Goal: Task Accomplishment & Management: Manage account settings

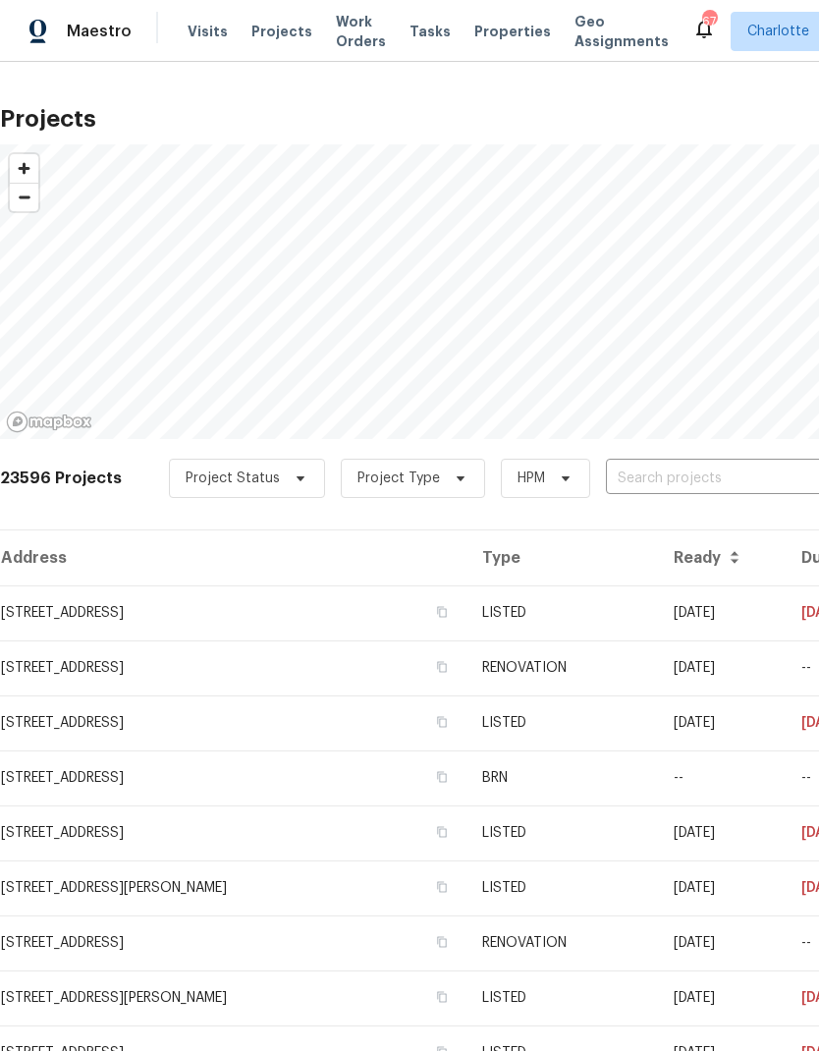
click at [685, 483] on input "text" at bounding box center [718, 479] width 225 height 30
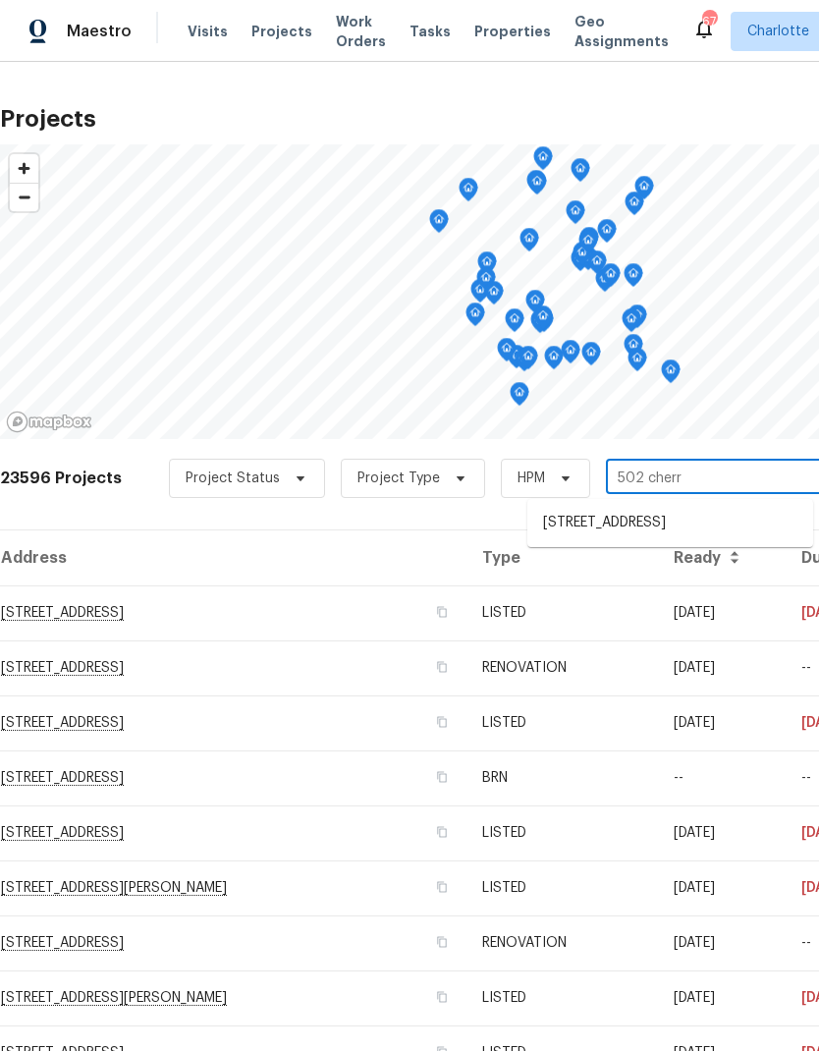
type input "502 cherry"
click at [718, 515] on li "502 Cherry St, Belmont, NC 28012" at bounding box center [670, 523] width 286 height 32
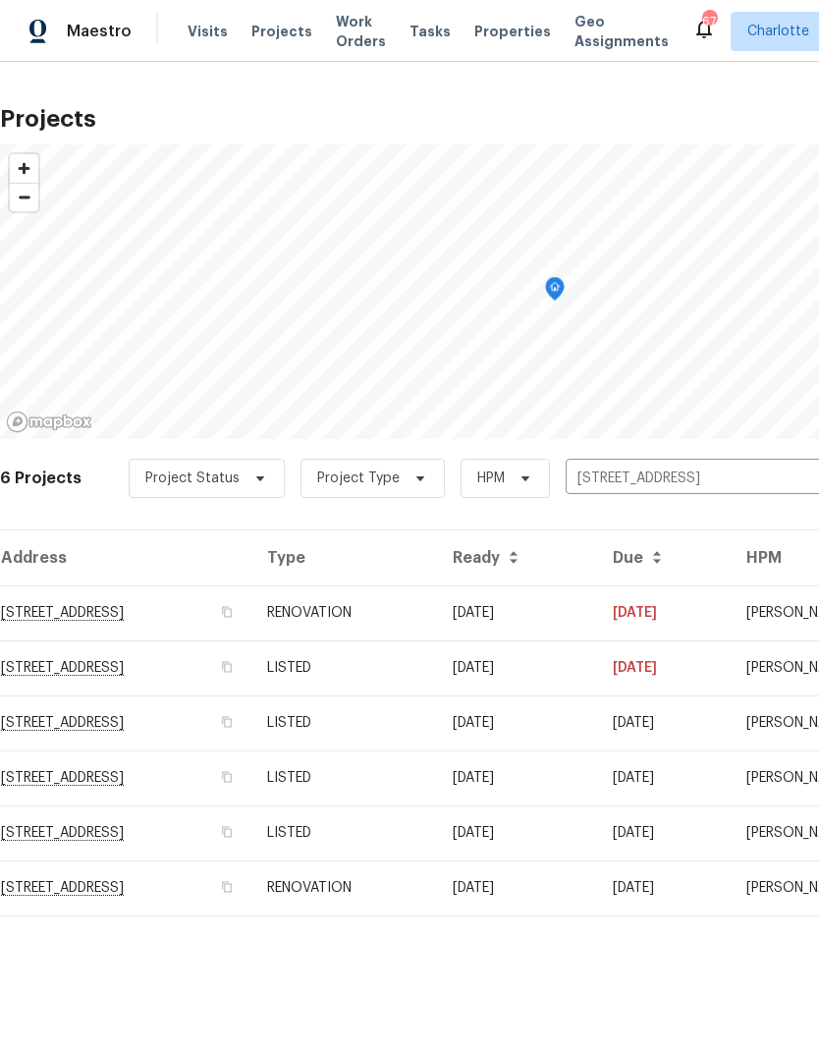
click at [597, 605] on td "09/18/25" at bounding box center [517, 612] width 160 height 55
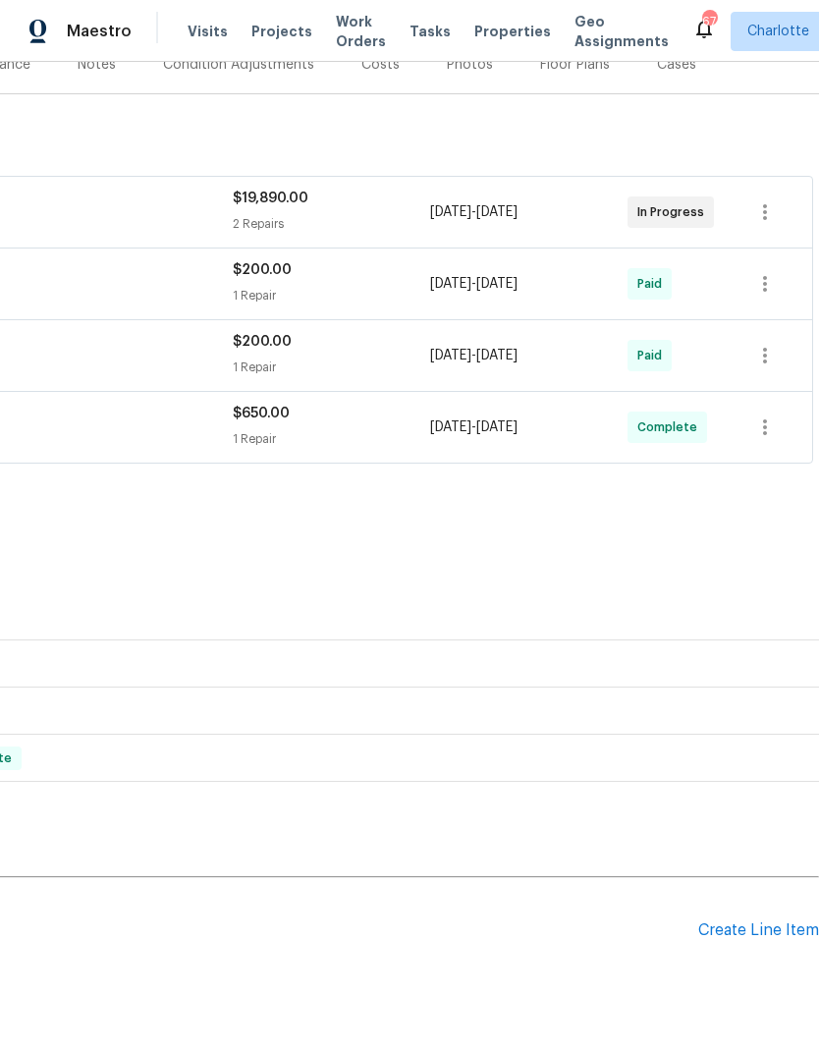
scroll to position [261, 291]
click at [748, 937] on div "Create Line Item" at bounding box center [758, 931] width 121 height 19
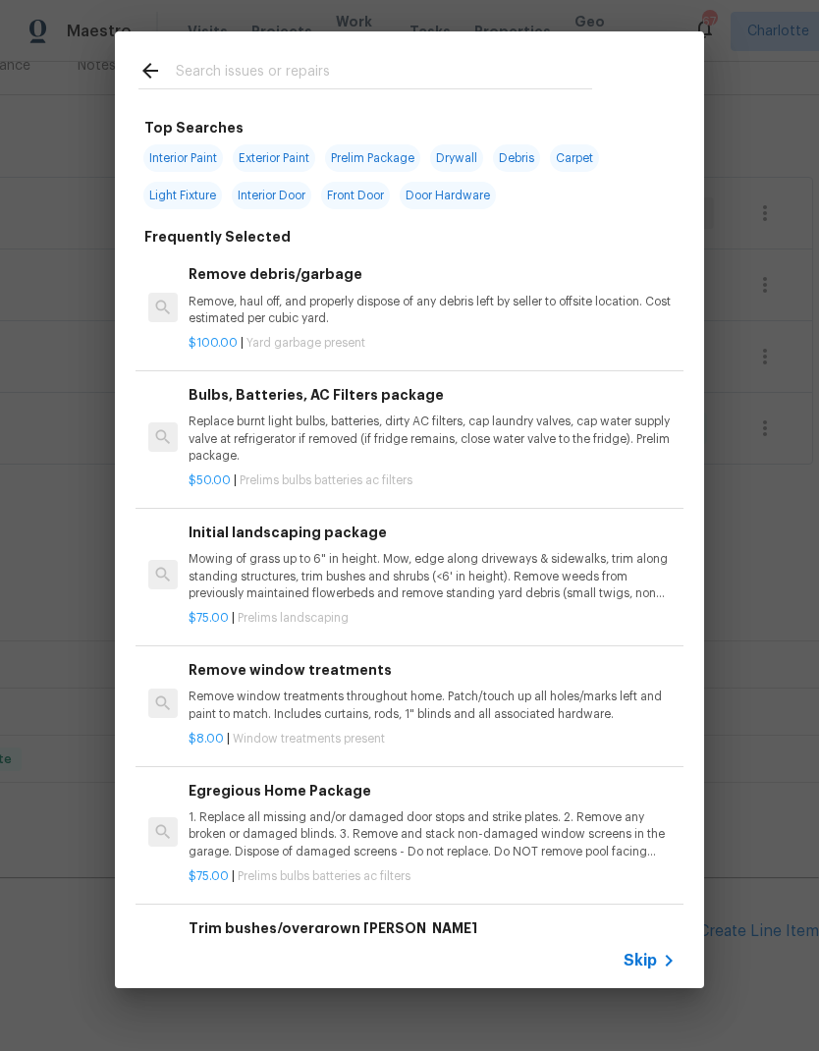
click at [306, 69] on input "text" at bounding box center [384, 73] width 416 height 29
type input "Clean"
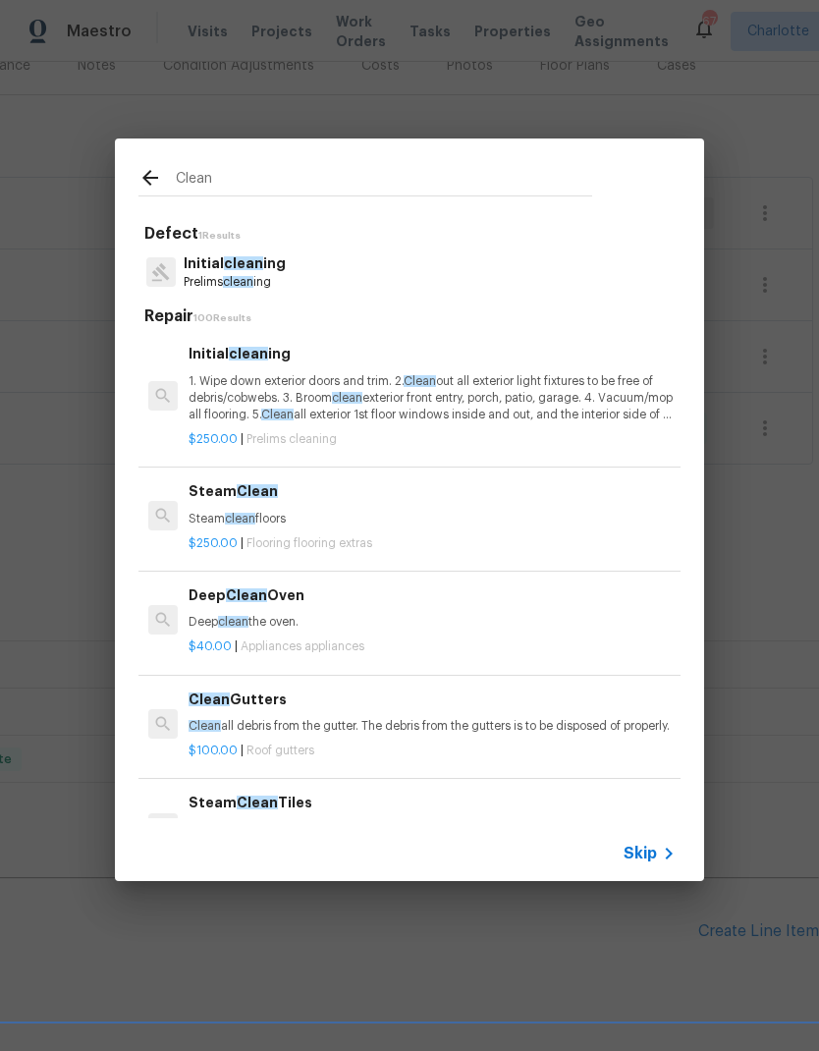
click at [509, 398] on p "1. Wipe down exterior doors and trim. 2. Clean out all exterior light fixtures …" at bounding box center [432, 398] width 487 height 50
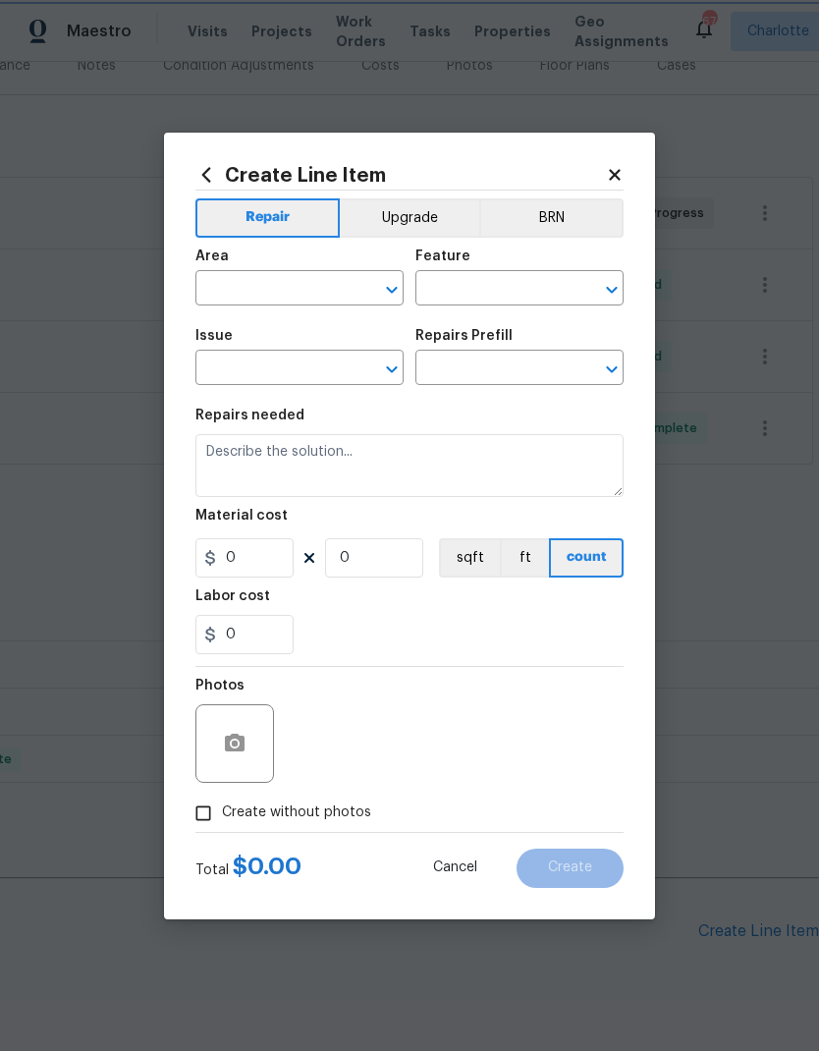
type input "Home Readiness Packages"
type input "Initial cleaning"
type input "Initial cleaning $250.00"
type textarea "1. Wipe down exterior doors and trim. 2. Clean out all exterior light fixtures …"
type input "250"
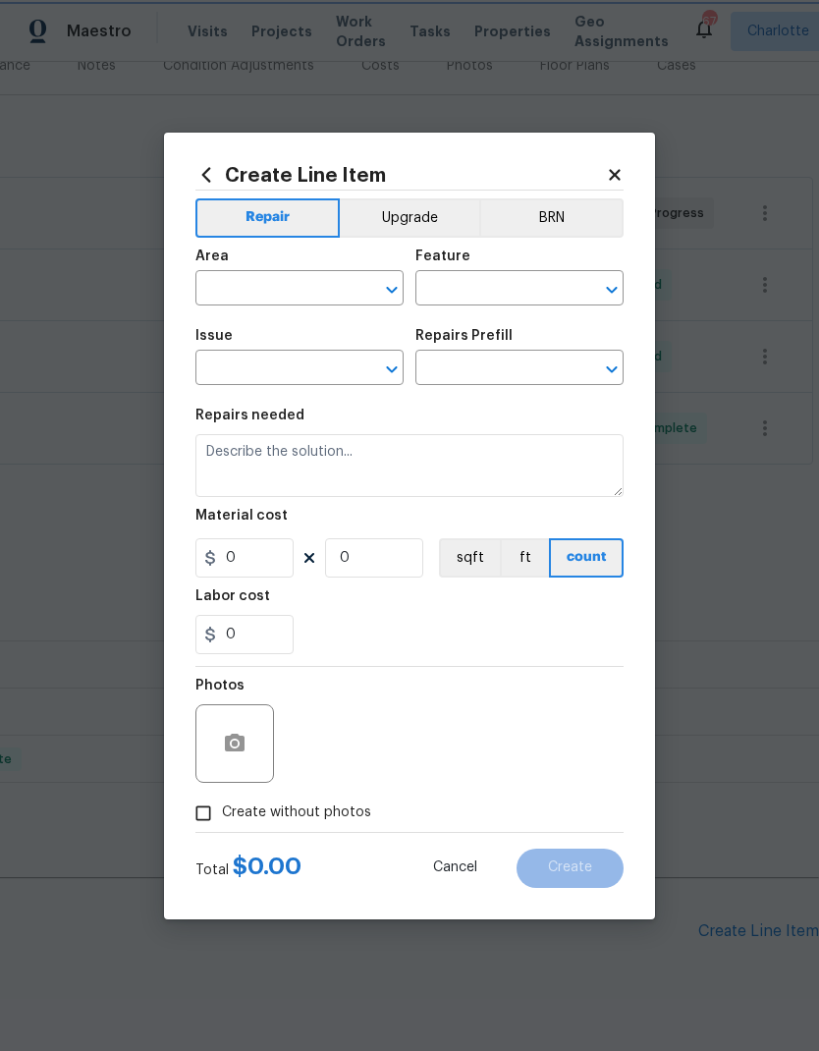
type input "1"
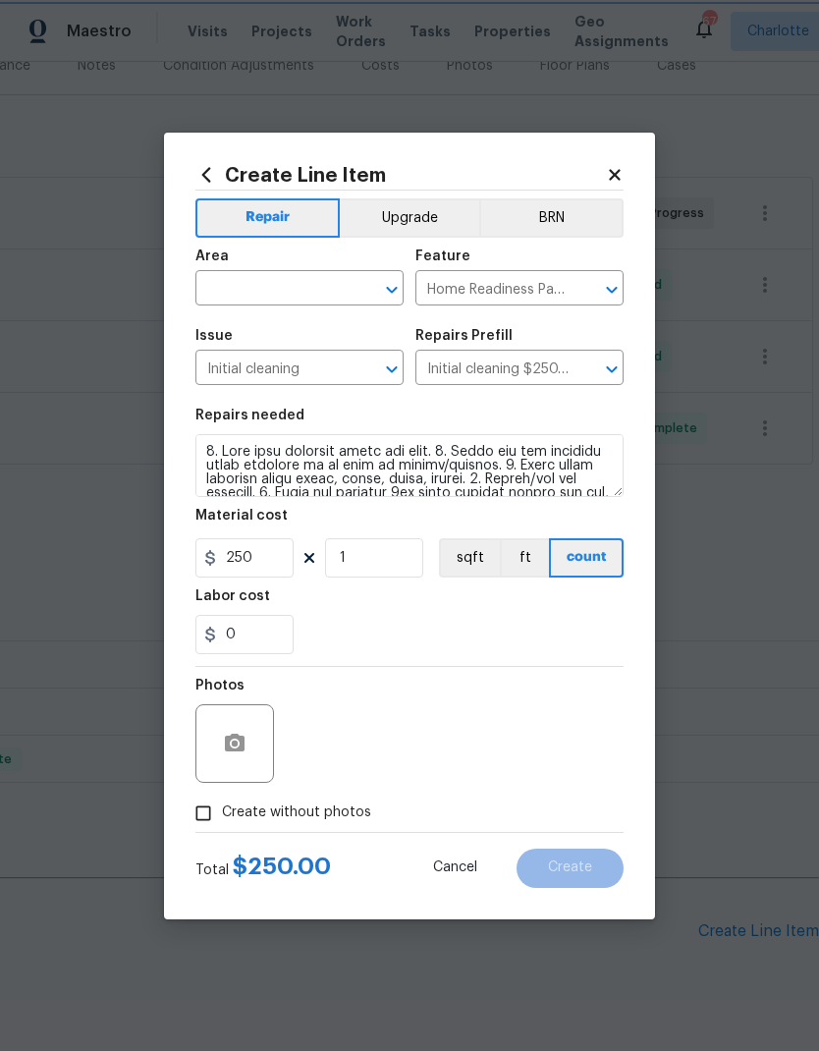
click at [374, 295] on icon "Clear" at bounding box center [367, 290] width 20 height 20
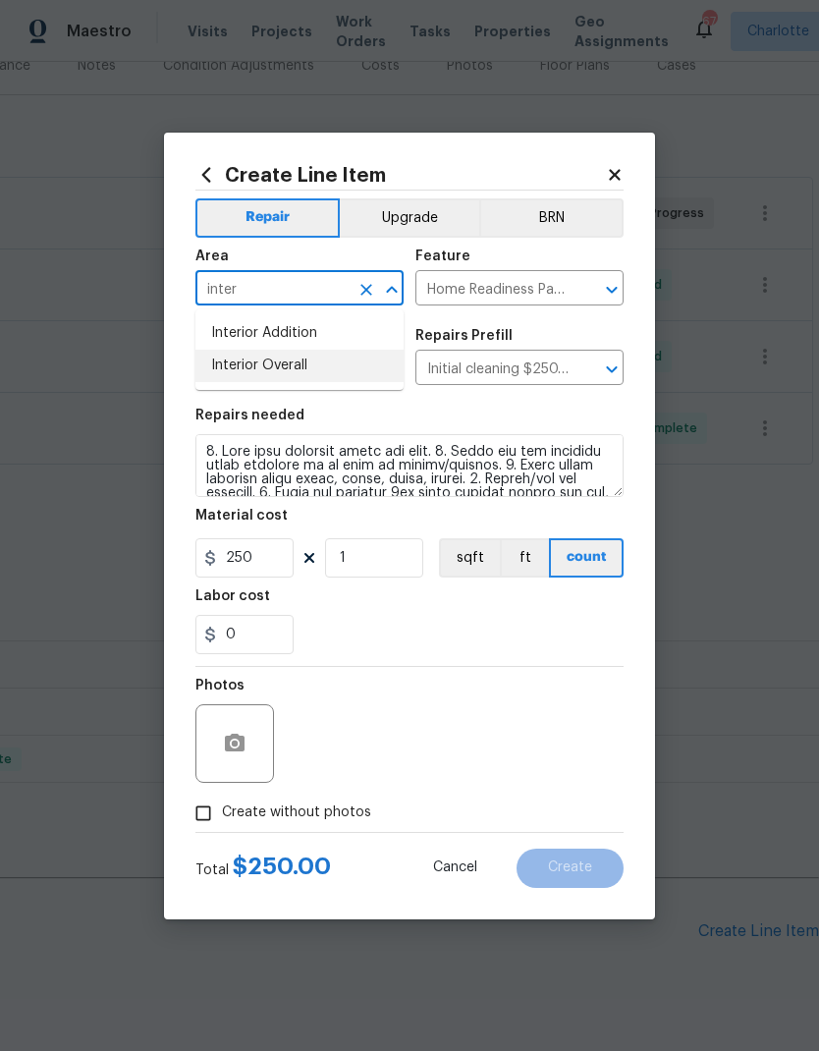
click at [233, 377] on li "Interior Overall" at bounding box center [299, 366] width 208 height 32
type input "Interior Overall"
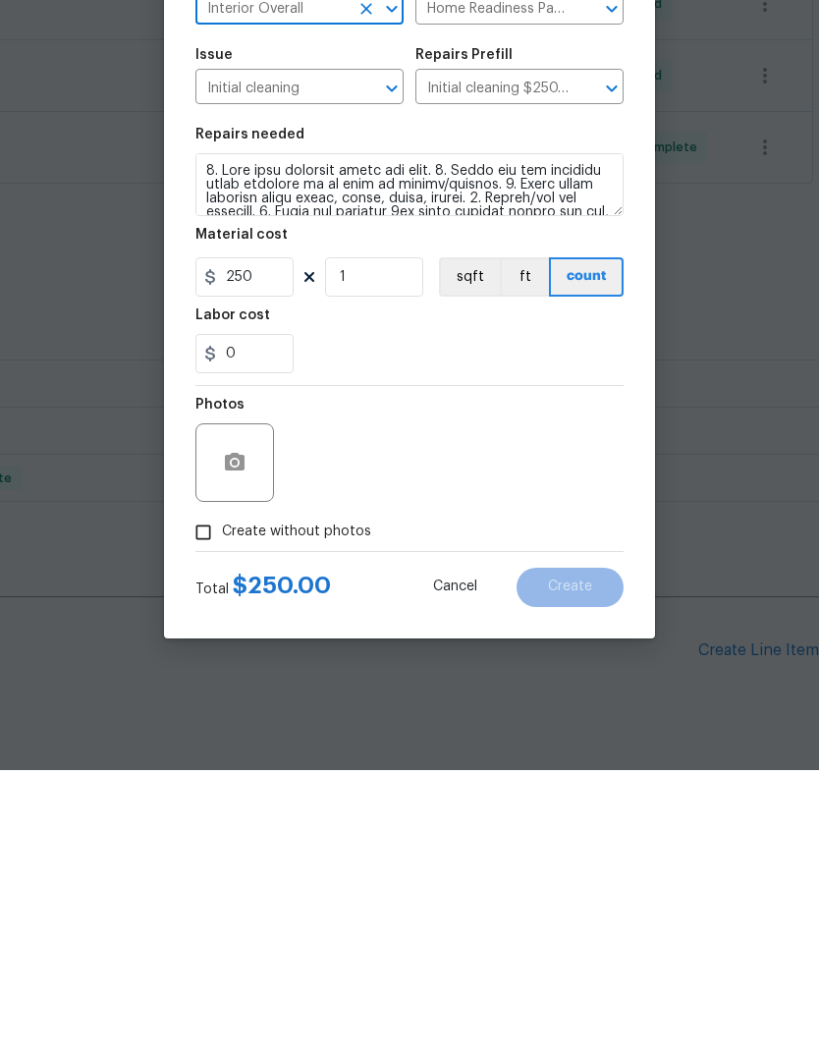
click at [203, 795] on input "Create without photos" at bounding box center [203, 813] width 37 height 37
checkbox input "true"
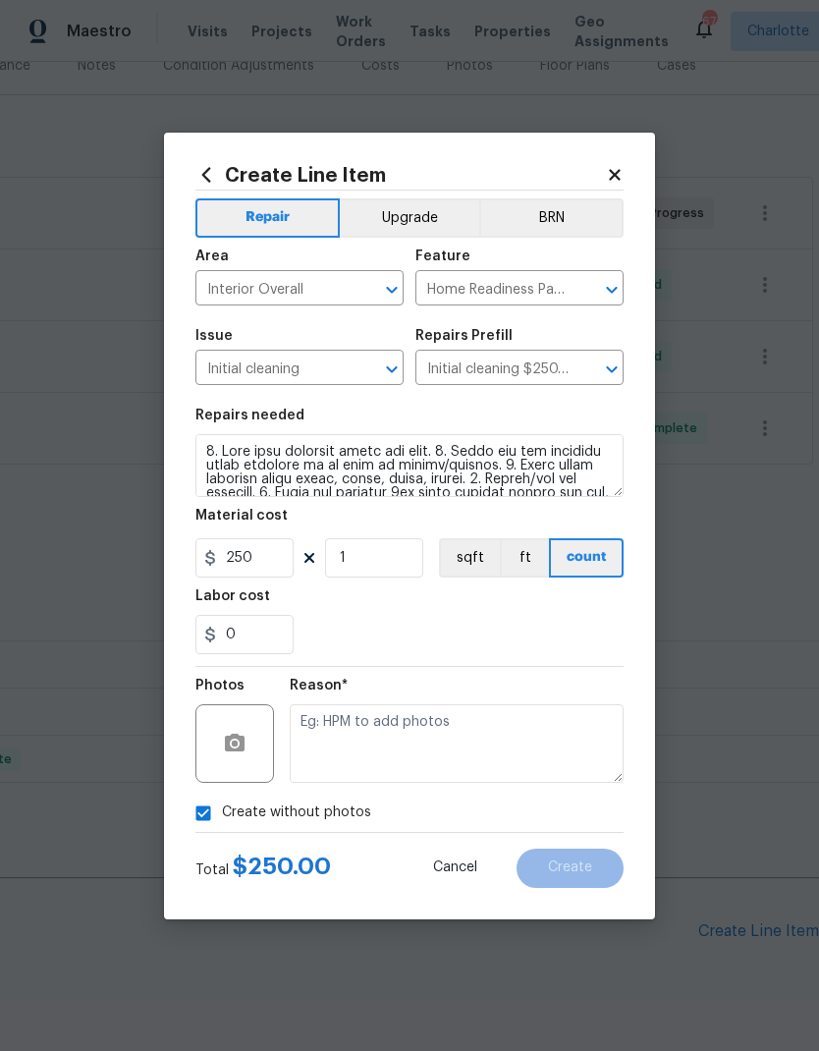
click at [472, 751] on textarea at bounding box center [457, 743] width 334 height 79
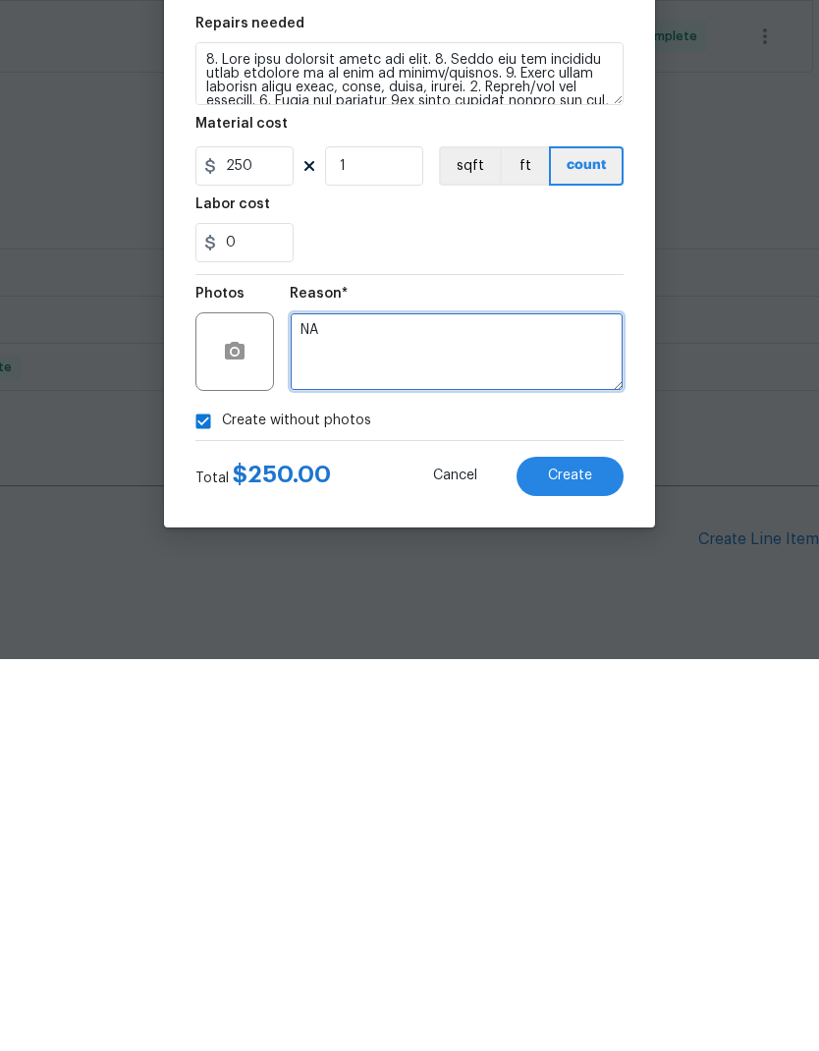
type textarea "NA"
click at [586, 860] on span "Create" at bounding box center [570, 867] width 44 height 15
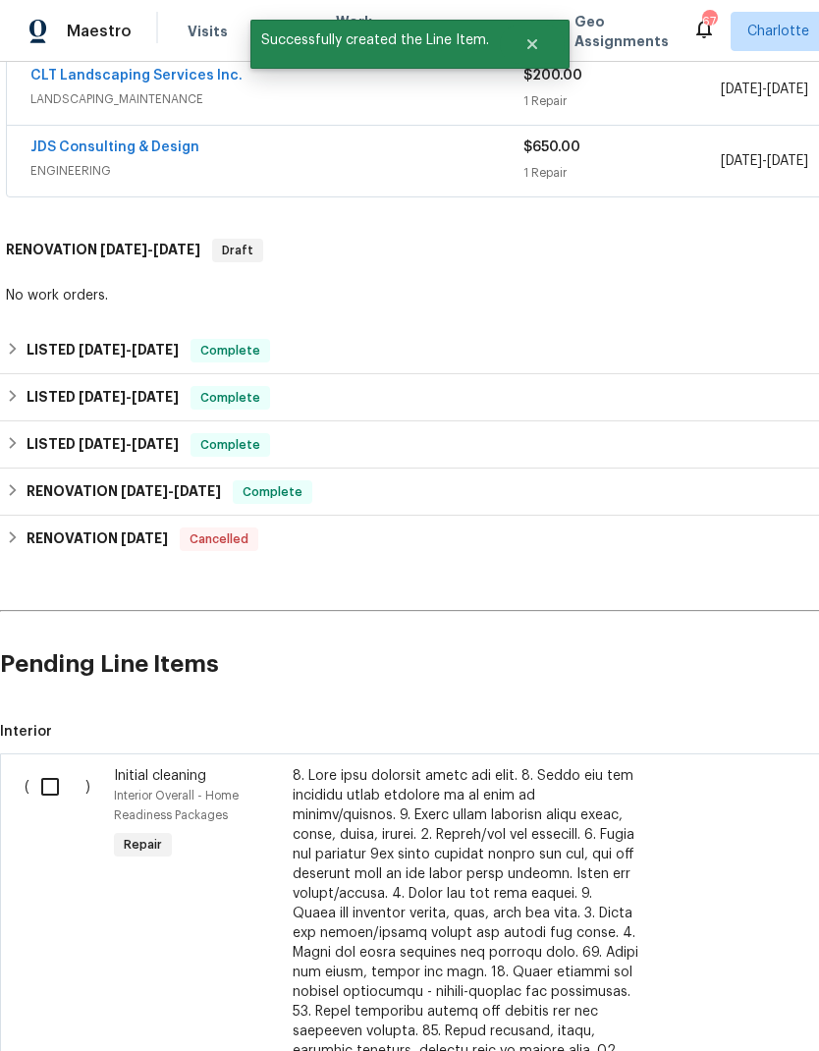
scroll to position [528, 0]
click at [46, 766] on input "checkbox" at bounding box center [57, 786] width 56 height 41
checkbox input "true"
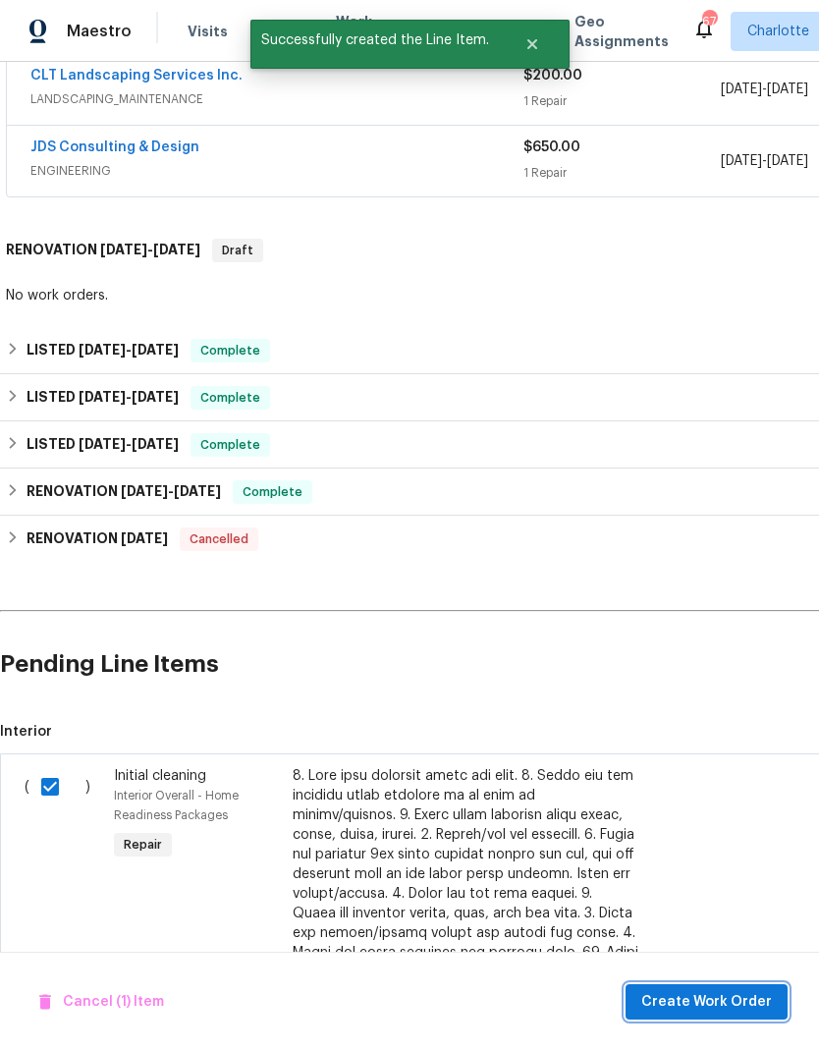
click at [702, 1006] on span "Create Work Order" at bounding box center [706, 1002] width 131 height 25
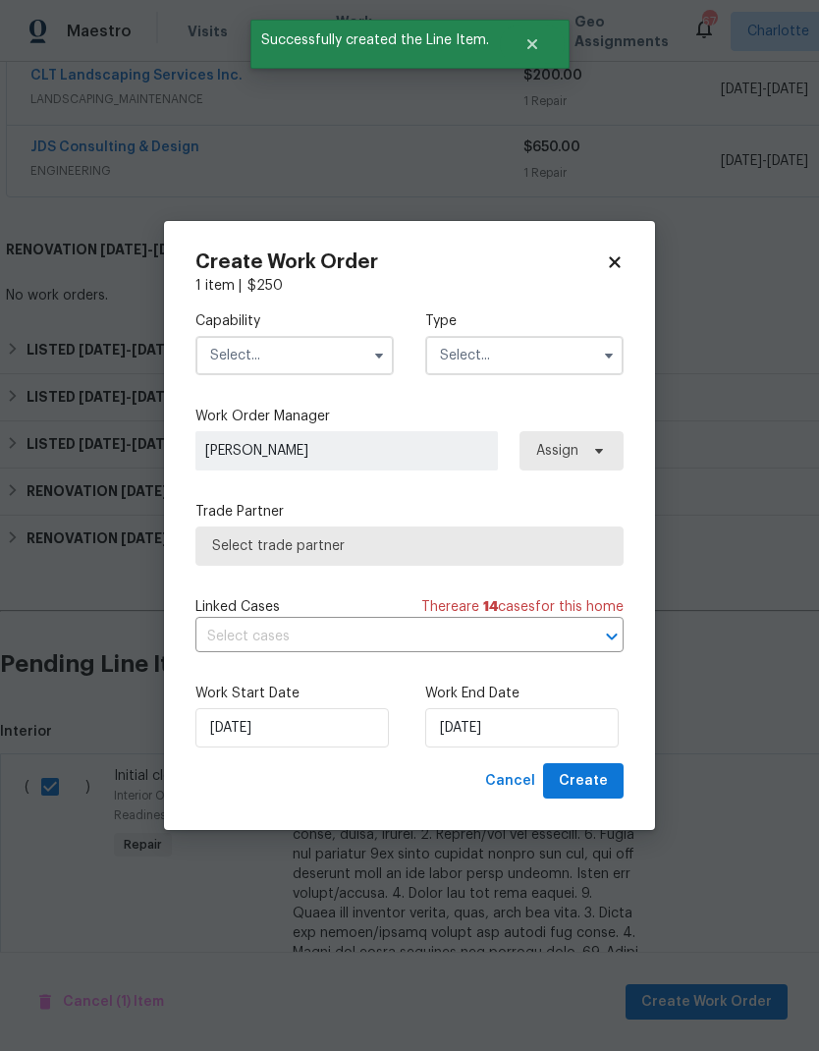
click at [362, 359] on input "text" at bounding box center [294, 355] width 198 height 39
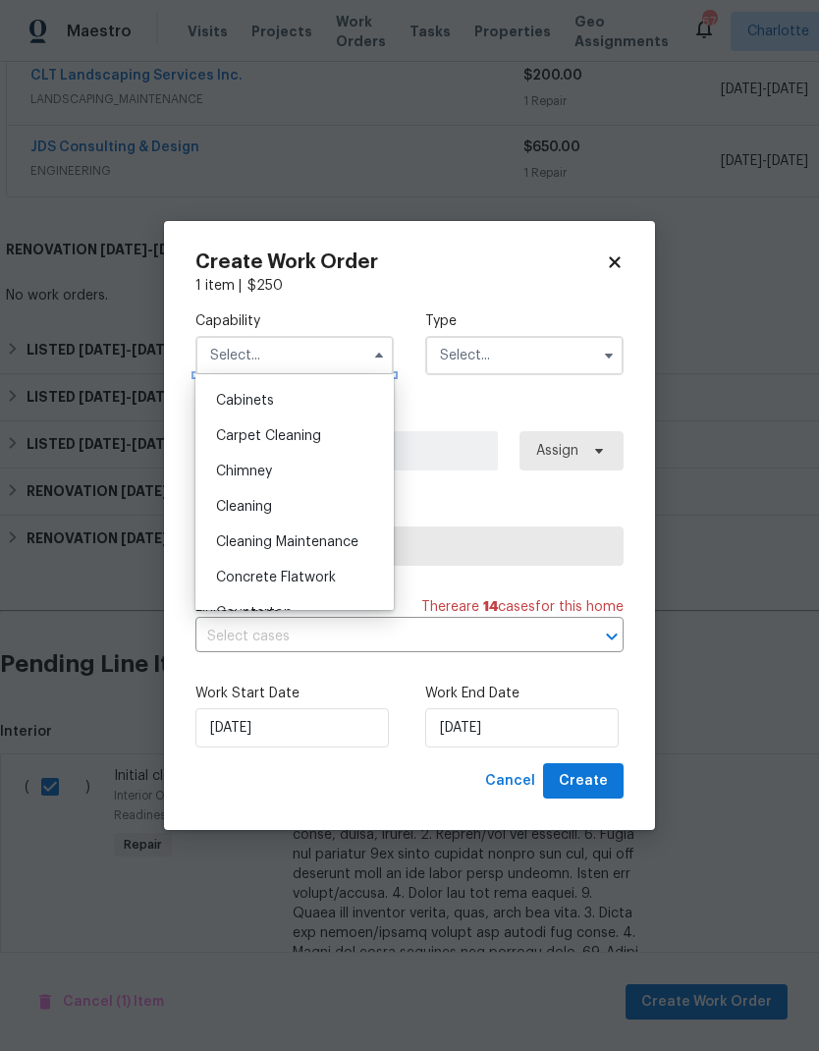
scroll to position [195, 0]
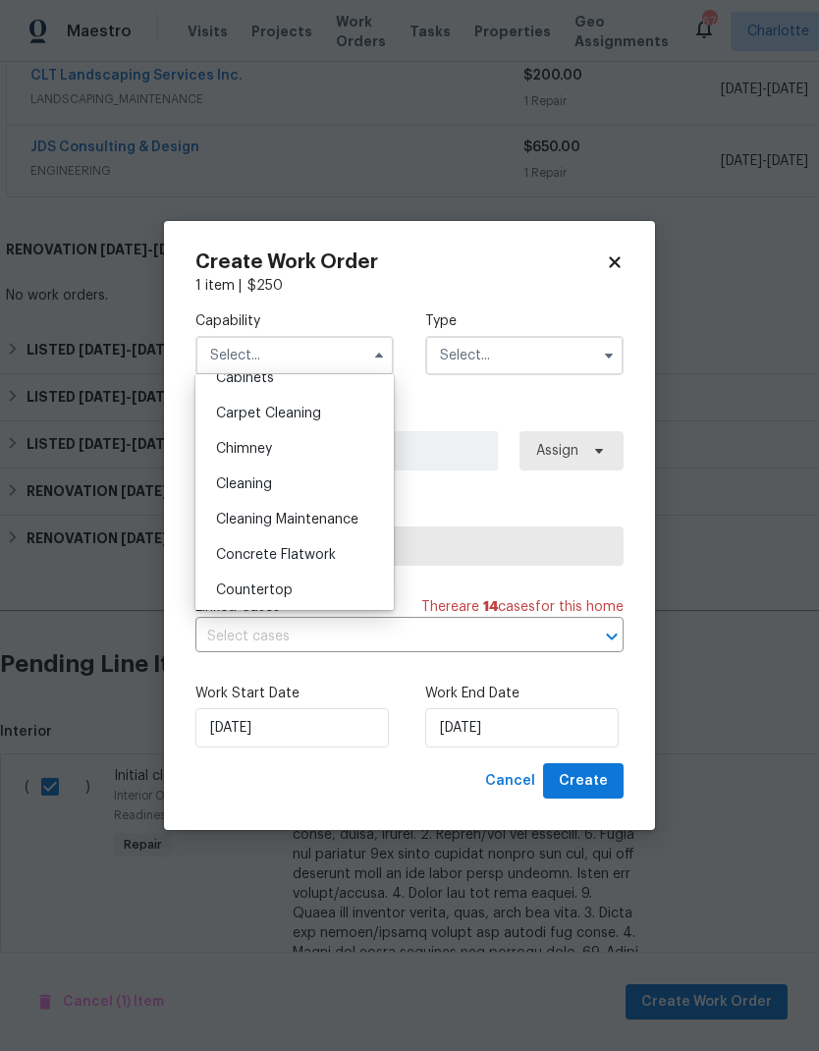
click at [337, 486] on div "Cleaning" at bounding box center [294, 484] width 189 height 35
type input "Cleaning"
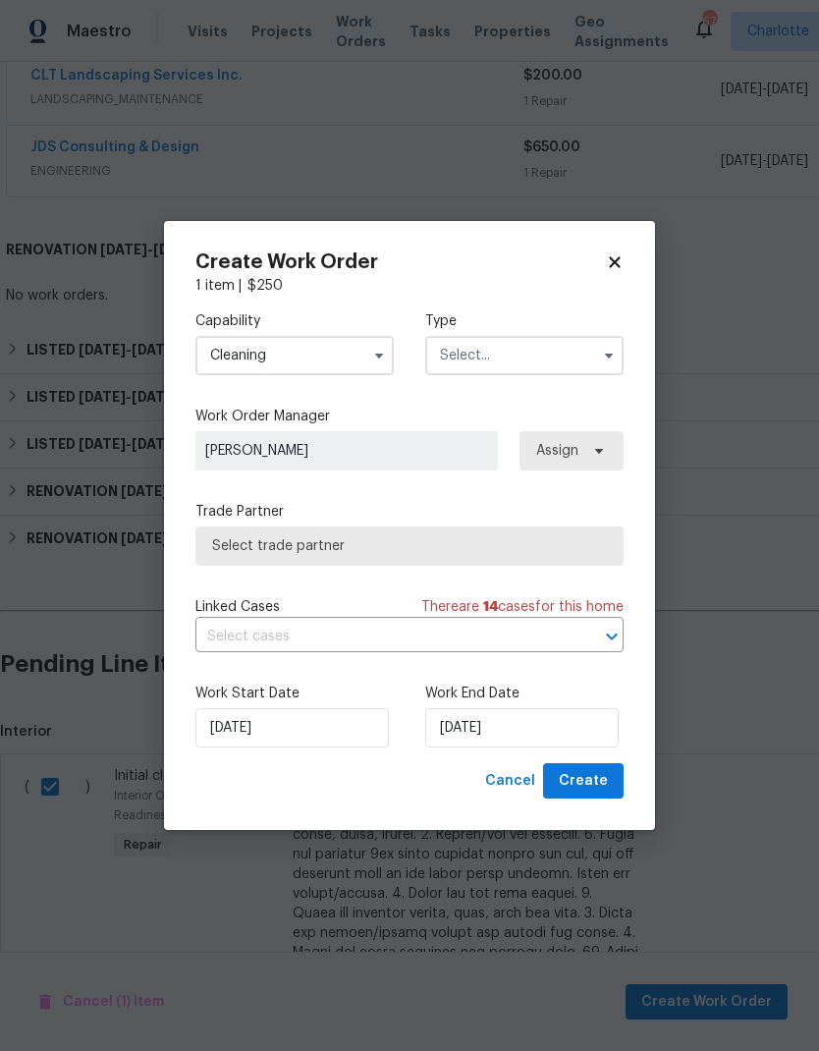
click at [549, 355] on input "text" at bounding box center [524, 355] width 198 height 39
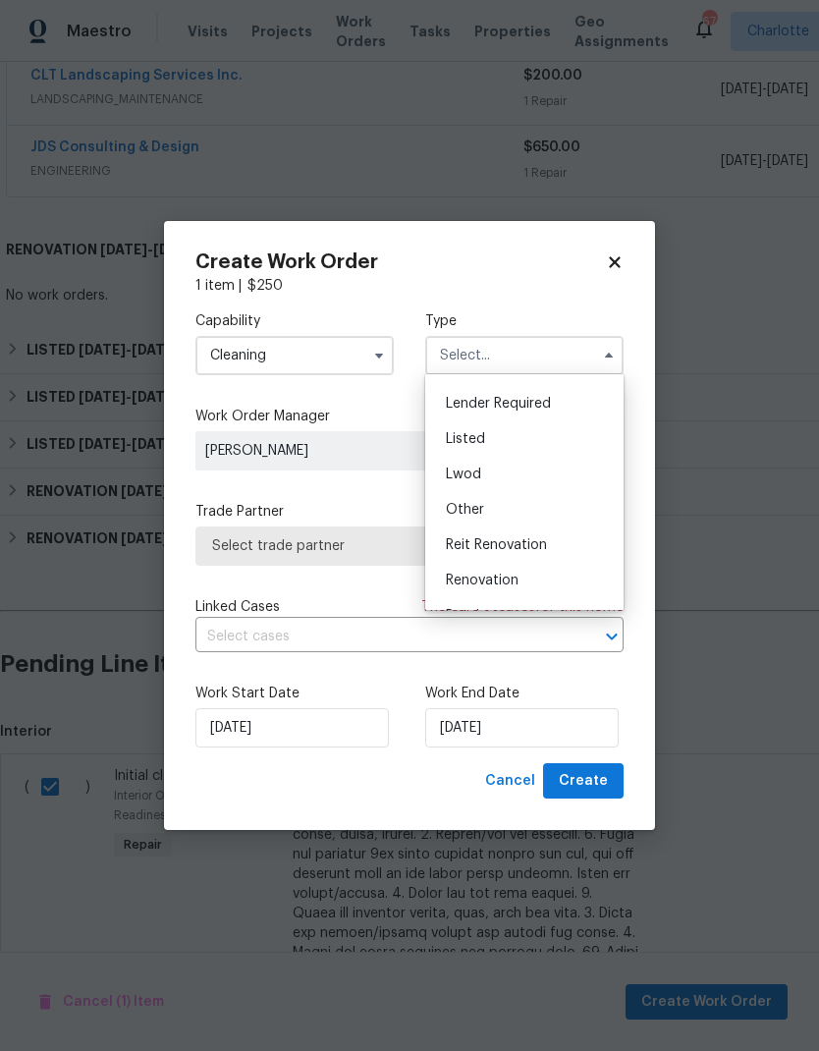
scroll to position [88, 0]
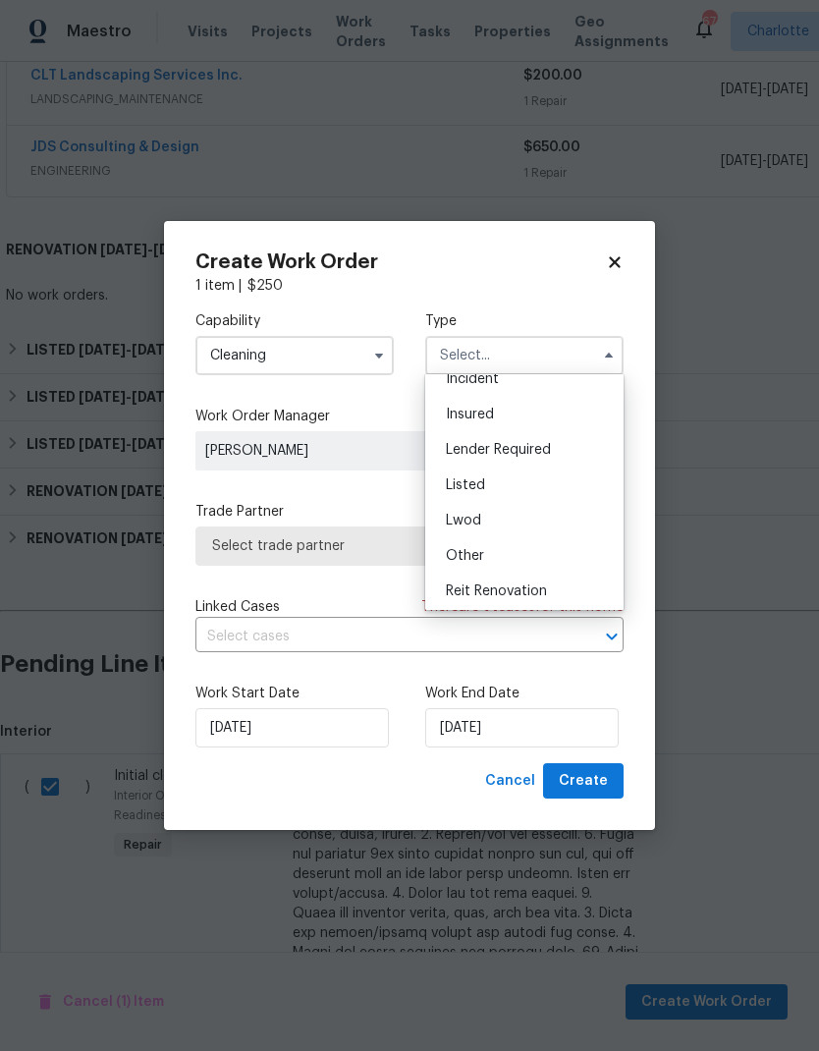
click at [478, 485] on span "Listed" at bounding box center [465, 485] width 39 height 14
type input "Listed"
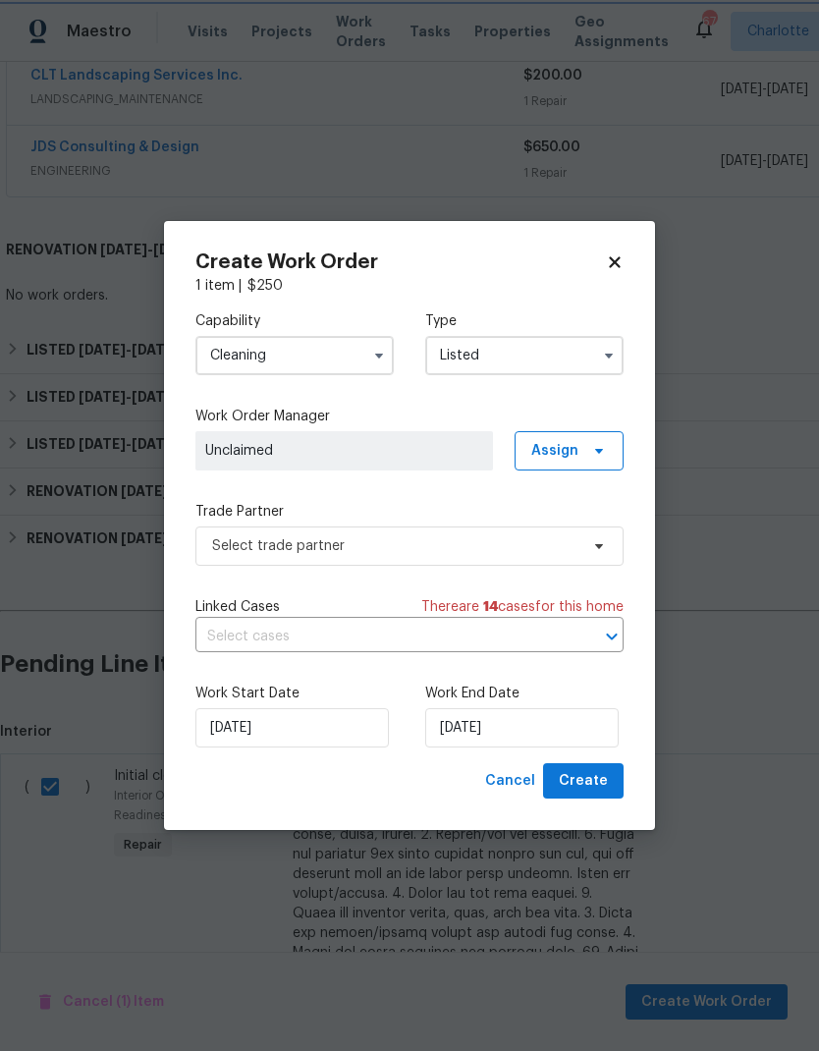
scroll to position [0, 0]
click at [593, 449] on icon at bounding box center [599, 451] width 16 height 16
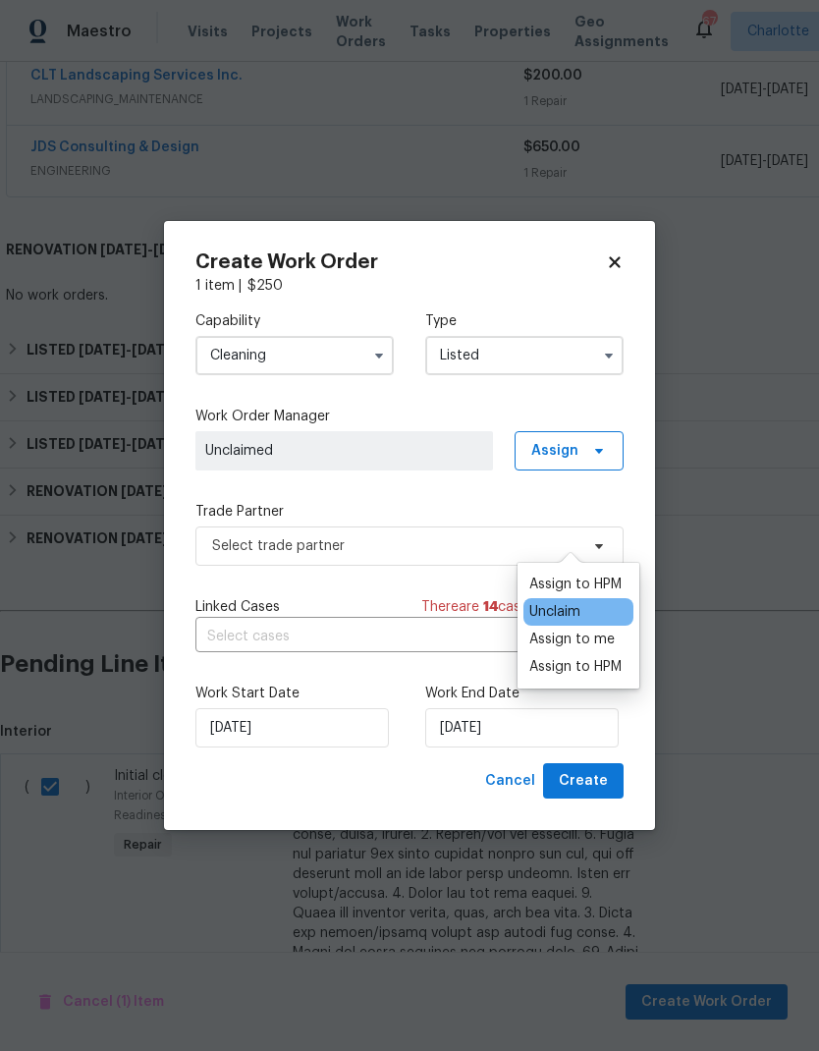
click at [576, 575] on div "Assign to HPM" at bounding box center [575, 585] width 92 height 20
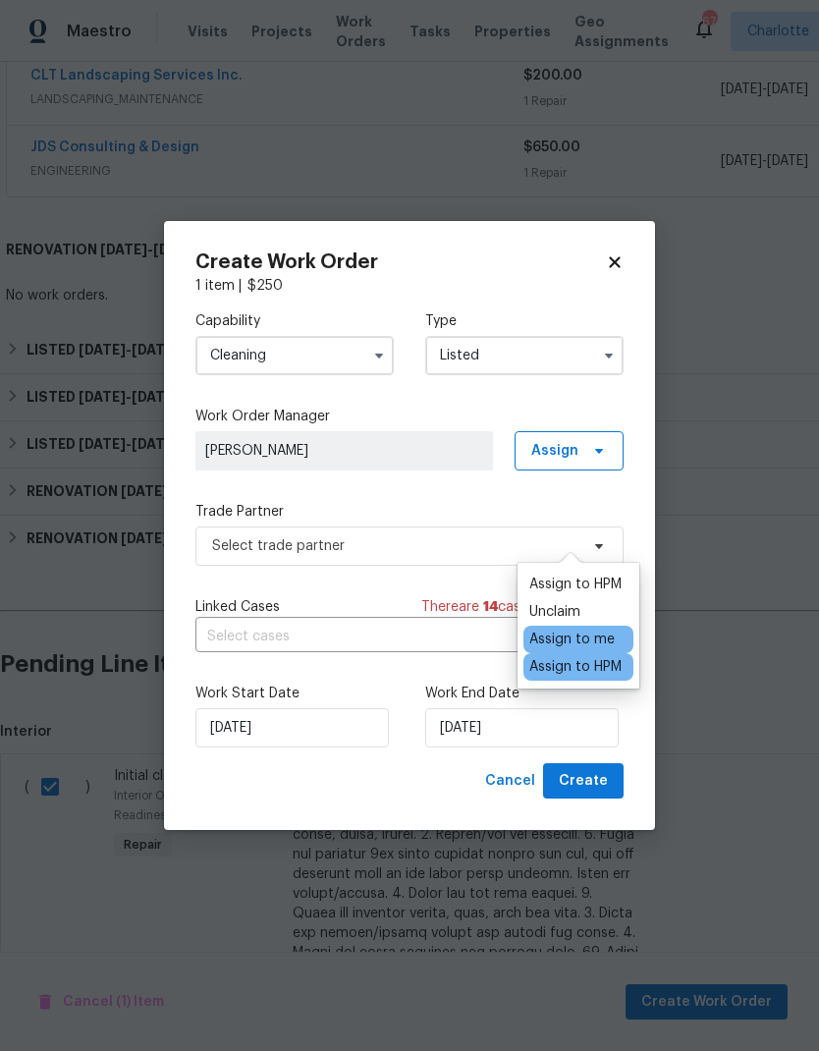
click at [540, 410] on label "Work Order Manager" at bounding box center [409, 417] width 428 height 20
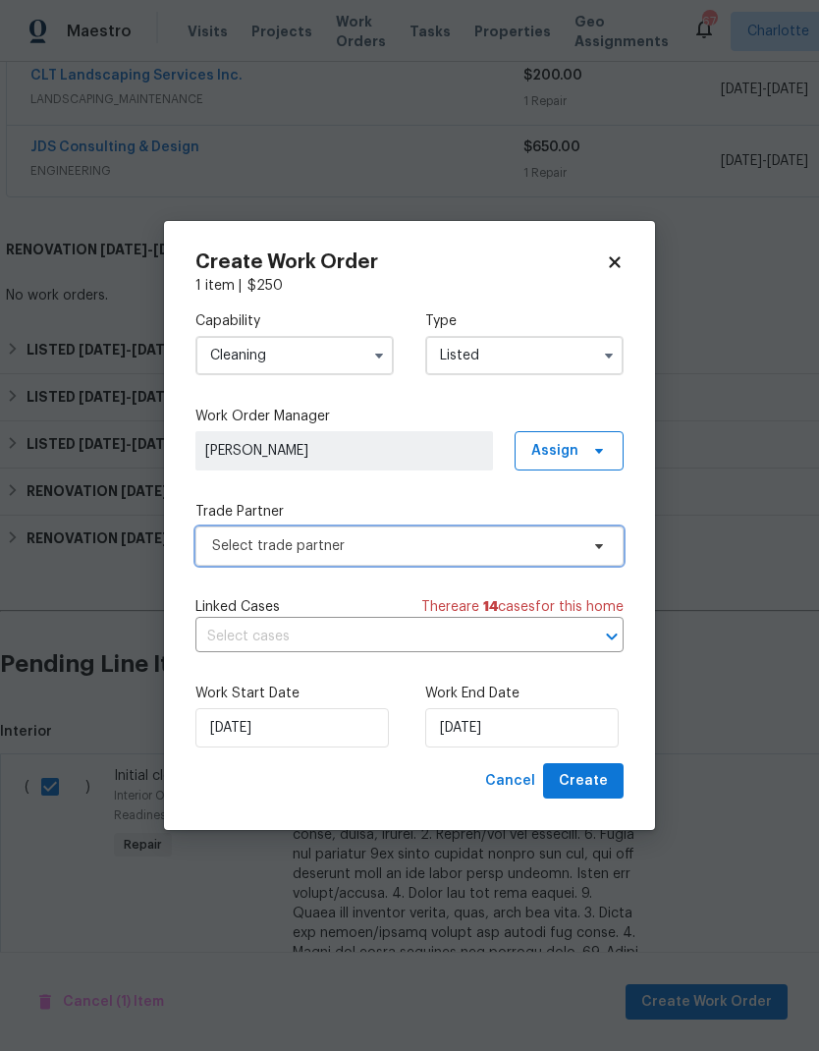
click at [473, 552] on span "Select trade partner" at bounding box center [395, 546] width 366 height 20
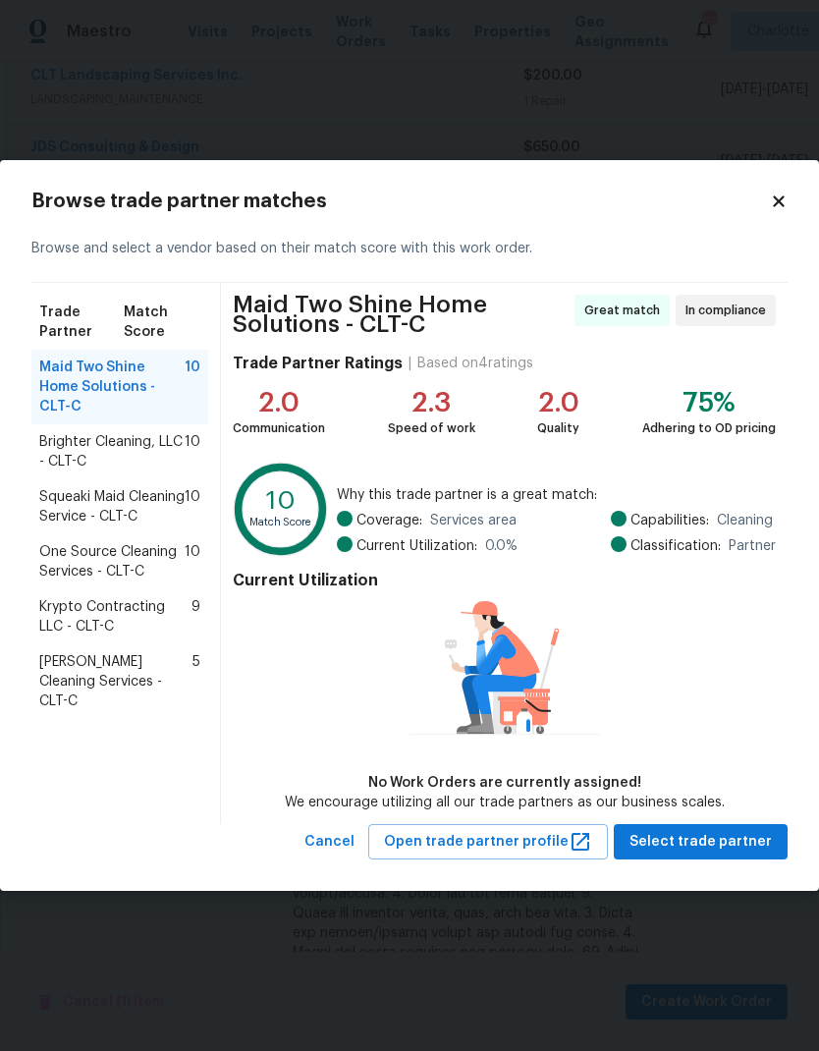
click at [75, 579] on span "One Source Cleaning Services - CLT-C" at bounding box center [111, 561] width 145 height 39
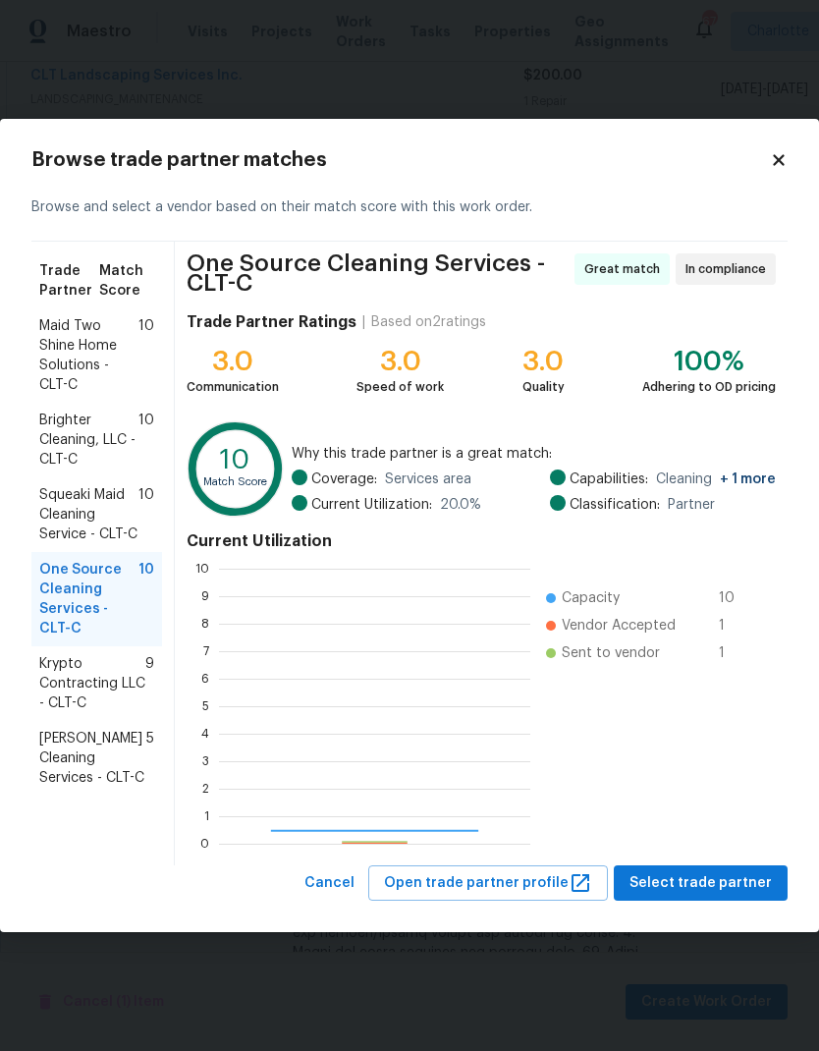
scroll to position [275, 311]
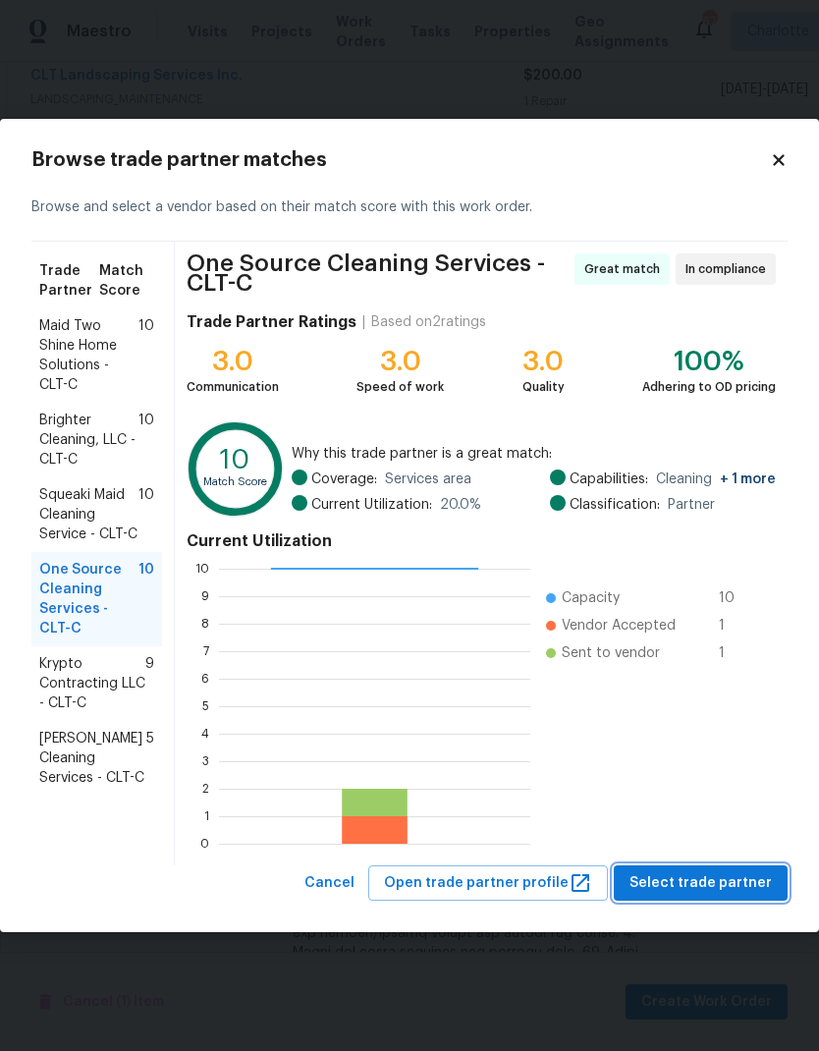
click at [694, 892] on span "Select trade partner" at bounding box center [701, 883] width 142 height 25
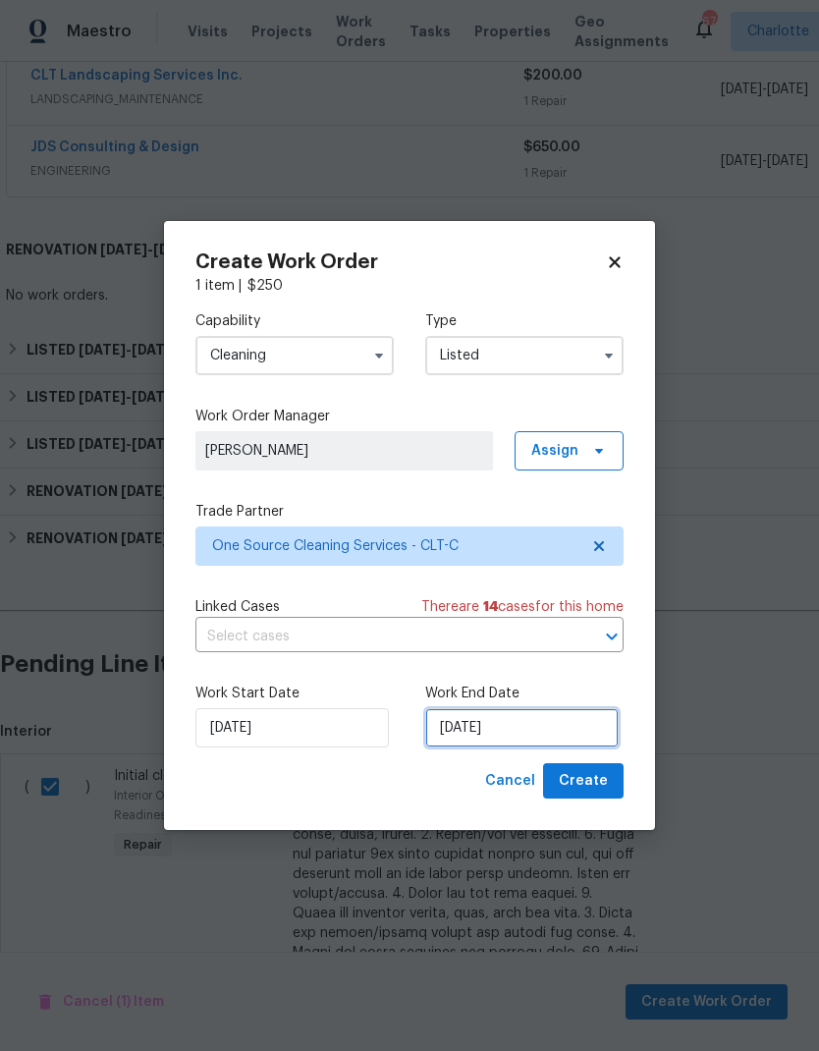
click at [525, 726] on input "[DATE]" at bounding box center [521, 727] width 193 height 39
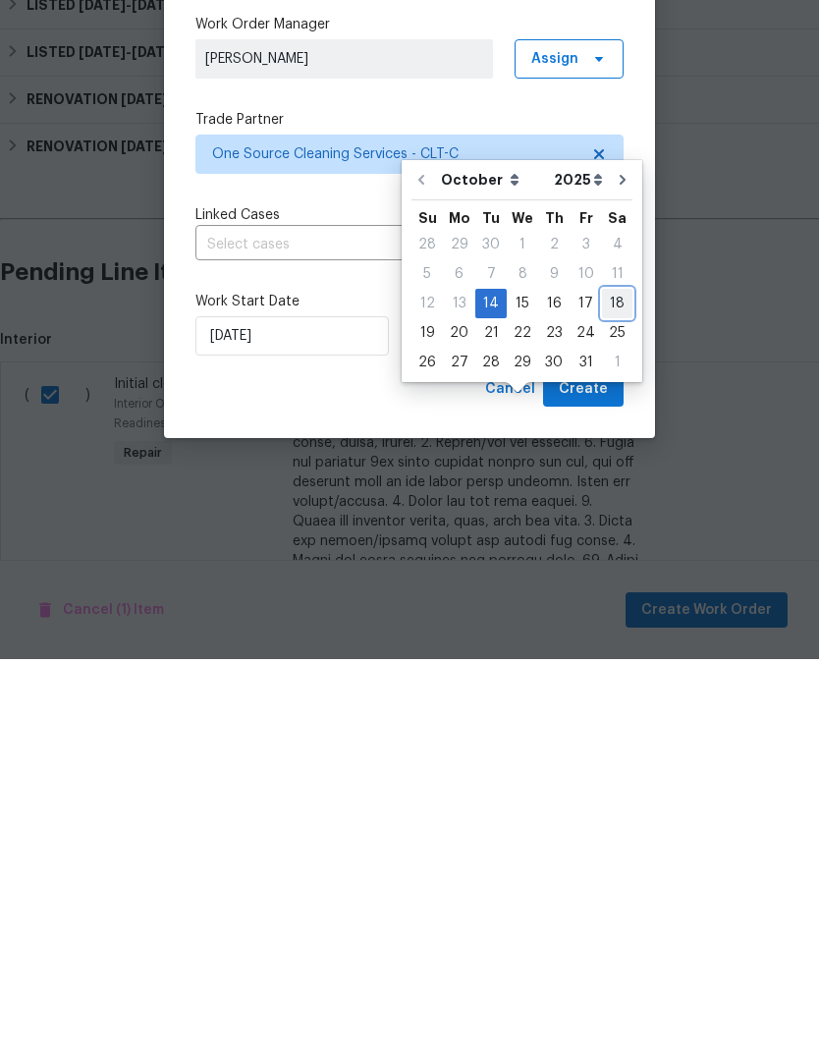
click at [619, 682] on div "18" at bounding box center [617, 695] width 30 height 27
type input "[DATE]"
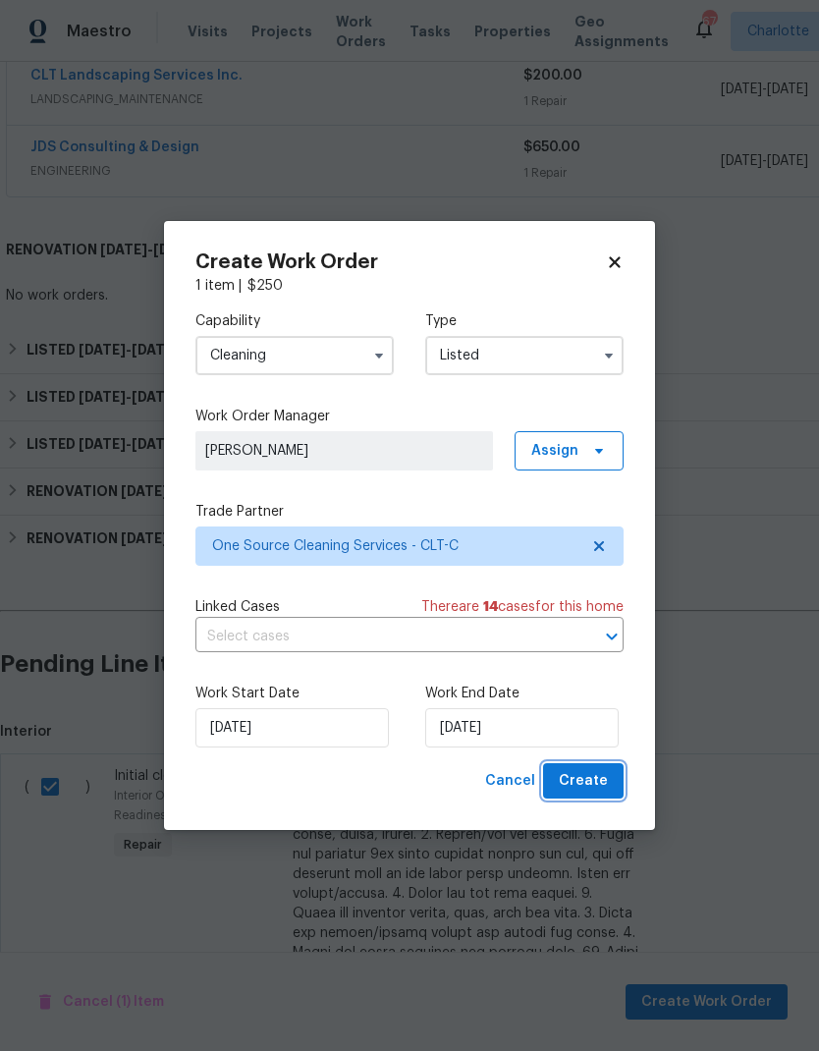
click at [597, 781] on span "Create" at bounding box center [583, 781] width 49 height 25
checkbox input "false"
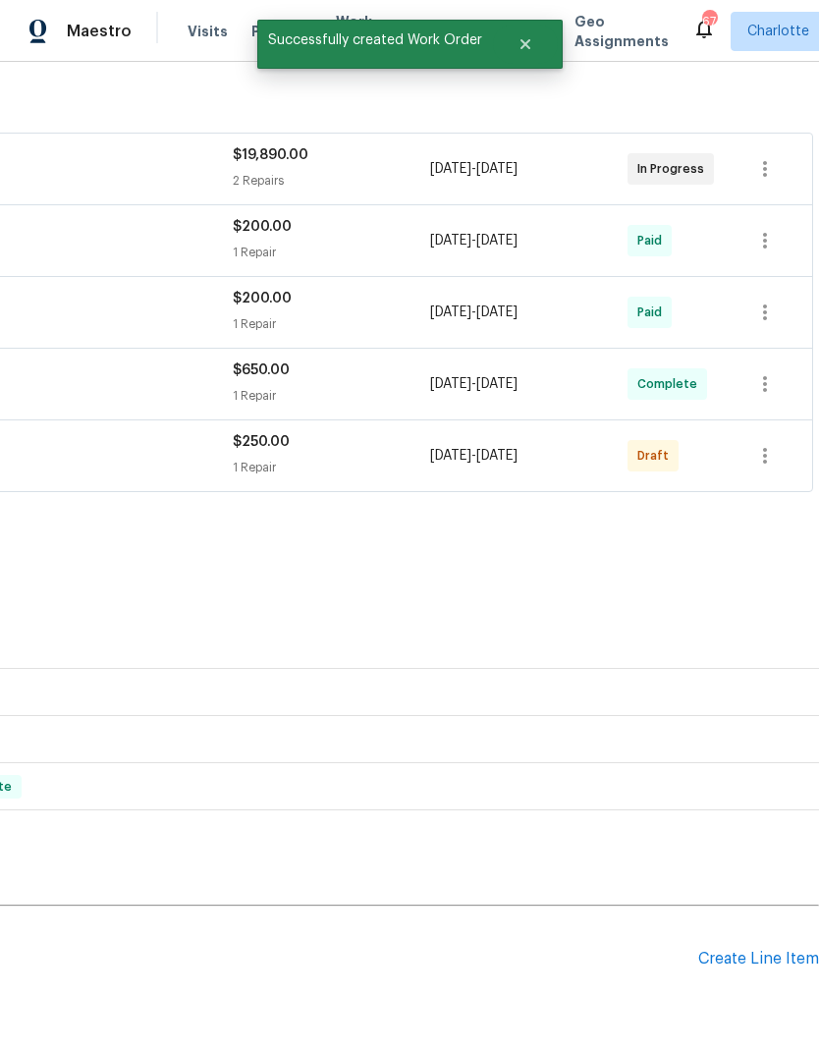
scroll to position [303, 291]
click at [770, 446] on icon "button" at bounding box center [765, 458] width 24 height 24
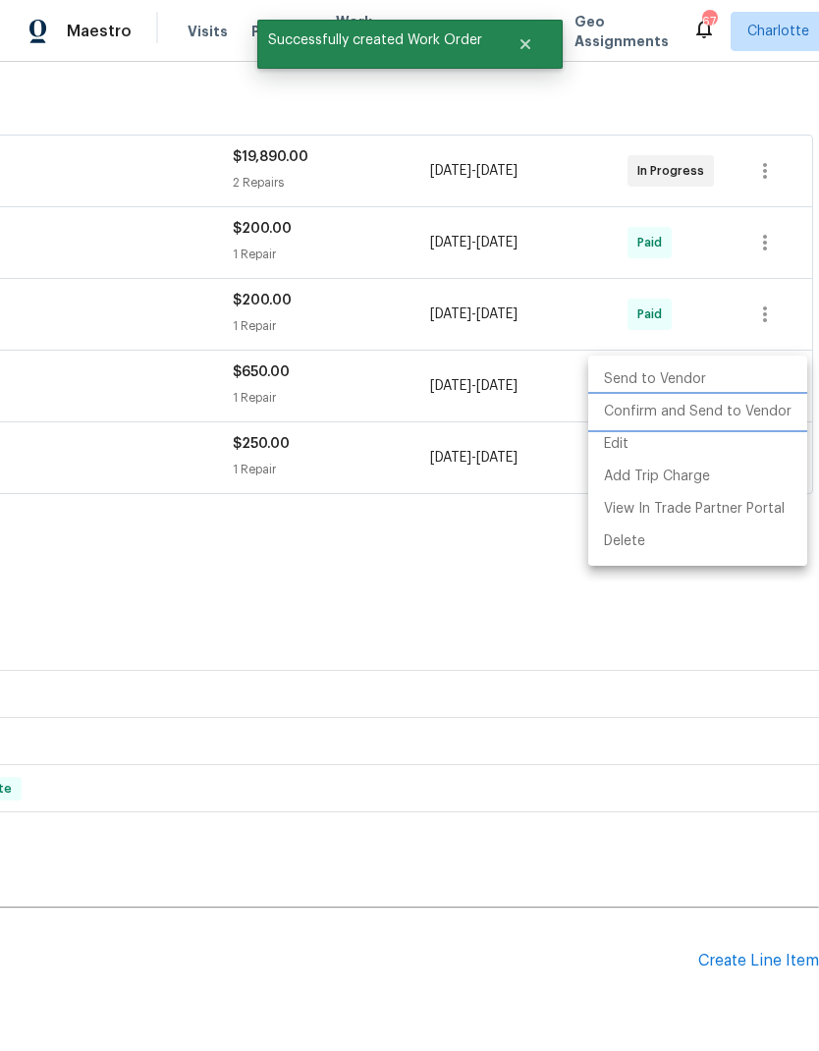
click at [744, 410] on li "Confirm and Send to Vendor" at bounding box center [697, 412] width 219 height 32
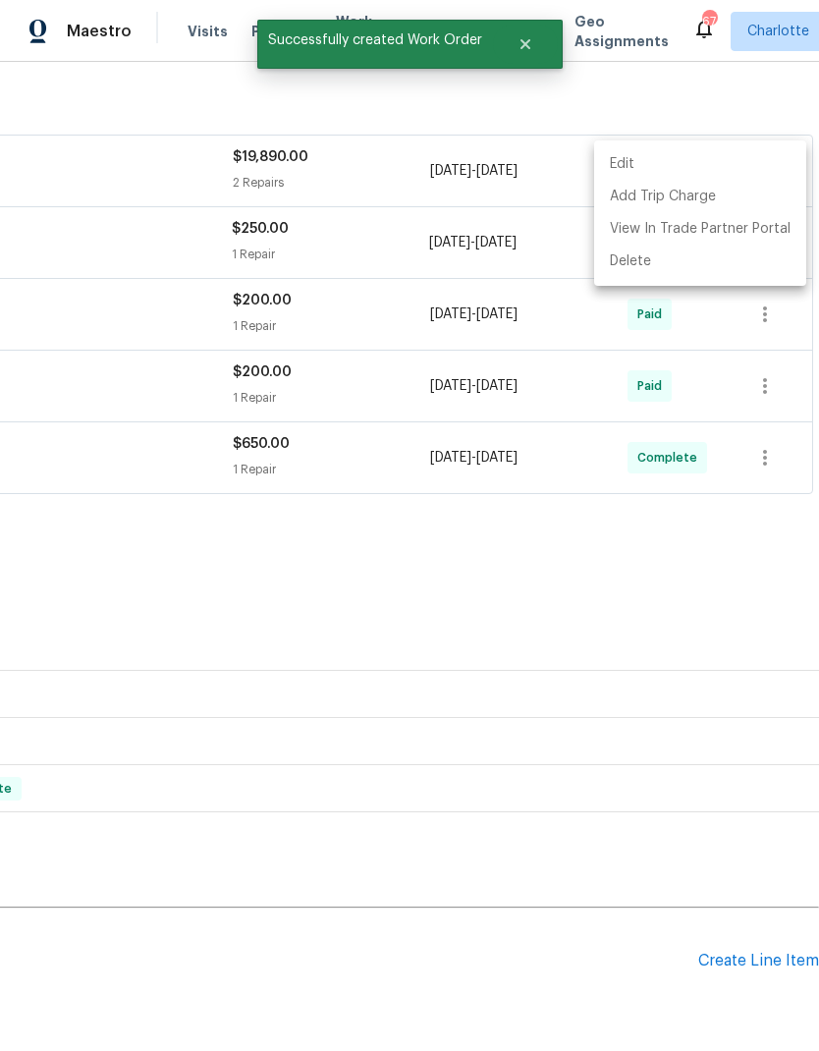
click at [553, 576] on div at bounding box center [409, 525] width 819 height 1051
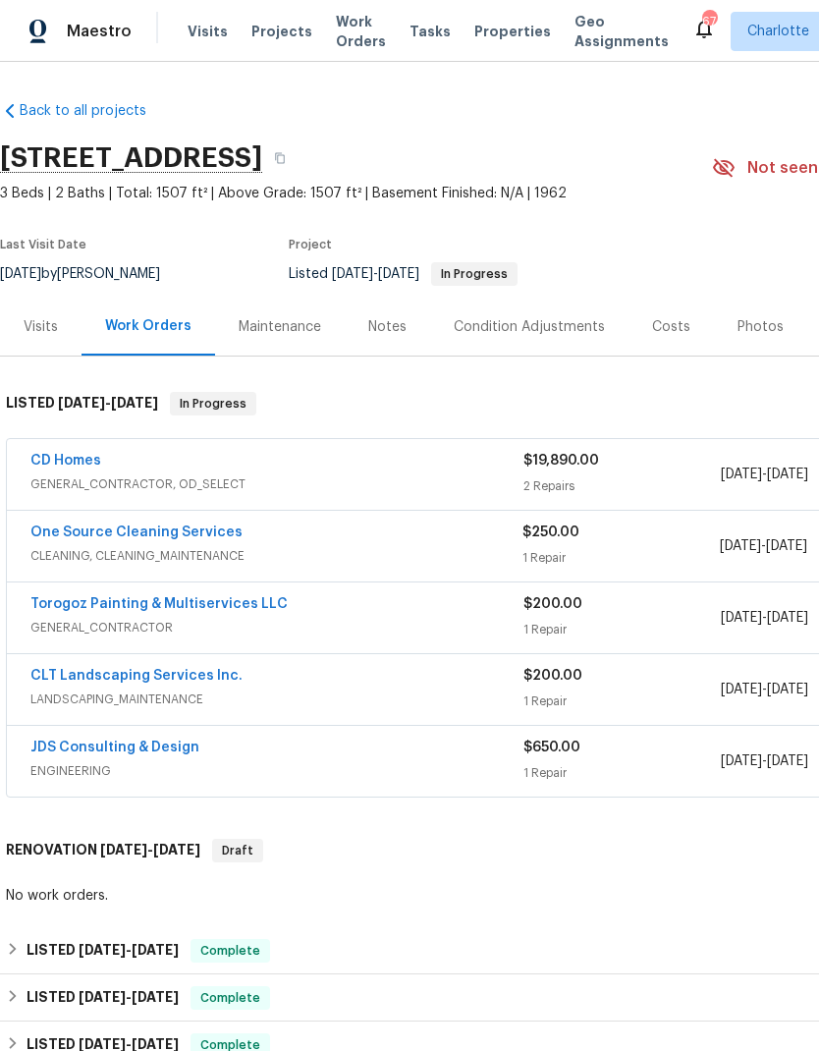
scroll to position [0, 0]
click at [72, 525] on link "One Source Cleaning Services" at bounding box center [136, 532] width 212 height 14
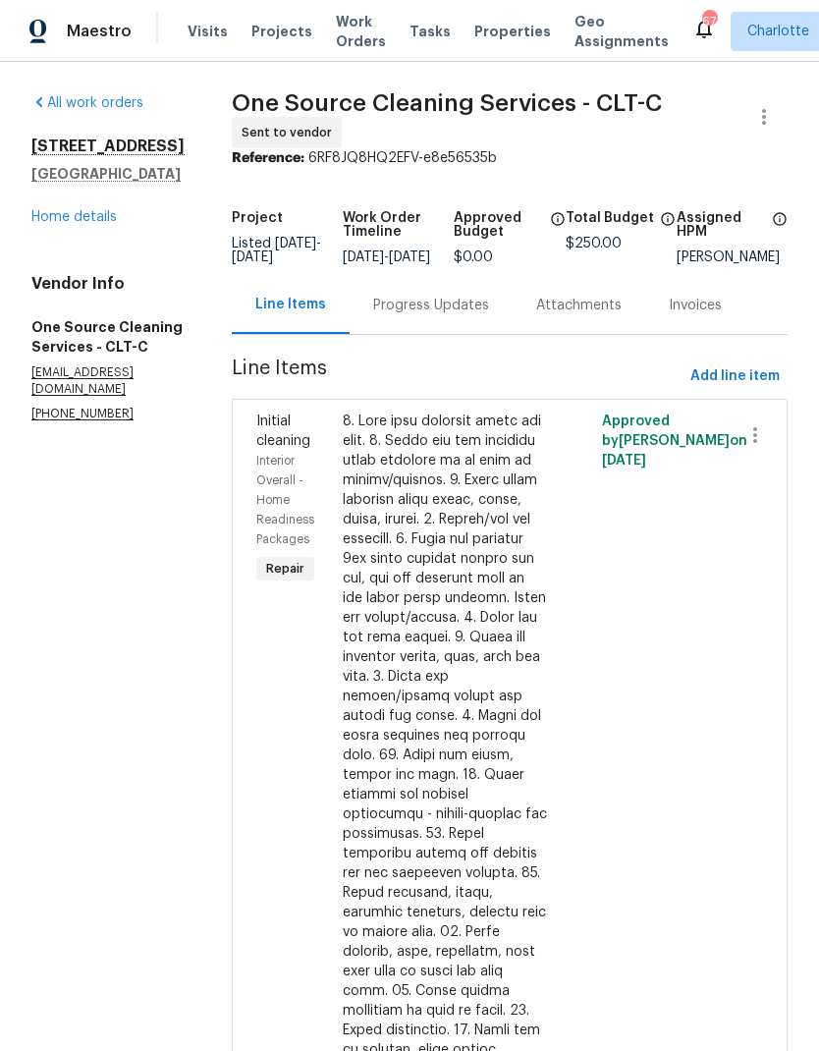
click at [465, 315] on div "Progress Updates" at bounding box center [431, 306] width 116 height 20
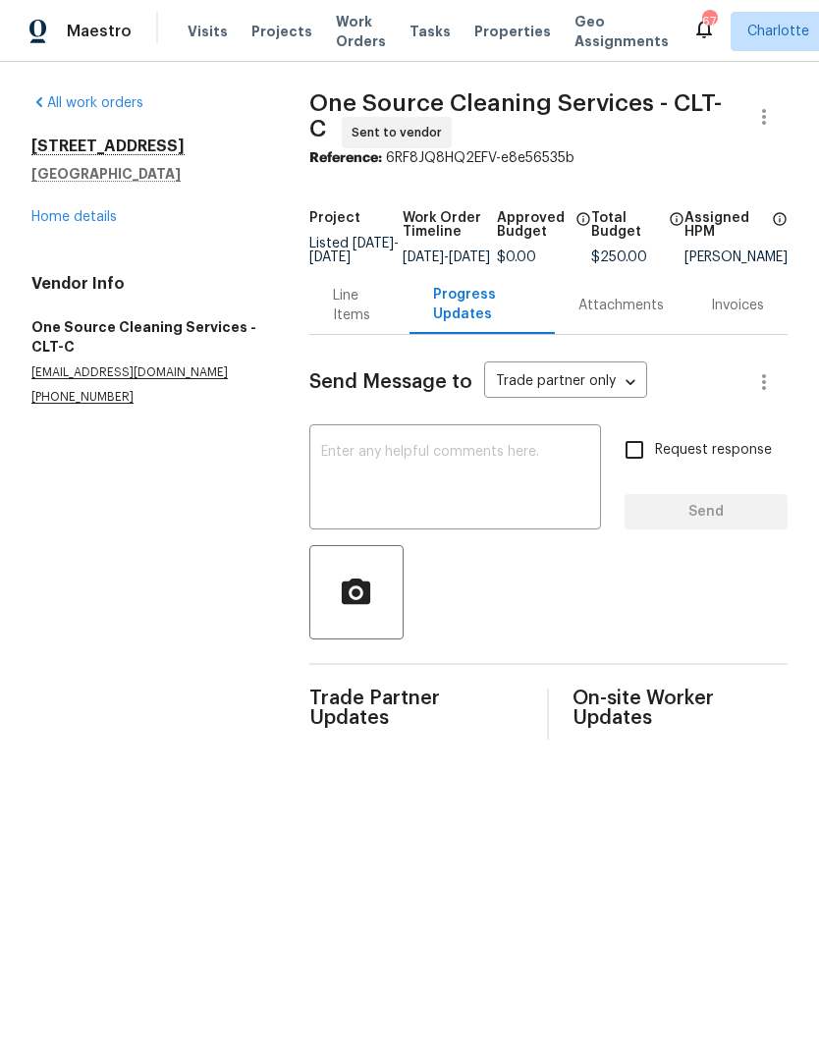
click at [460, 463] on textarea at bounding box center [455, 479] width 268 height 69
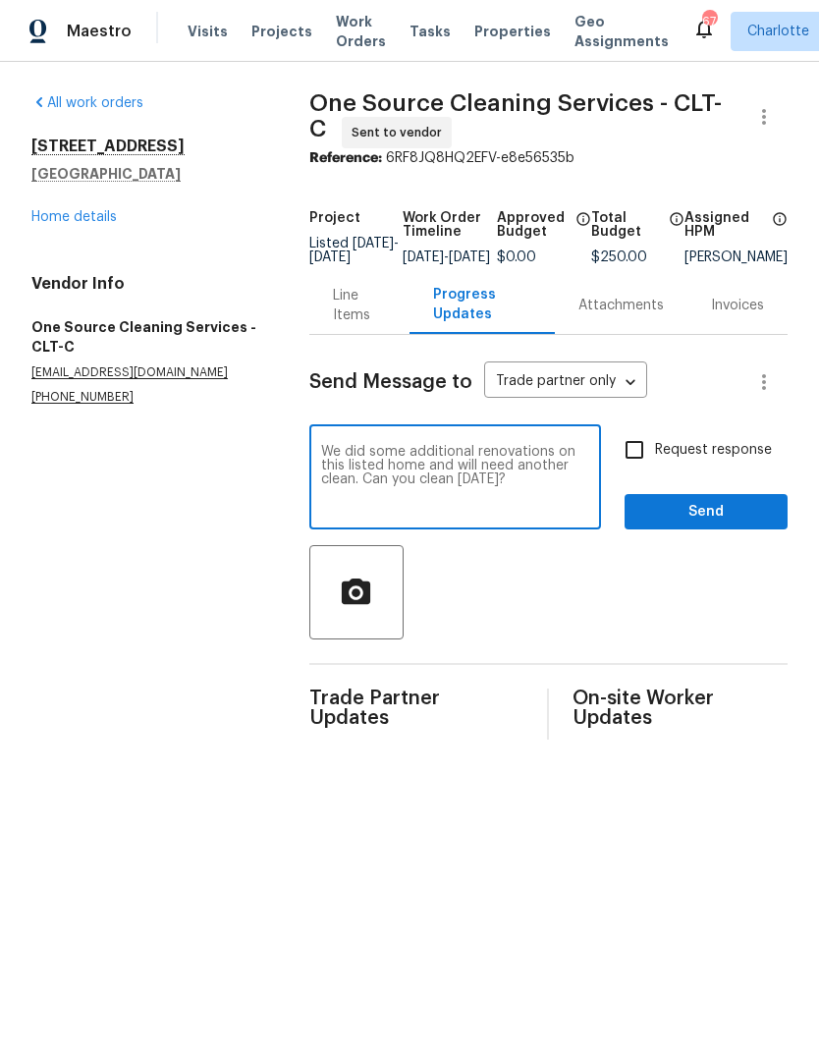
type textarea "We did some additional renovations on this listed home and will need another cl…"
click at [655, 456] on input "Request response" at bounding box center [634, 449] width 41 height 41
checkbox input "true"
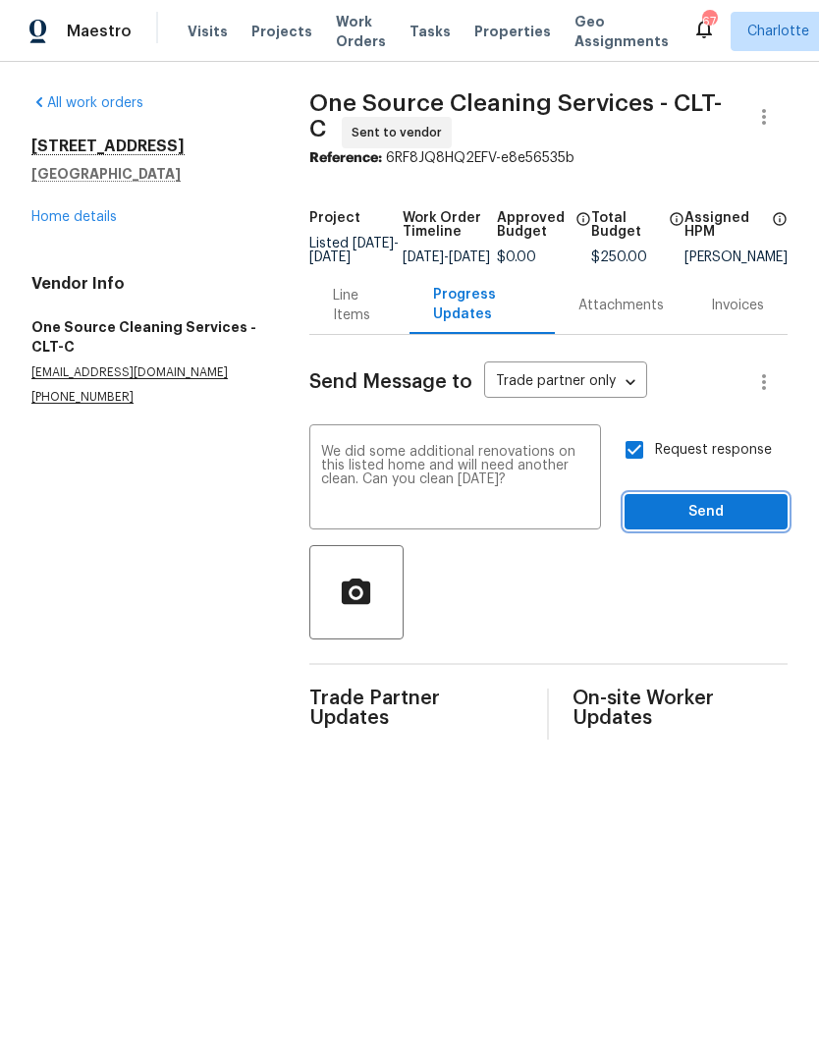
click at [711, 524] on span "Send" at bounding box center [706, 512] width 132 height 25
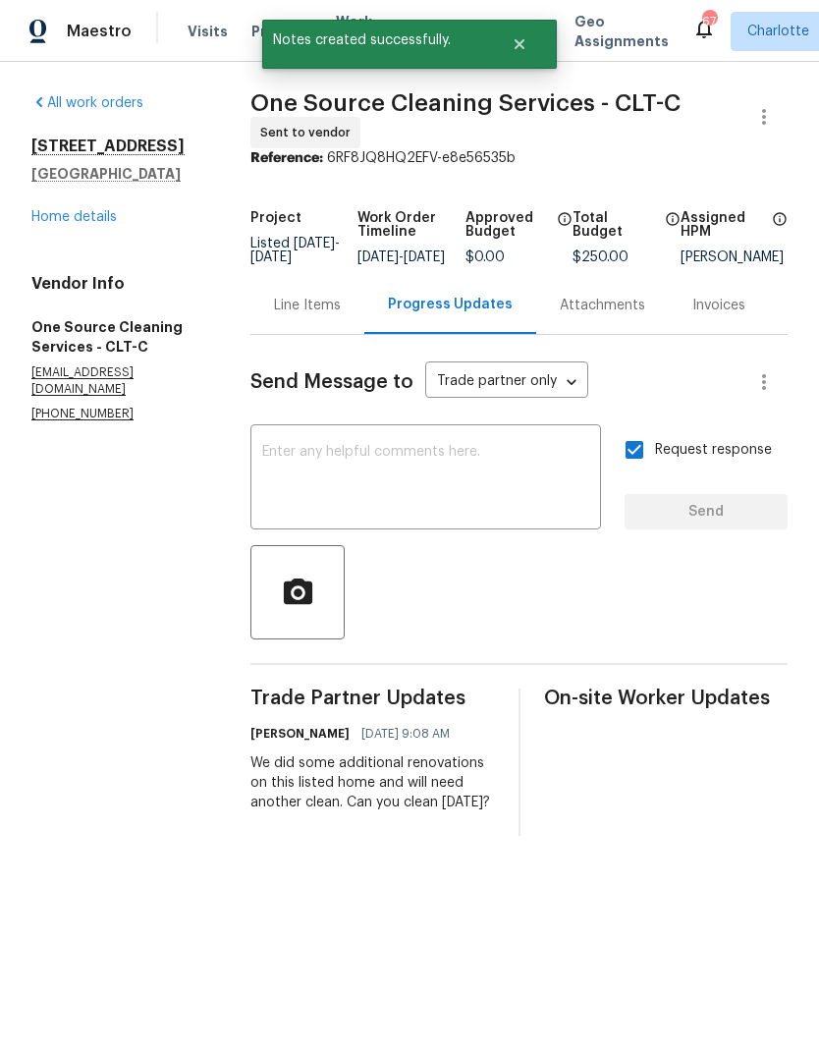
click at [67, 223] on link "Home details" at bounding box center [73, 217] width 85 height 14
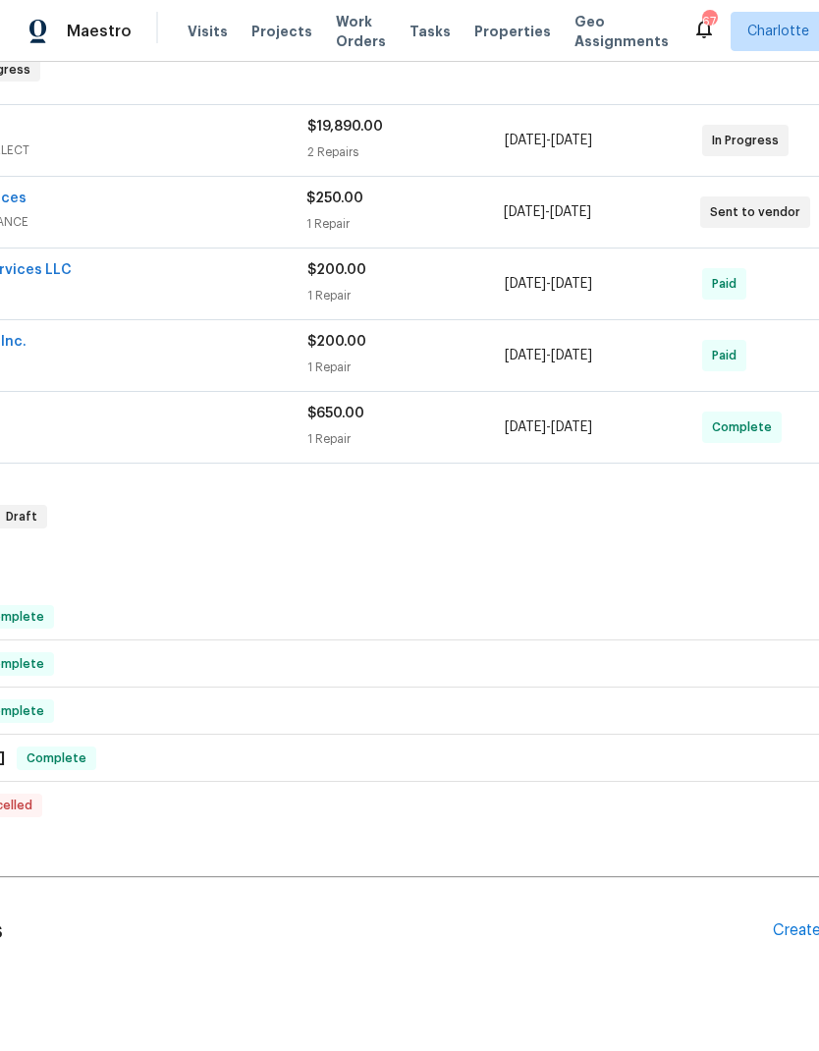
scroll to position [333, 212]
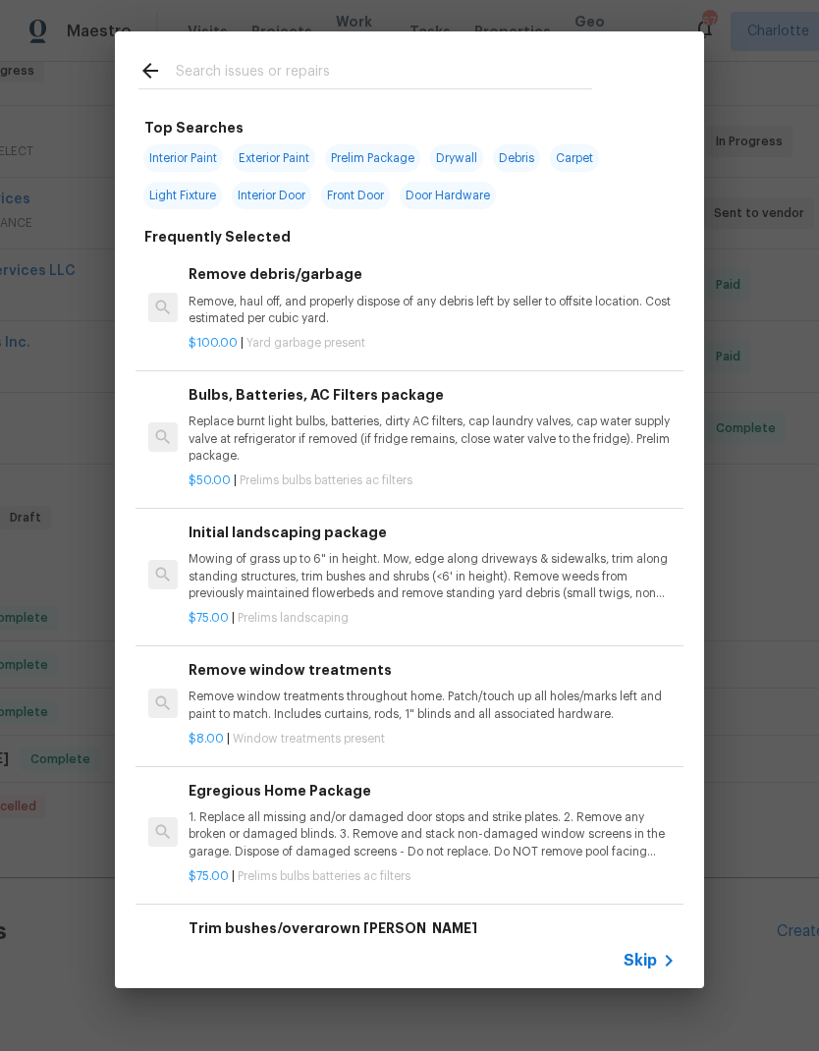
click at [346, 63] on input "text" at bounding box center [384, 73] width 416 height 29
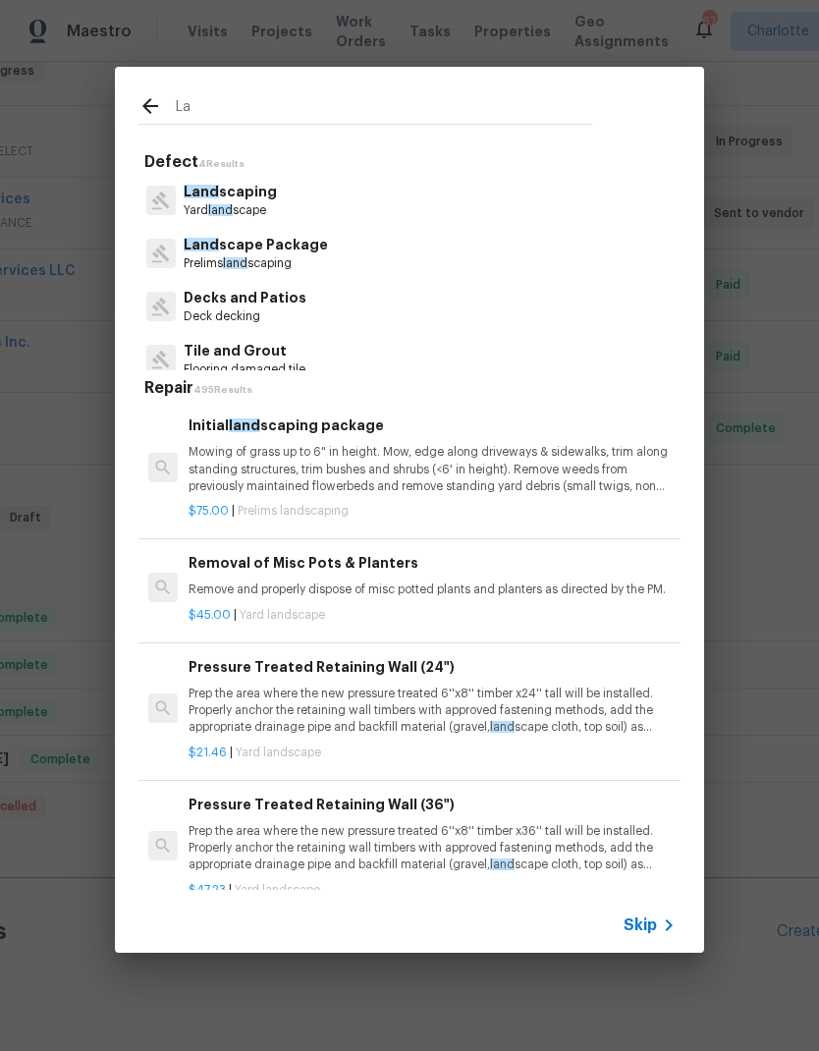
type input "L"
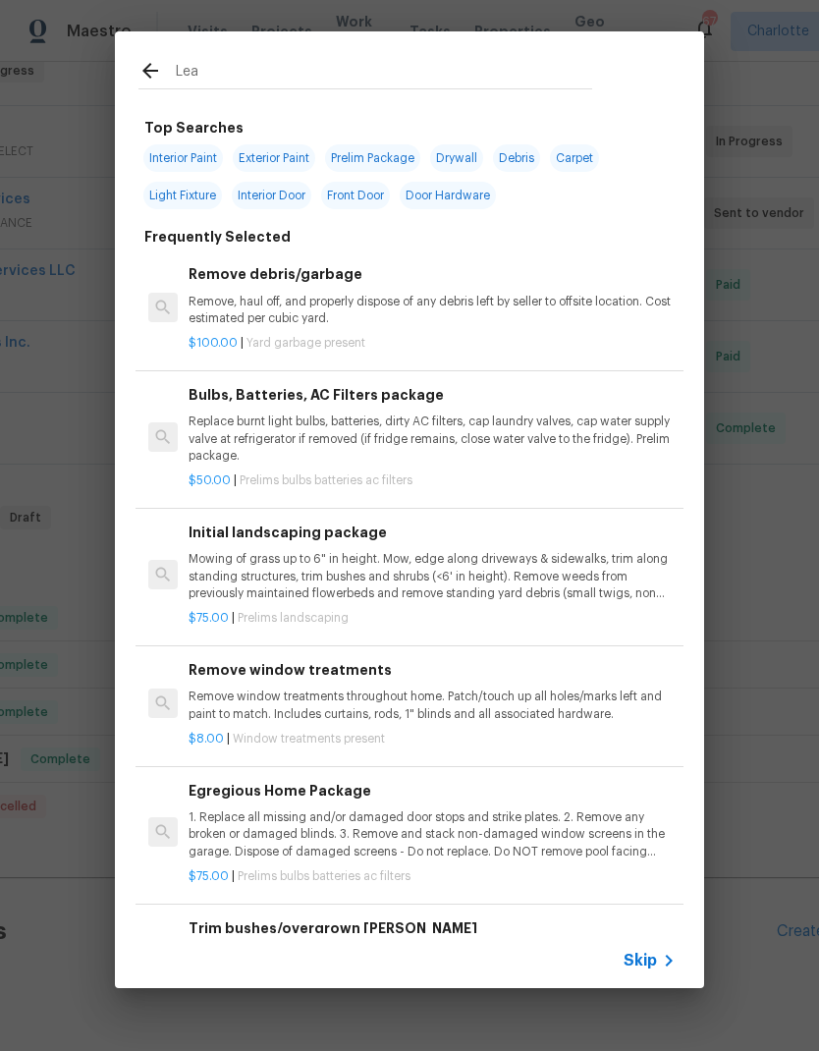
type input "Leaf"
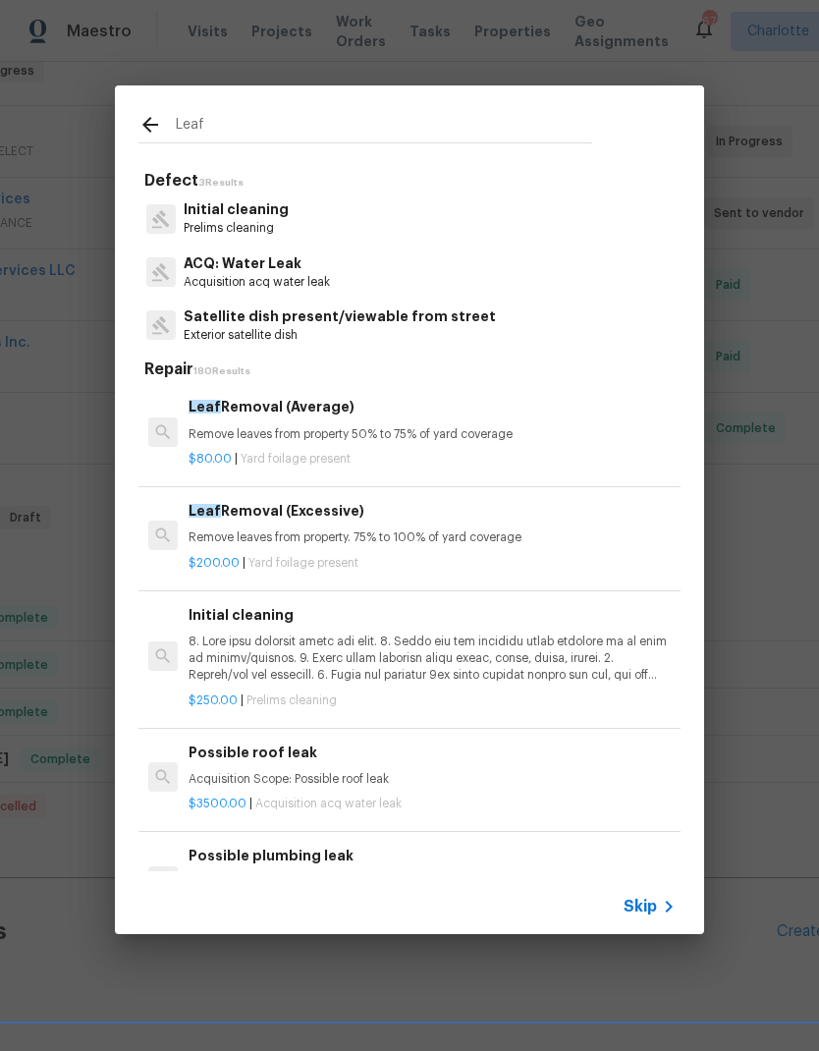
click at [434, 555] on p "$200.00 | Yard foilage present" at bounding box center [432, 563] width 487 height 17
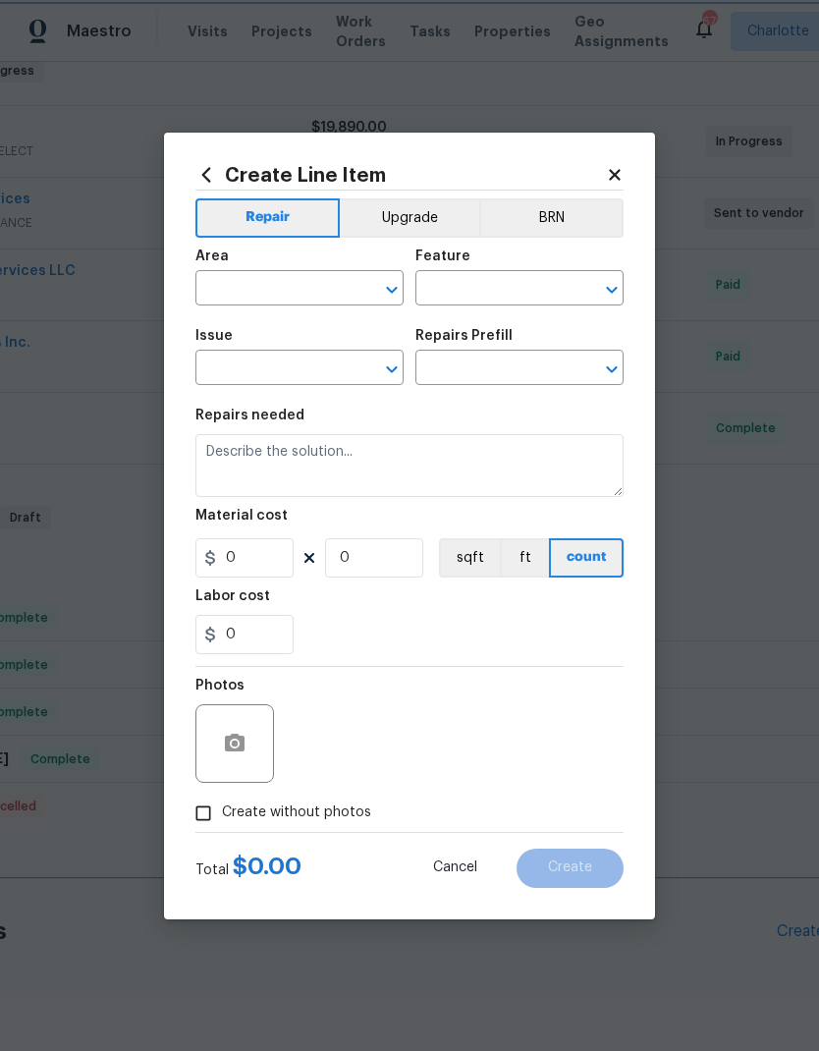
type input "Dead/overgrown tree or foliage"
type input "Leaf Removal (Excessive) $200.00"
type textarea "Remove leaves from property. 75% to 100% of yard coverage"
type input "200"
type input "1"
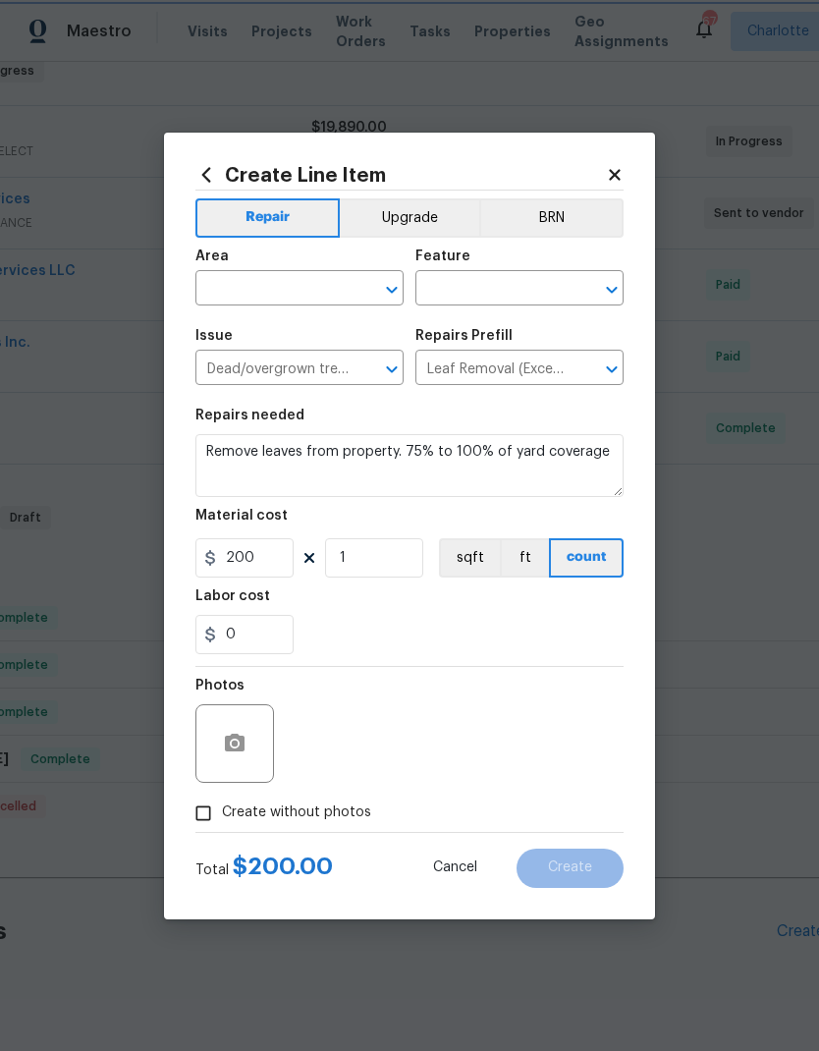
click at [360, 288] on icon "Clear" at bounding box center [367, 290] width 20 height 20
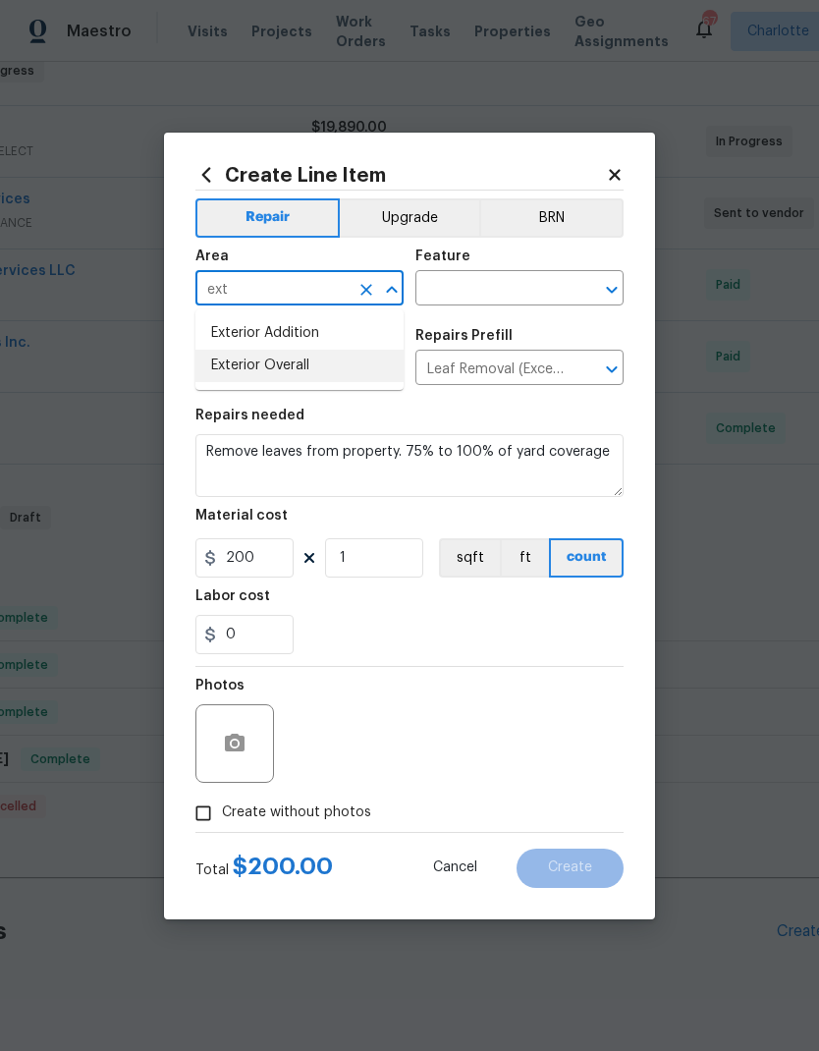
click at [301, 372] on li "Exterior Overall" at bounding box center [299, 366] width 208 height 32
type input "Exterior Overall"
click at [500, 291] on input "text" at bounding box center [491, 290] width 153 height 30
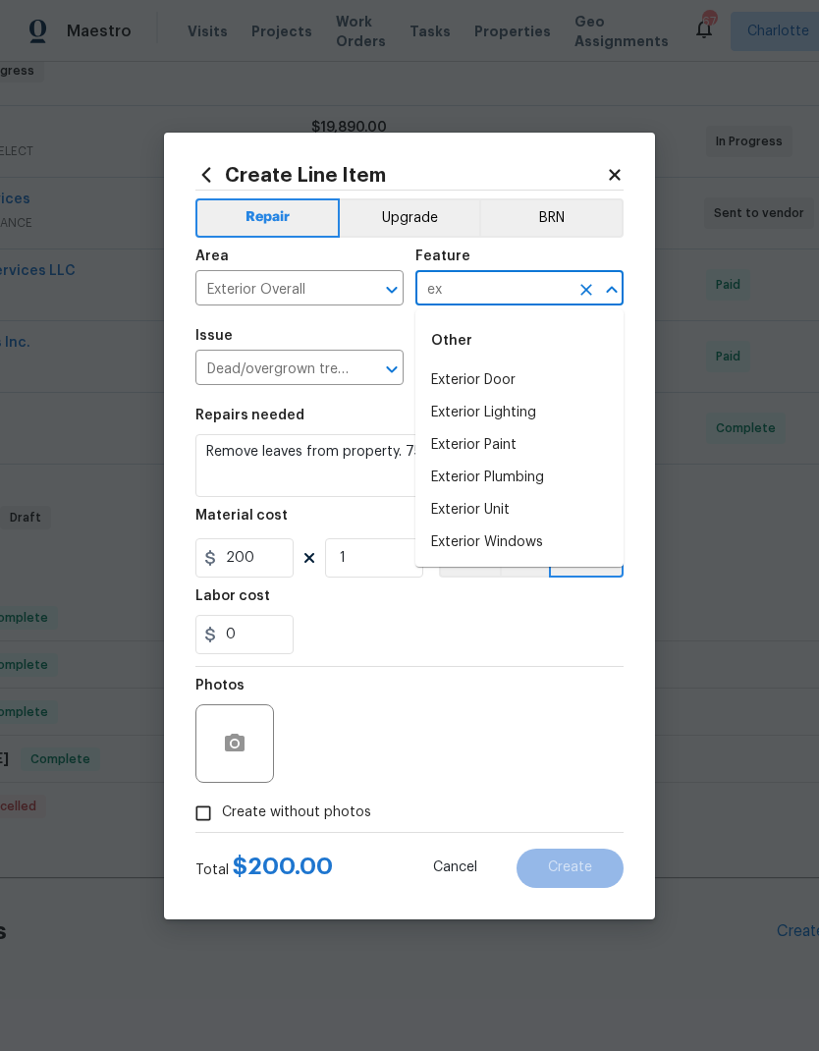
type input "e"
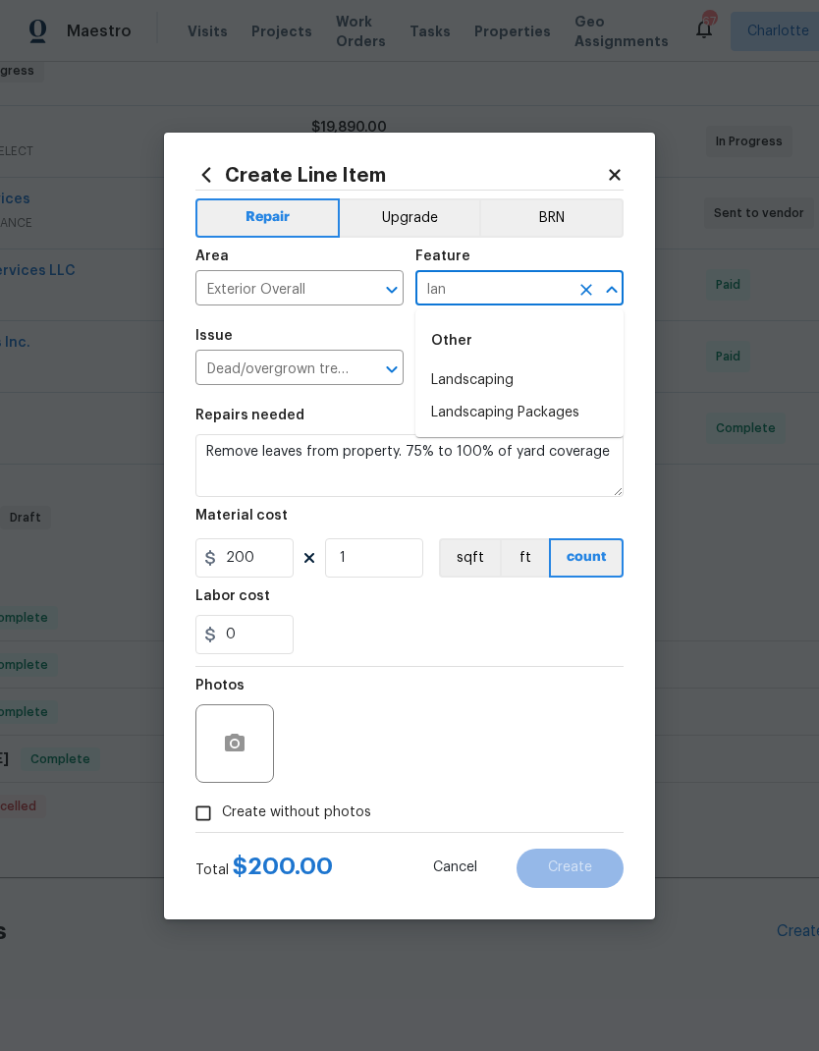
click at [507, 386] on li "Landscaping" at bounding box center [519, 380] width 208 height 32
type input "Landscaping"
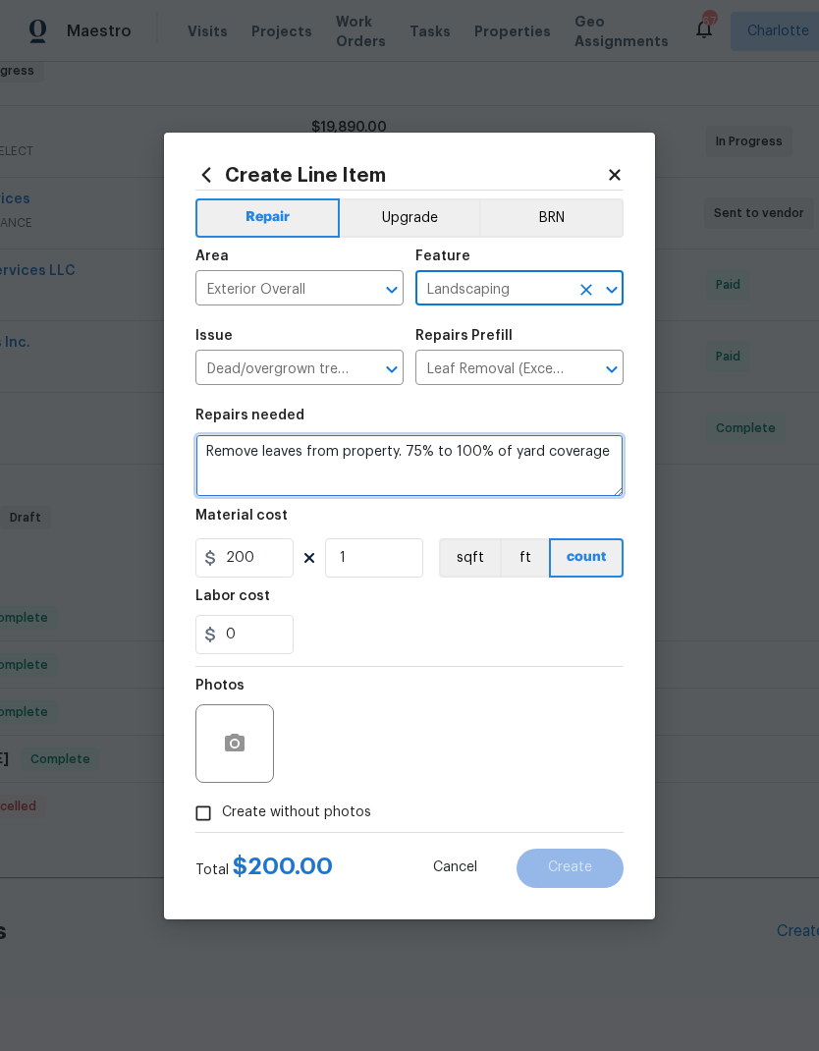
click at [494, 477] on textarea "Remove leaves from property. 75% to 100% of yard coverage" at bounding box center [409, 465] width 428 height 63
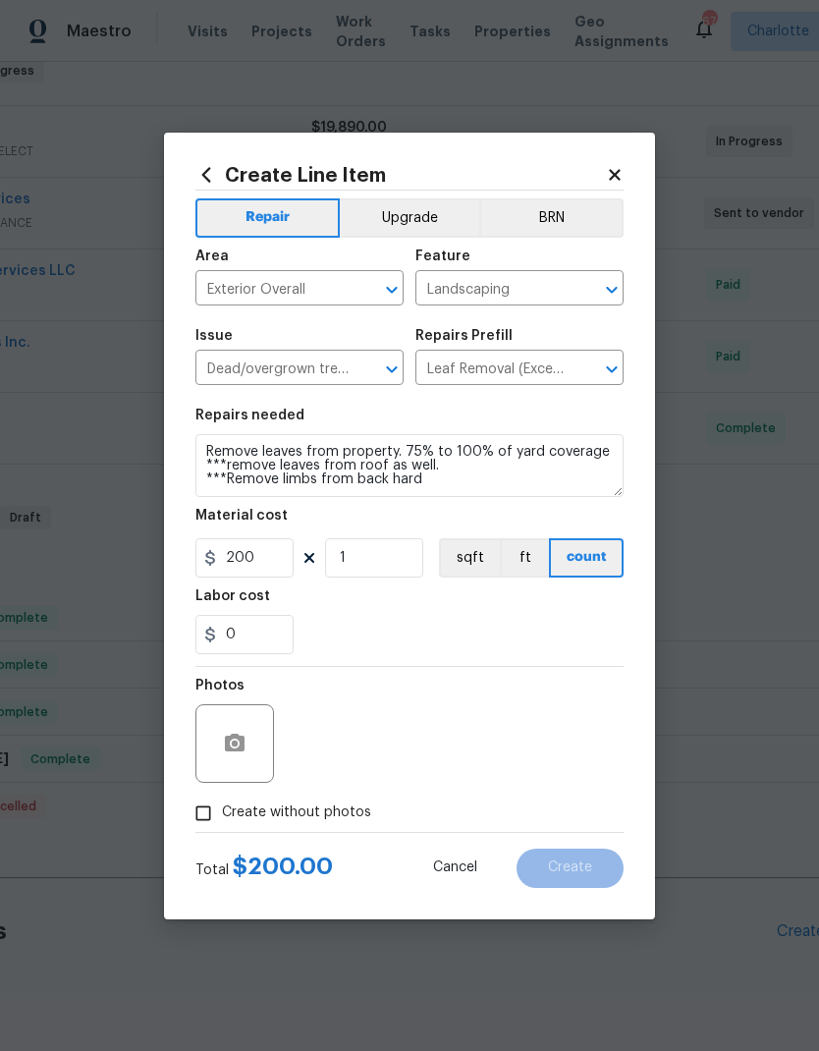
click at [496, 601] on div "Labor cost" at bounding box center [409, 602] width 428 height 26
click at [409, 475] on textarea "Remove leaves from property. 75% to 100% of yard coverage ***remove leaves from…" at bounding box center [409, 465] width 428 height 63
type textarea "Remove leaves from property. 75% to 100% of yard coverage ***remove leaves from…"
click at [523, 622] on div "0" at bounding box center [409, 634] width 428 height 39
click at [204, 805] on input "Create without photos" at bounding box center [203, 813] width 37 height 37
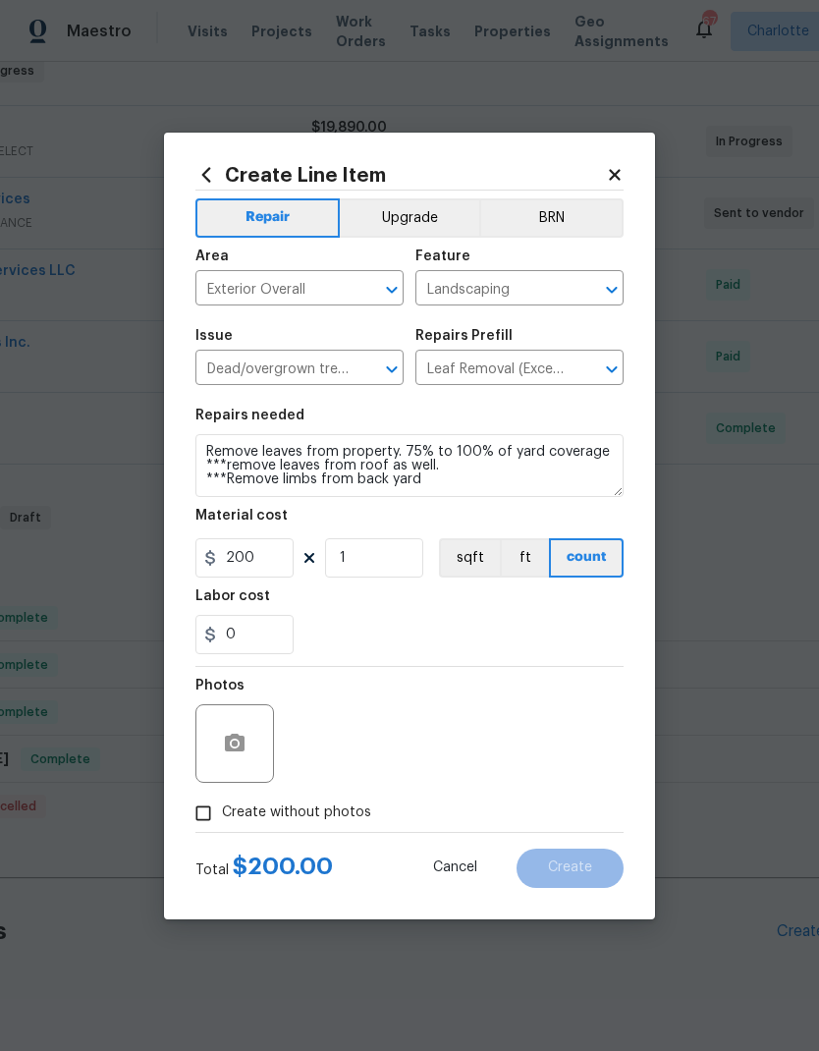
checkbox input "true"
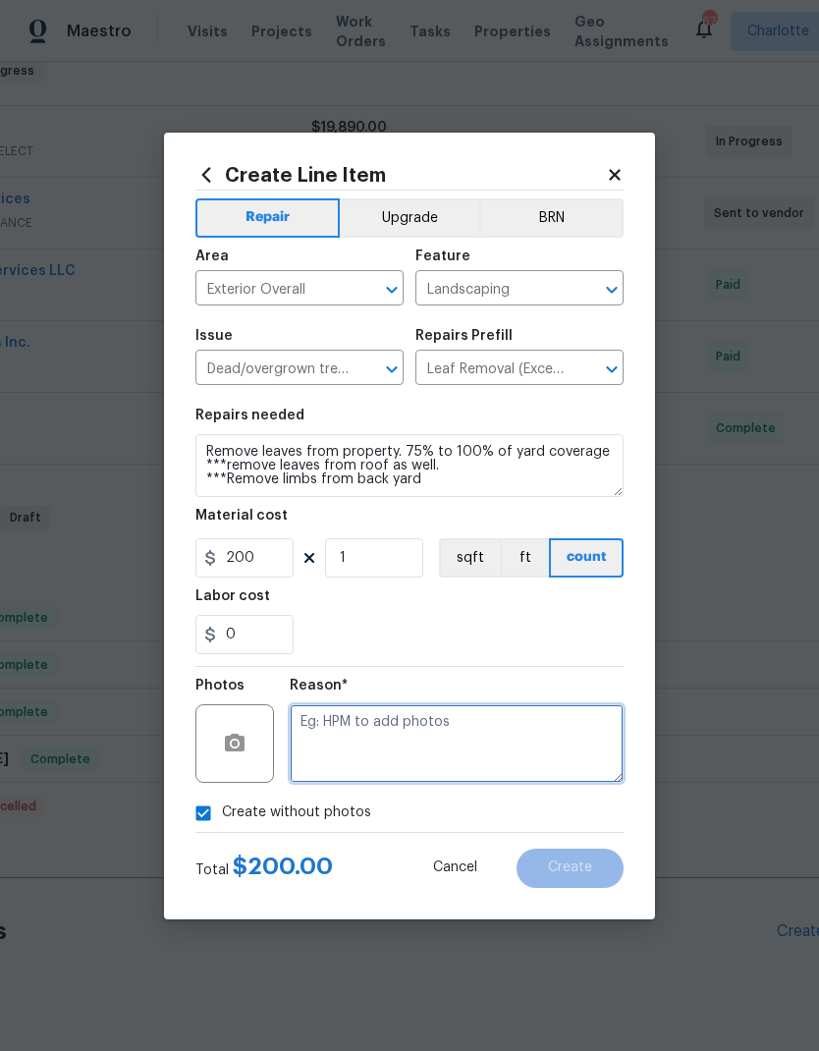
click at [494, 745] on textarea at bounding box center [457, 743] width 334 height 79
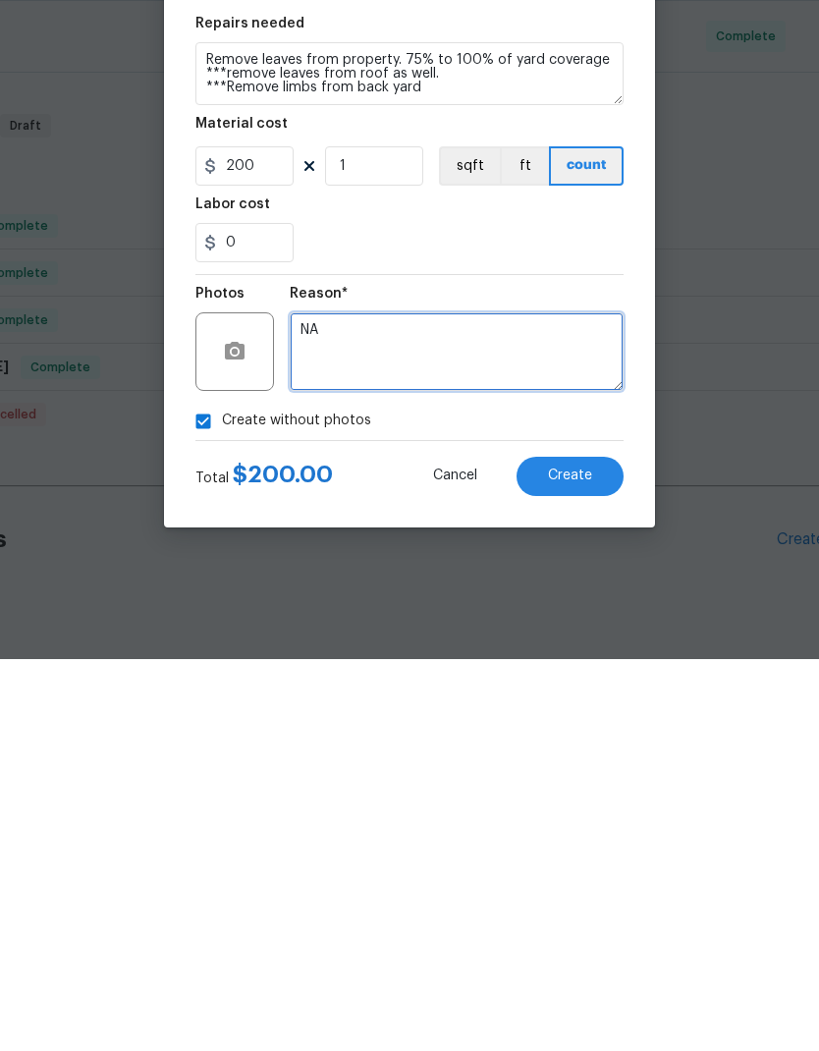
type textarea "NA"
click at [585, 860] on span "Create" at bounding box center [570, 867] width 44 height 15
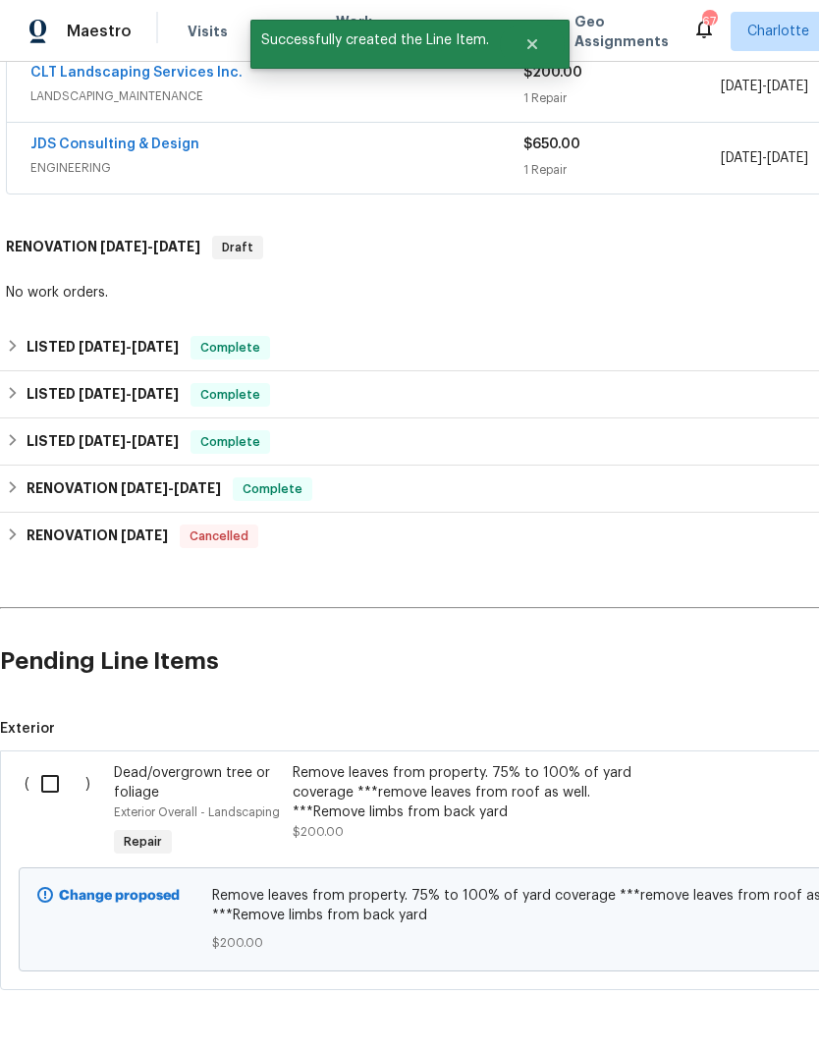
scroll to position [597, 0]
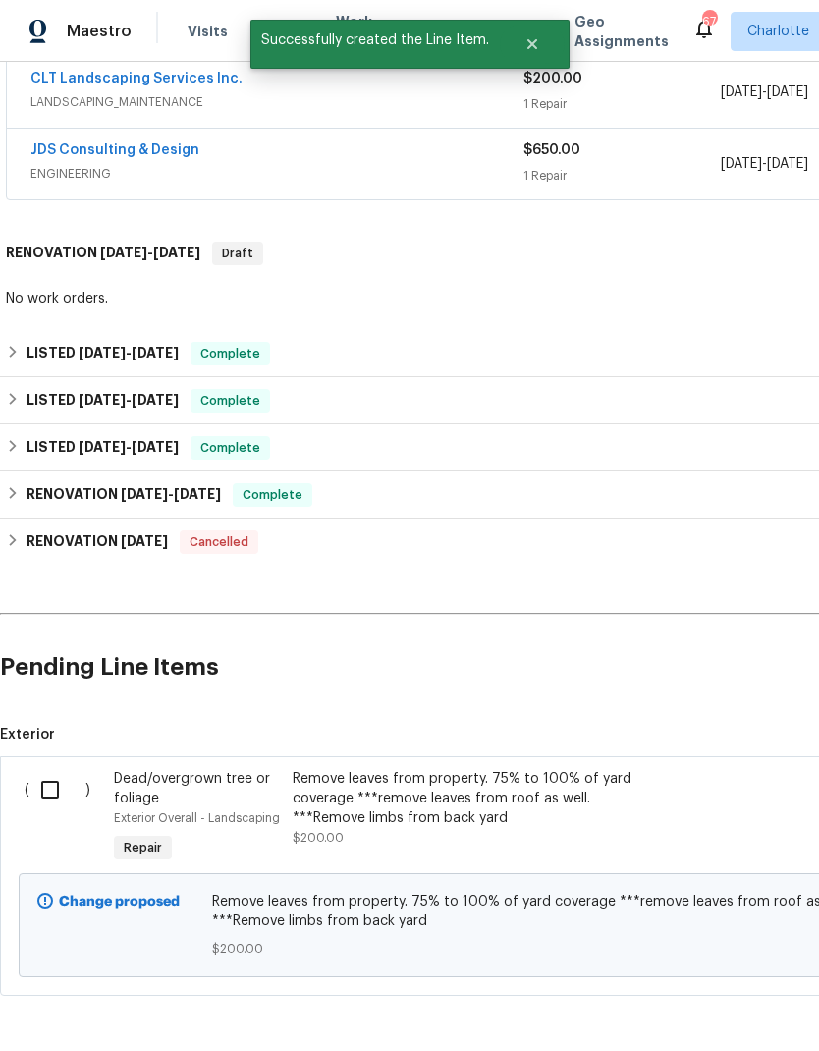
click at [49, 769] on input "checkbox" at bounding box center [57, 789] width 56 height 41
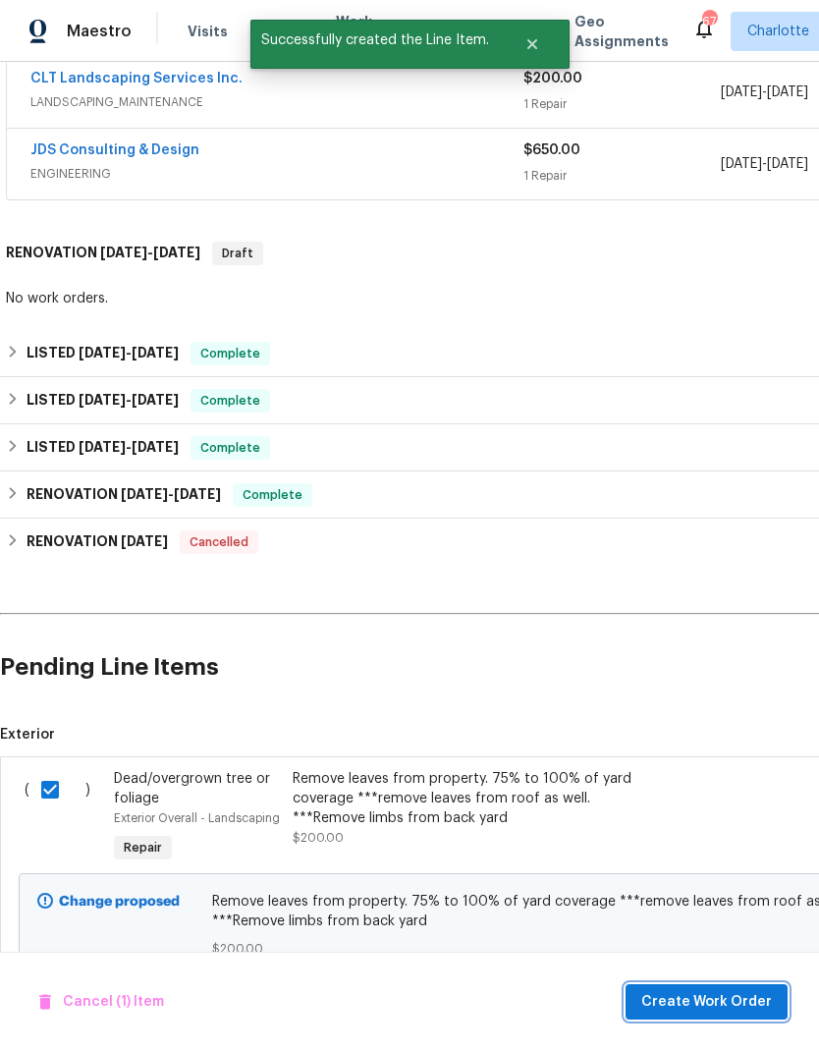
click at [705, 999] on span "Create Work Order" at bounding box center [706, 1002] width 131 height 25
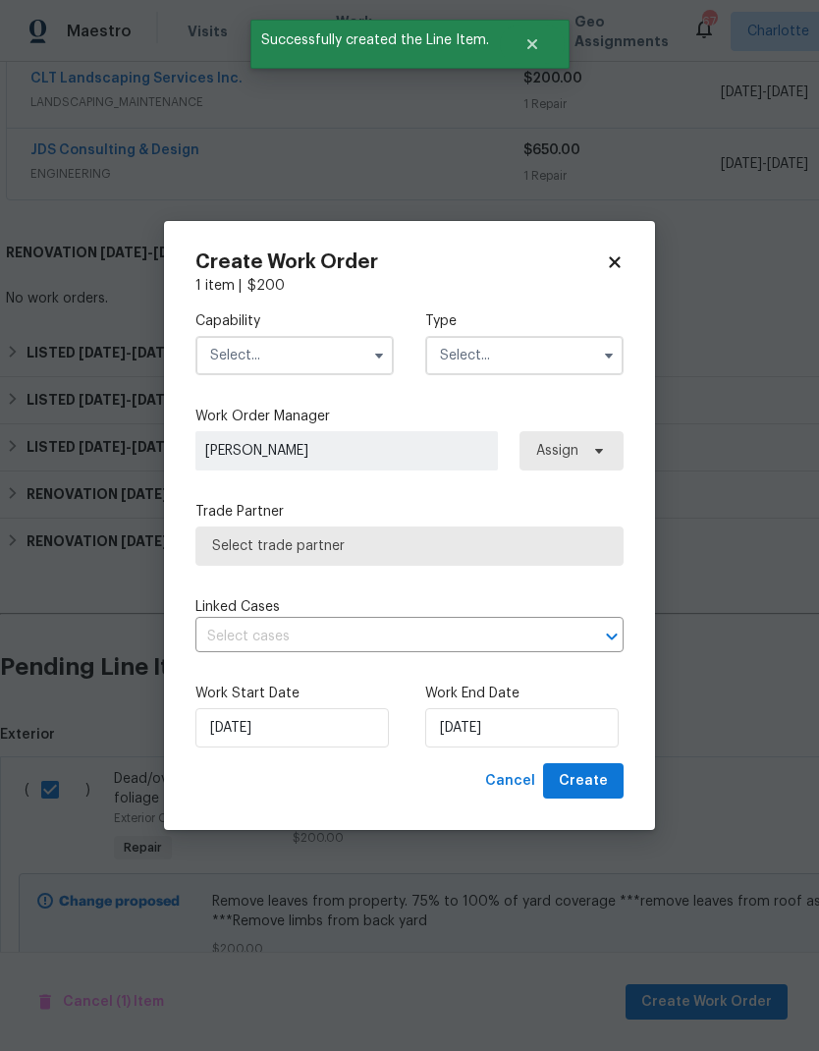
checkbox input "false"
click at [363, 346] on input "text" at bounding box center [294, 355] width 198 height 39
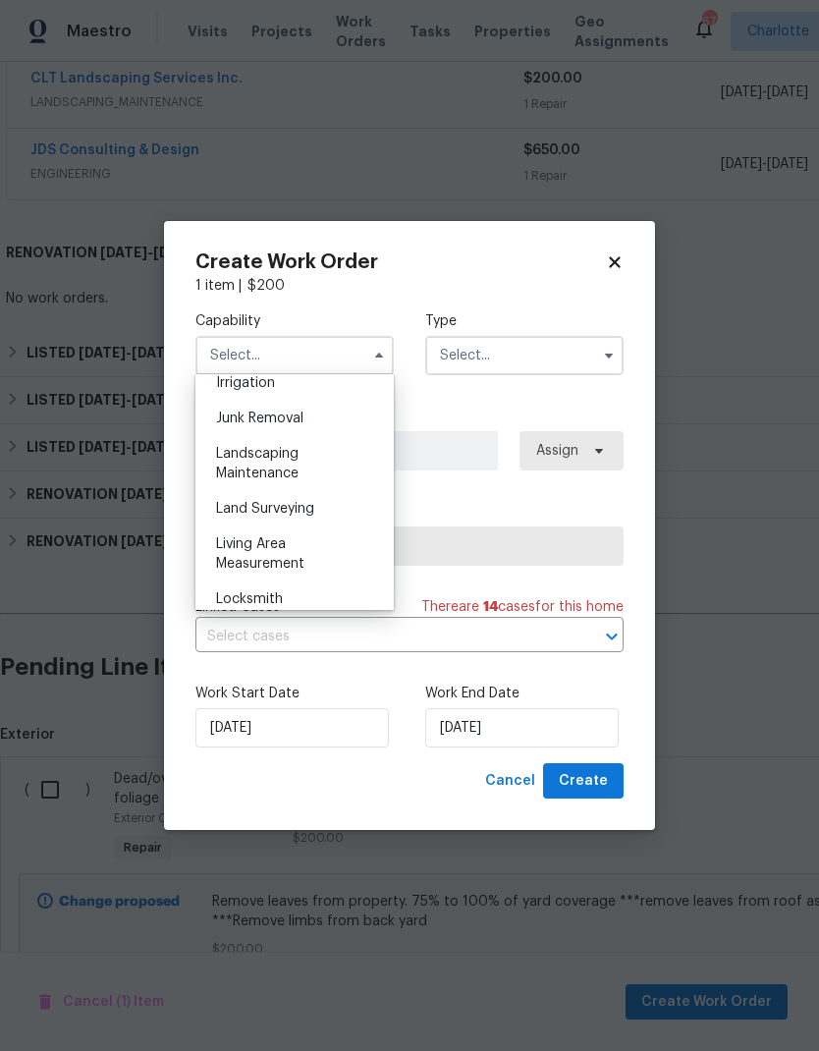
scroll to position [1236, 0]
click at [341, 472] on div "Landscaping Maintenance" at bounding box center [294, 463] width 189 height 55
type input "Landscaping Maintenance"
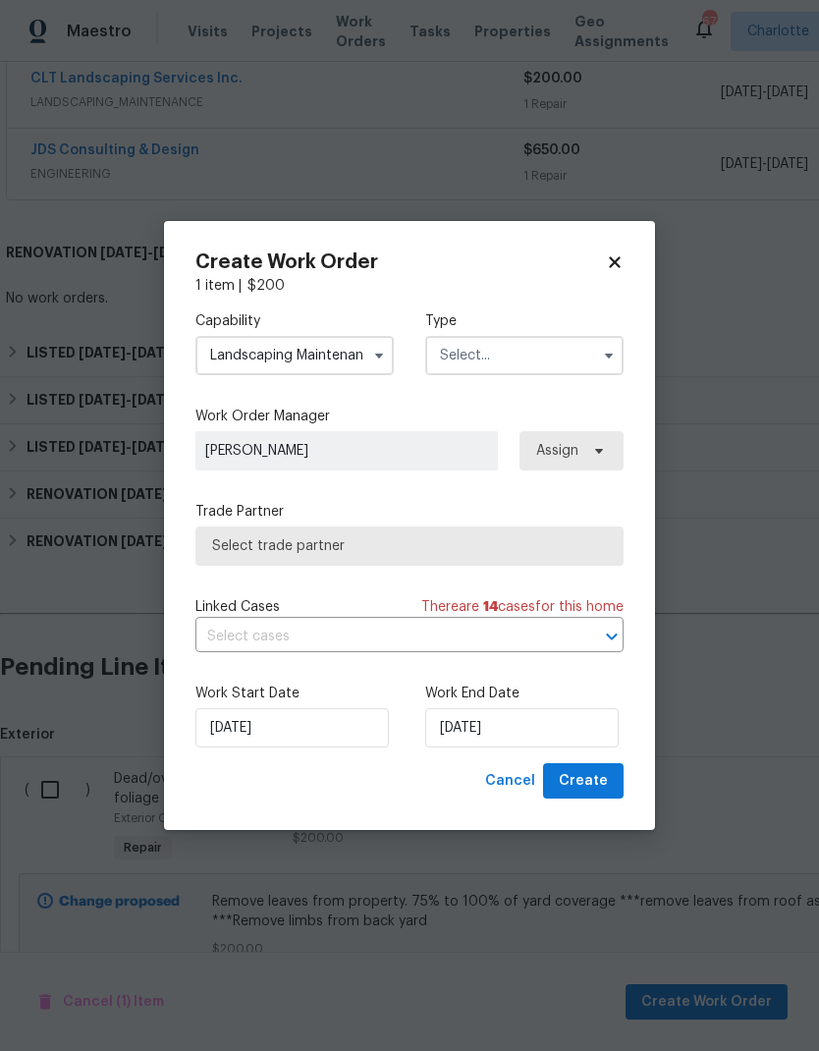
click at [555, 354] on input "text" at bounding box center [524, 355] width 198 height 39
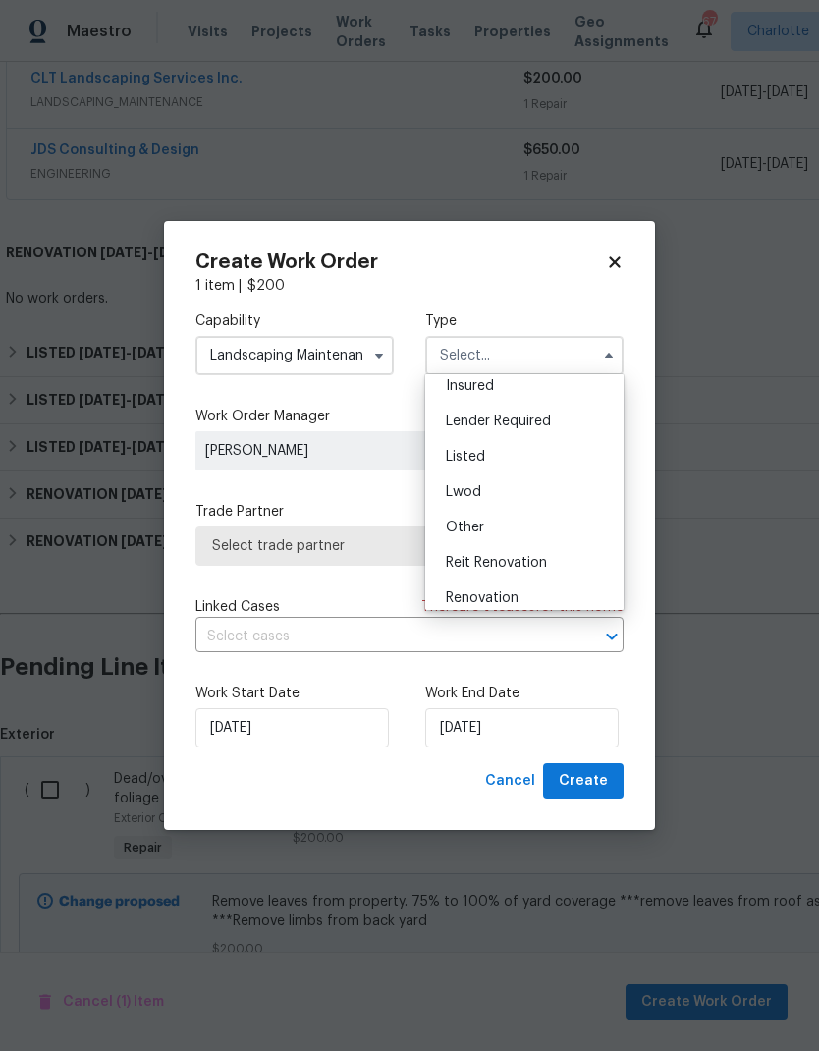
scroll to position [101, 0]
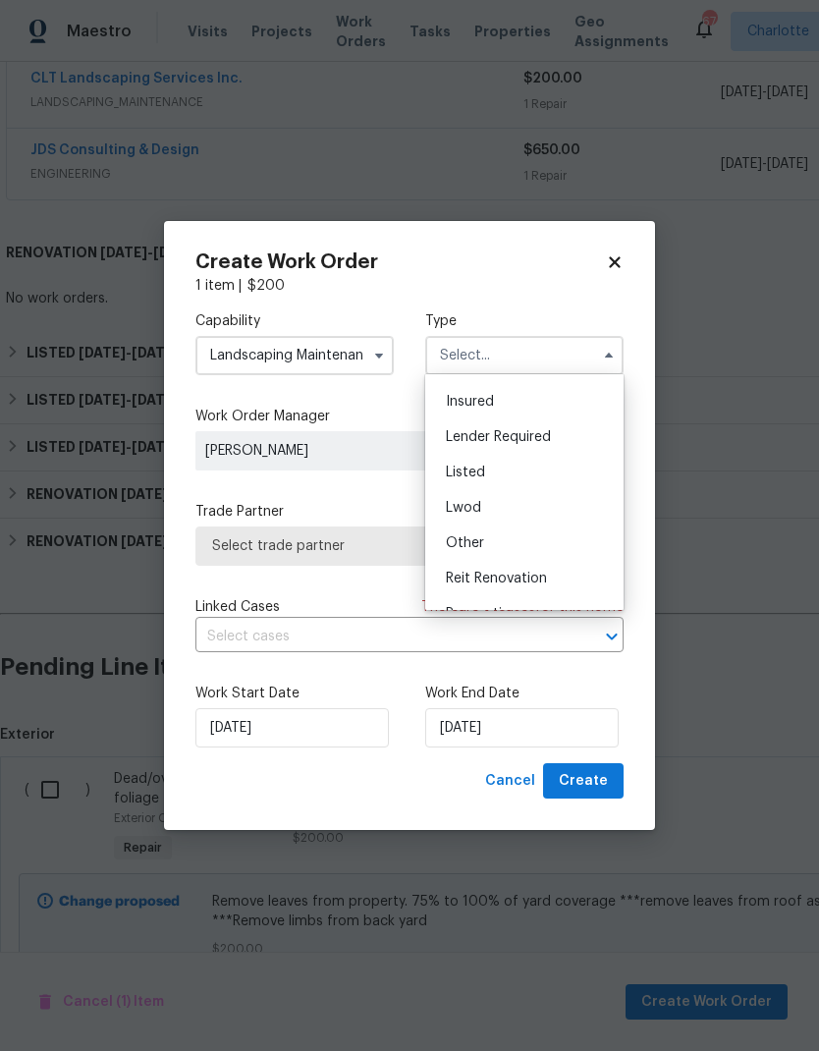
click at [483, 479] on div "Listed" at bounding box center [524, 472] width 189 height 35
type input "Listed"
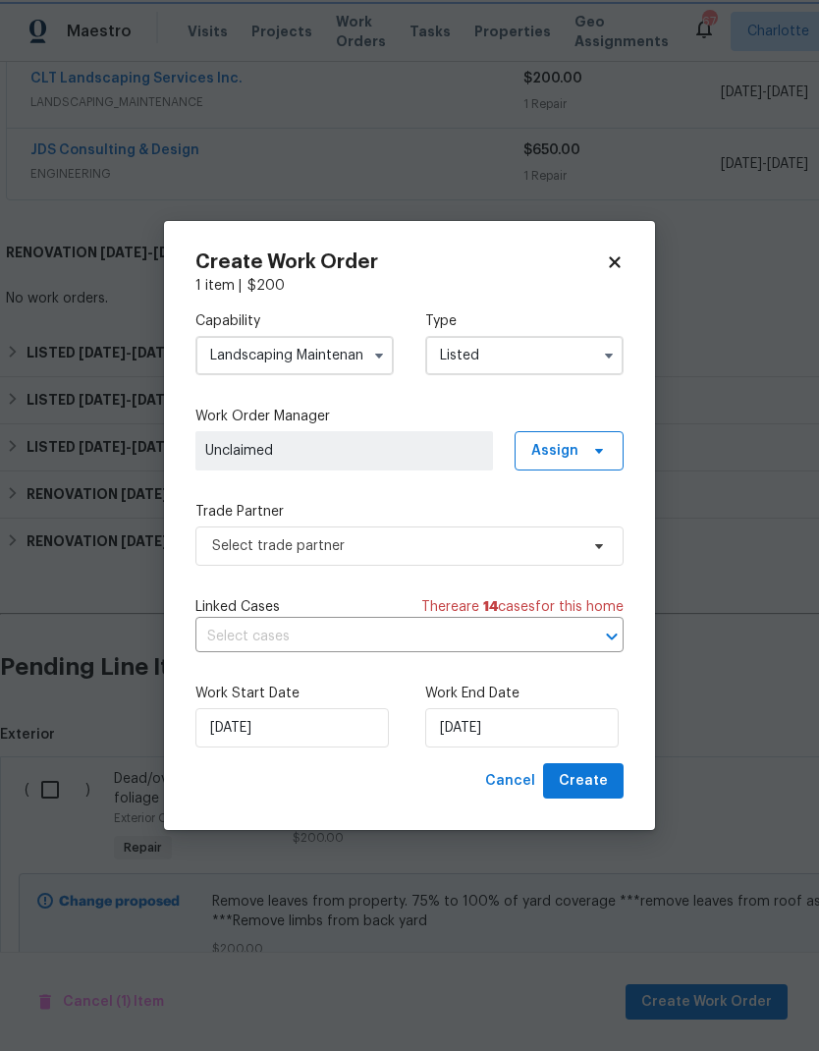
scroll to position [0, 0]
click at [597, 447] on icon at bounding box center [599, 451] width 16 height 16
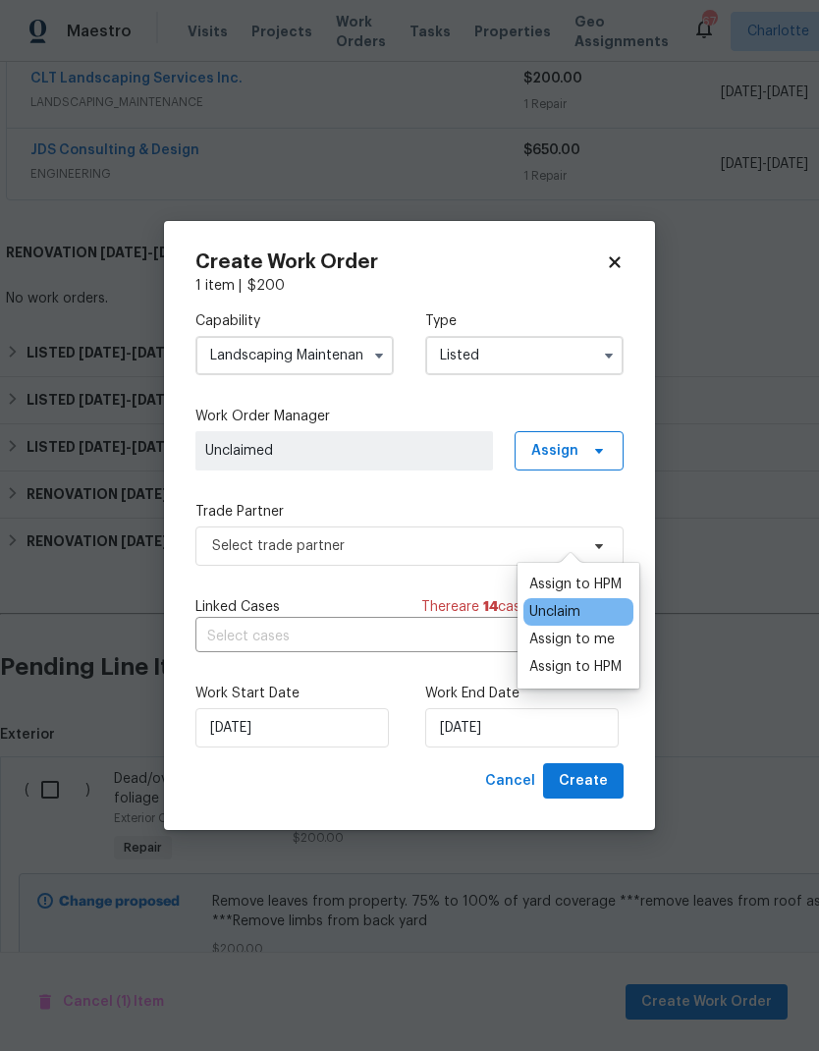
click at [585, 575] on div "Assign to HPM" at bounding box center [575, 585] width 92 height 20
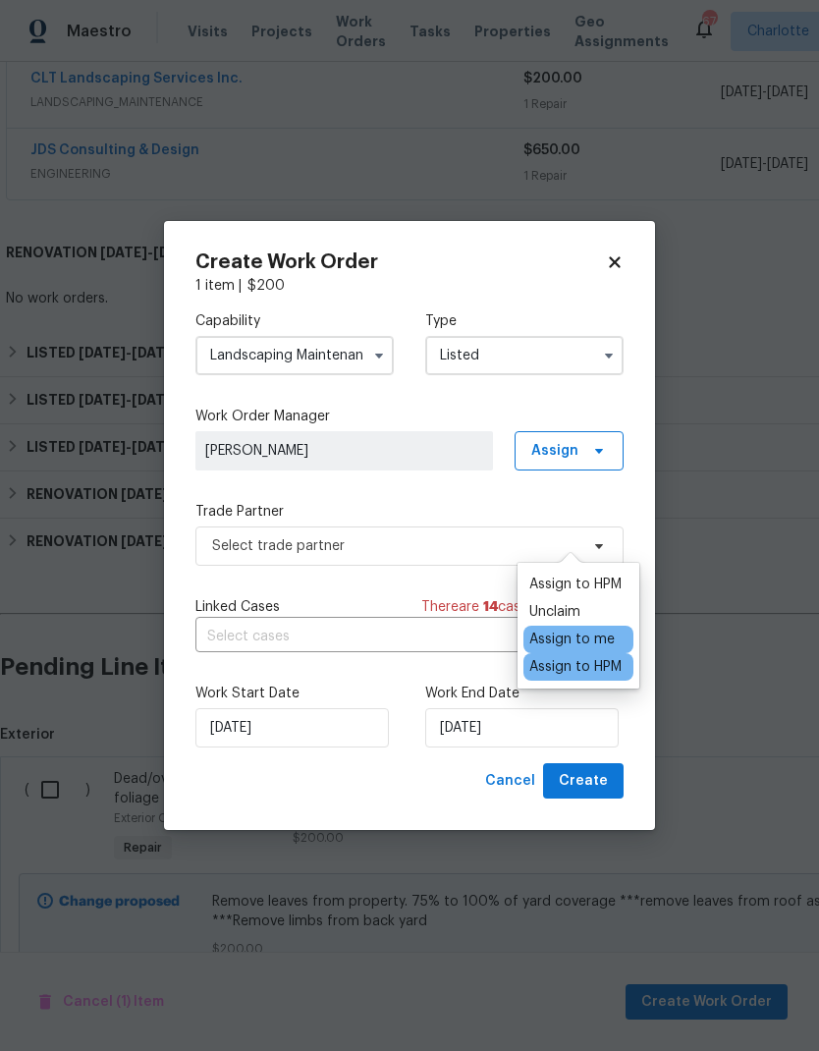
click at [565, 407] on label "Work Order Manager" at bounding box center [409, 417] width 428 height 20
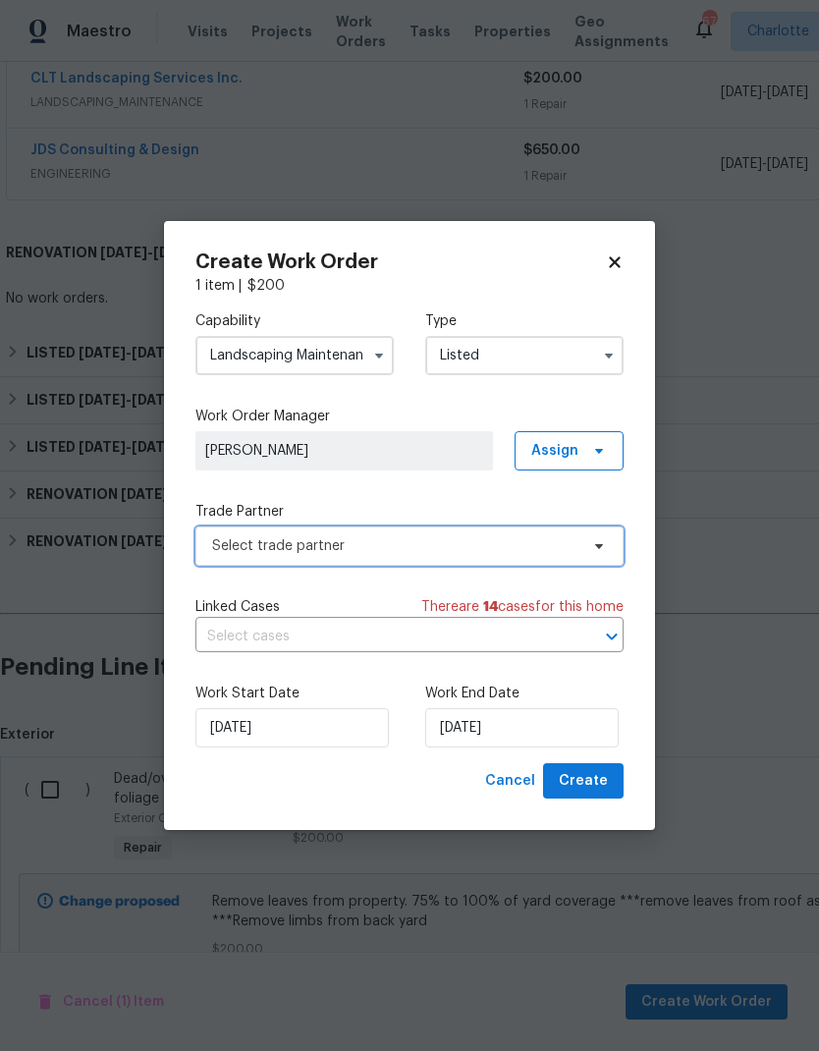
click at [531, 557] on span "Select trade partner" at bounding box center [409, 545] width 428 height 39
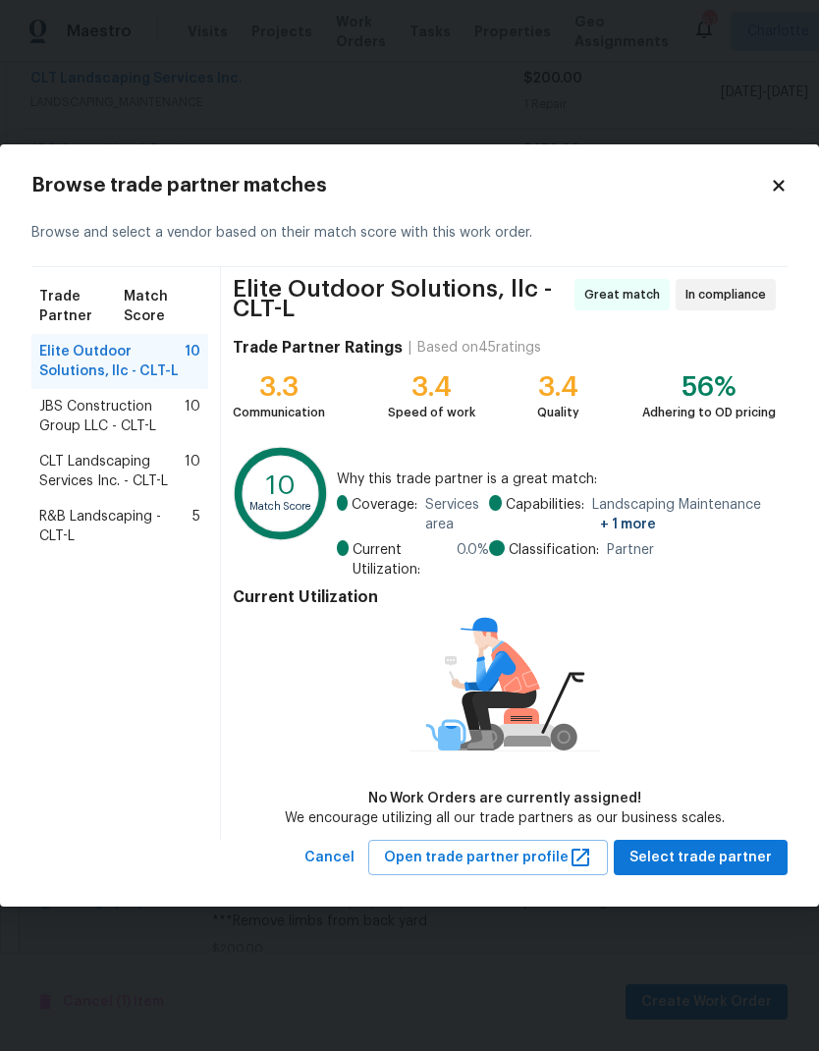
click at [55, 474] on span "CLT Landscaping Services Inc. - CLT-L" at bounding box center [111, 471] width 145 height 39
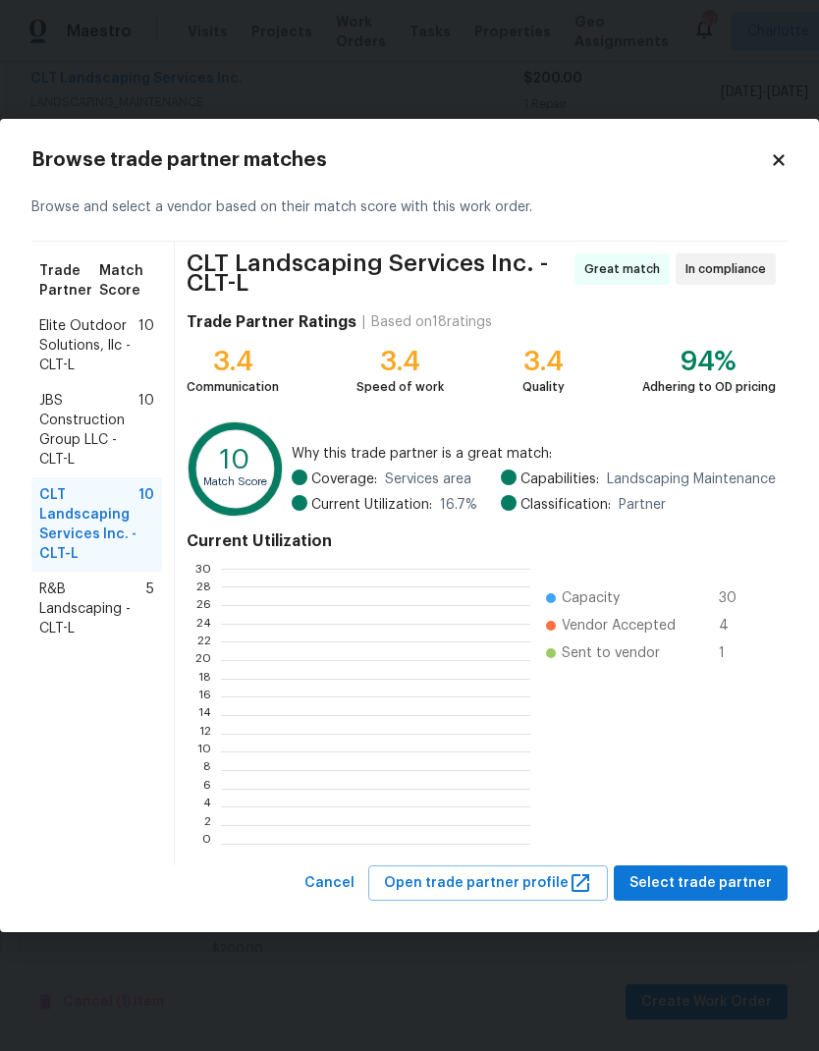
scroll to position [2, 2]
click at [735, 885] on span "Select trade partner" at bounding box center [701, 883] width 142 height 25
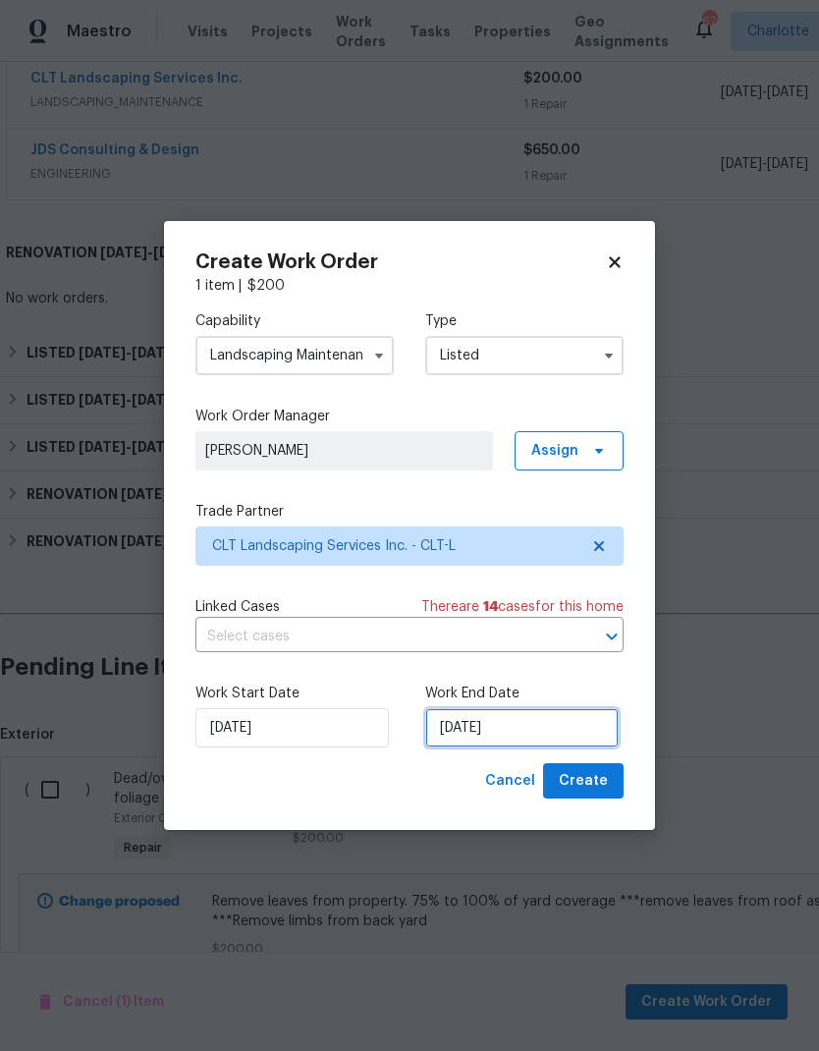
click at [531, 735] on input "[DATE]" at bounding box center [521, 727] width 193 height 39
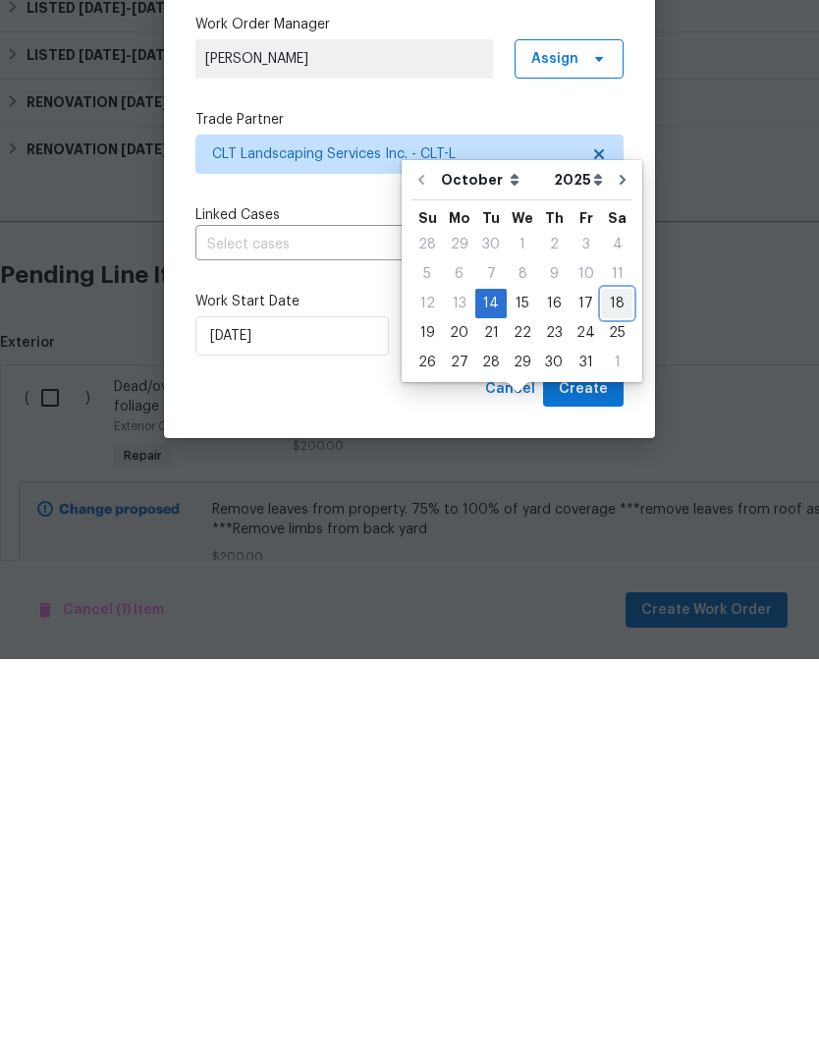
click at [613, 682] on div "18" at bounding box center [617, 695] width 30 height 27
type input "[DATE]"
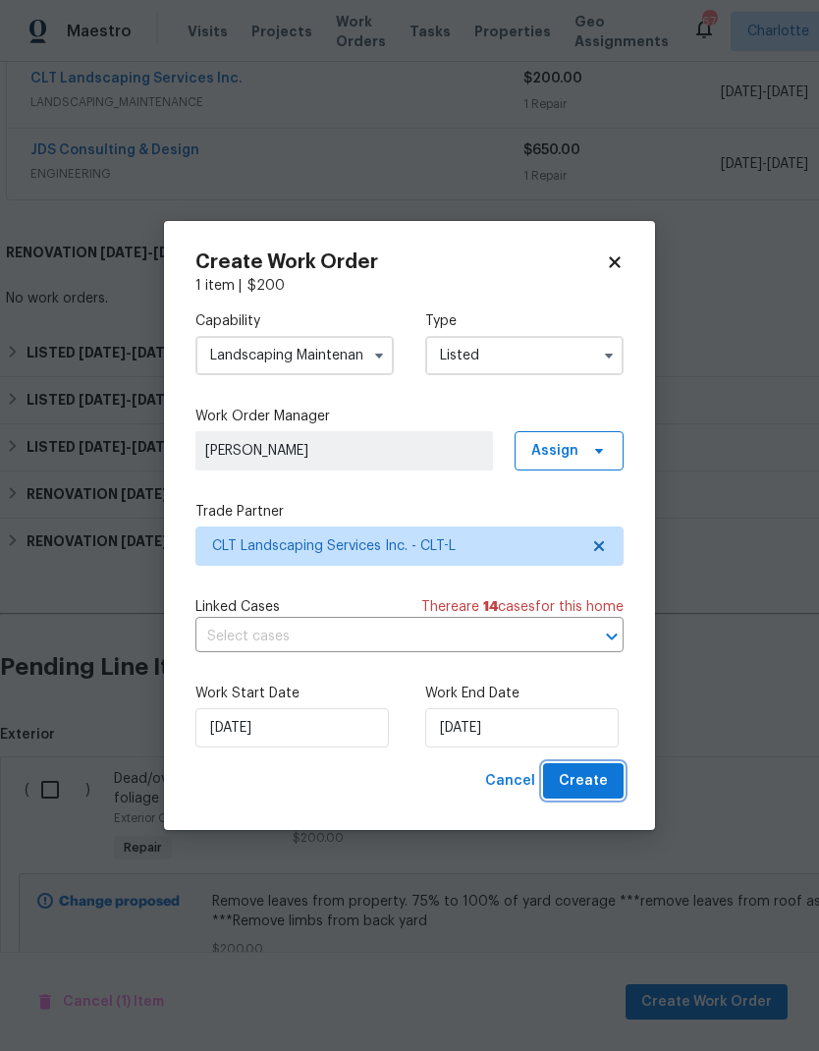
click at [601, 780] on span "Create" at bounding box center [583, 781] width 49 height 25
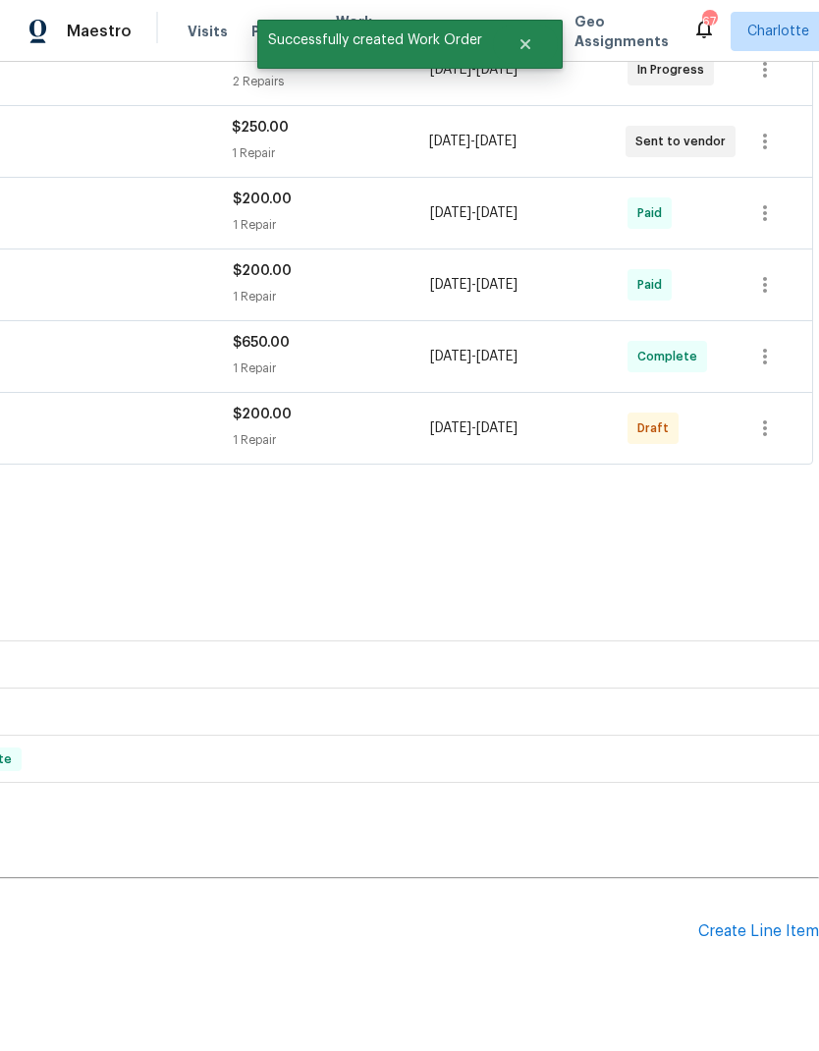
scroll to position [405, 291]
click at [771, 416] on icon "button" at bounding box center [765, 428] width 24 height 24
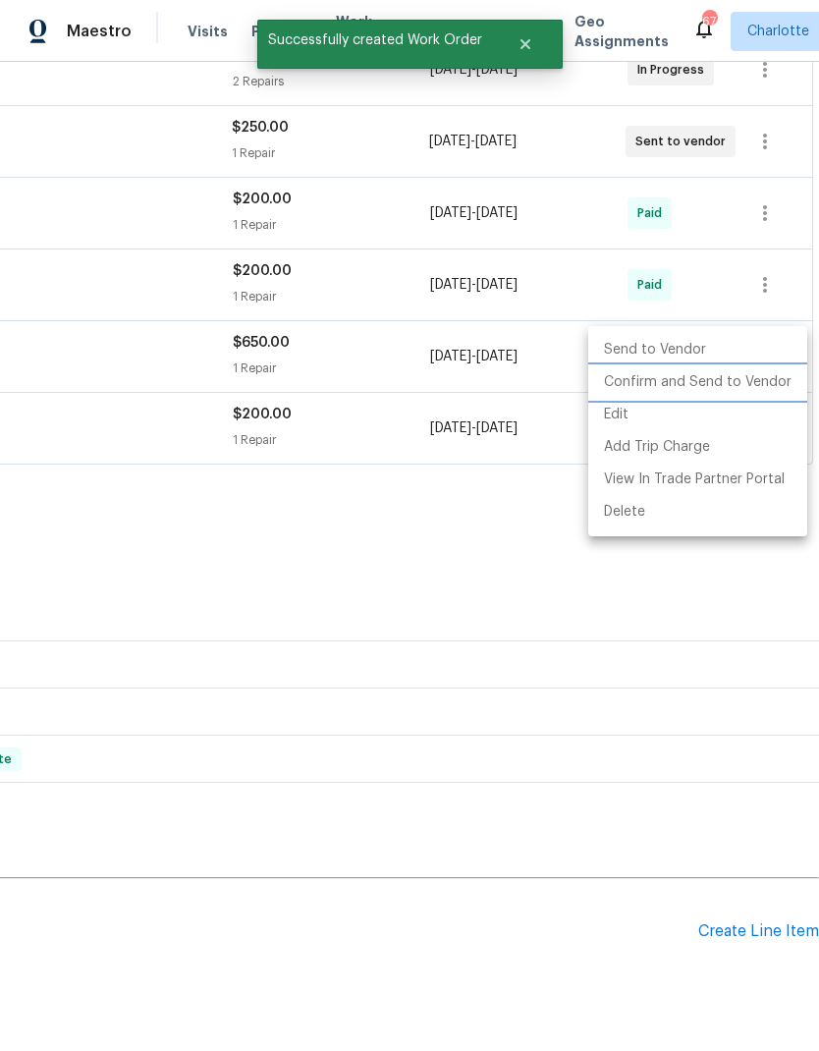
click at [729, 383] on li "Confirm and Send to Vendor" at bounding box center [697, 382] width 219 height 32
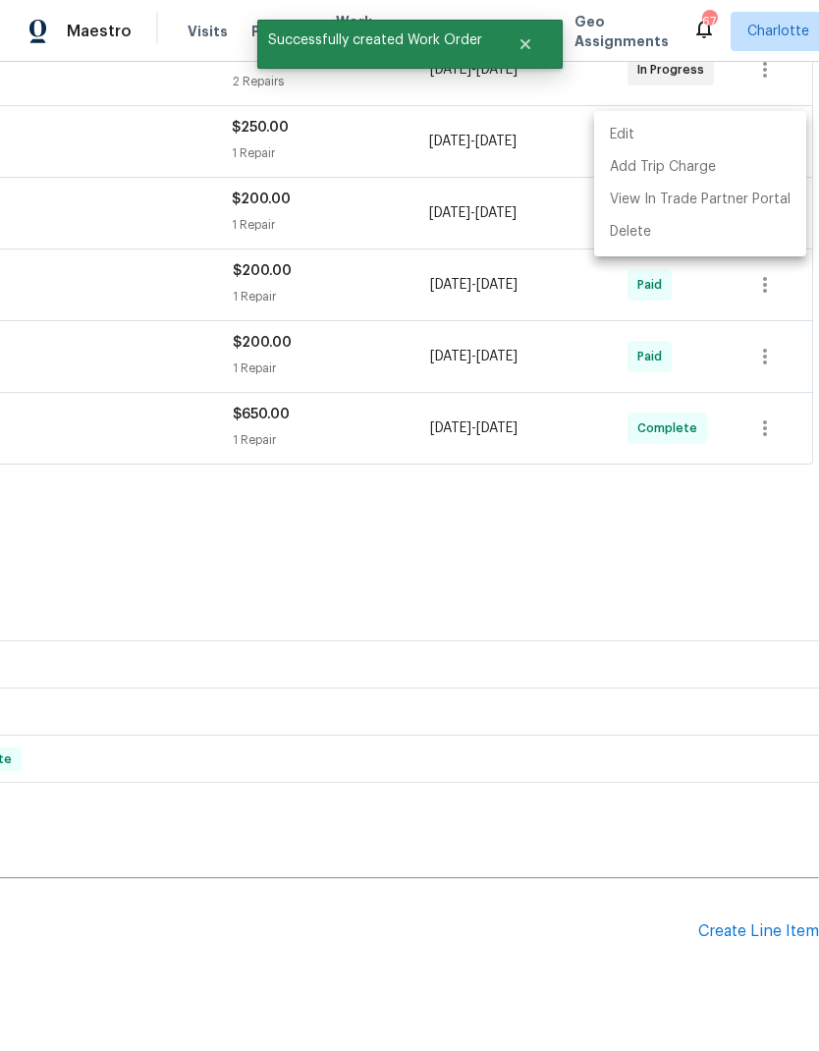
click at [521, 464] on div at bounding box center [409, 525] width 819 height 1051
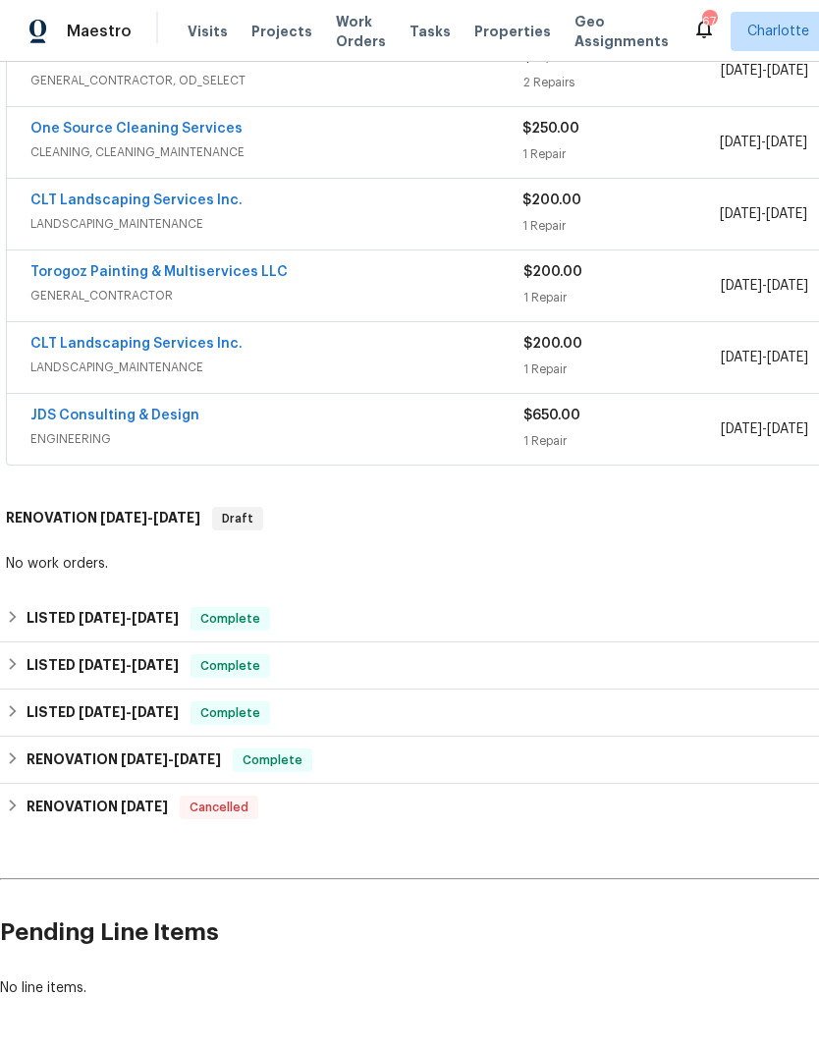
scroll to position [404, 0]
click at [59, 204] on link "CLT Landscaping Services Inc." at bounding box center [136, 200] width 212 height 14
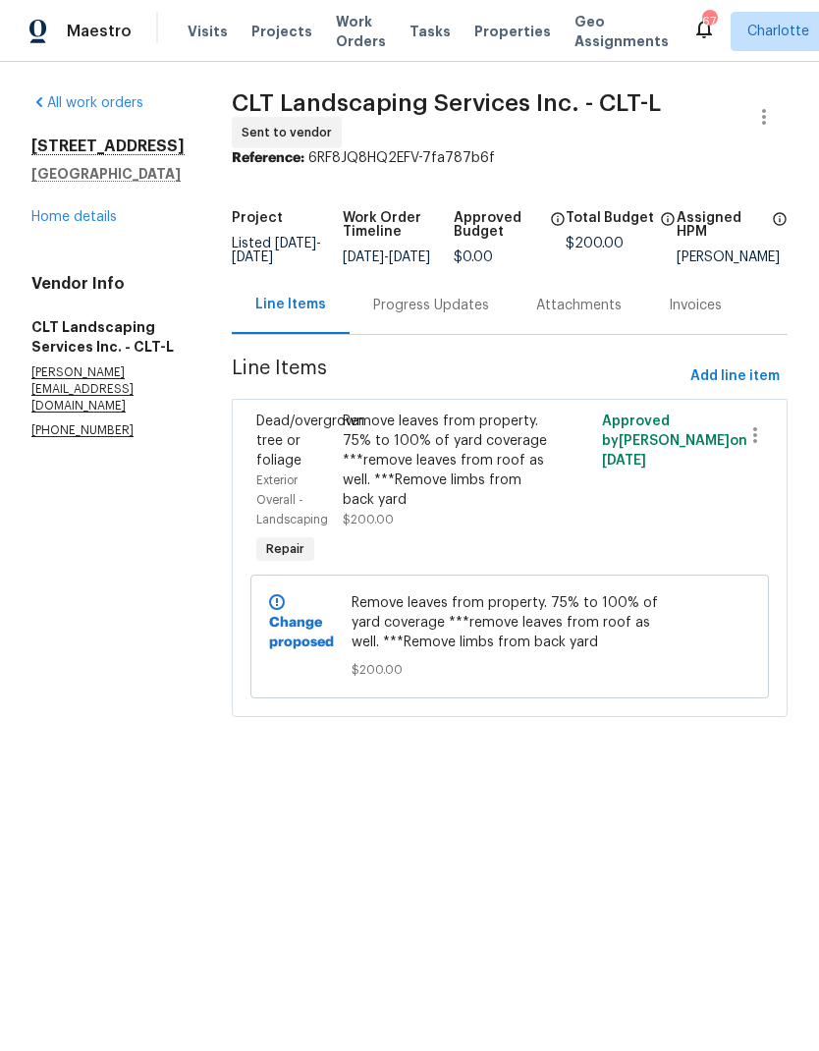
click at [483, 312] on div "Progress Updates" at bounding box center [431, 306] width 116 height 20
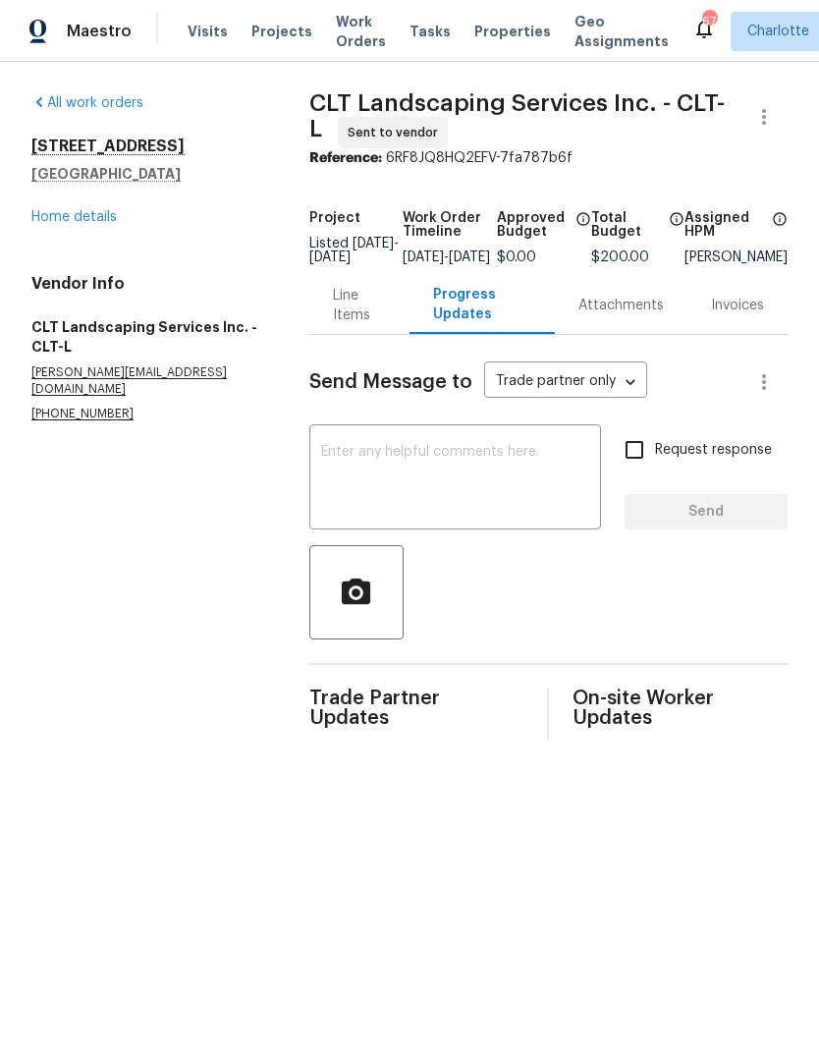
click at [502, 470] on textarea at bounding box center [455, 479] width 268 height 69
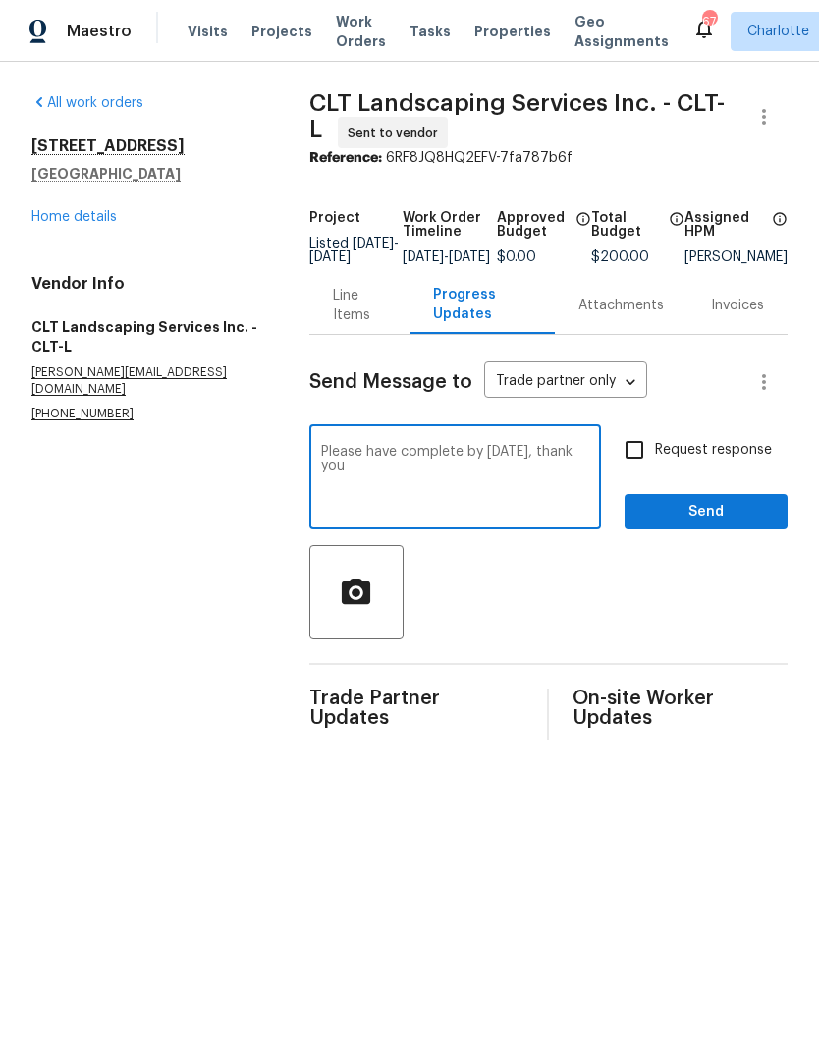
type textarea "Please have complete by [DATE], thank you"
click at [638, 470] on input "Request response" at bounding box center [634, 449] width 41 height 41
checkbox input "true"
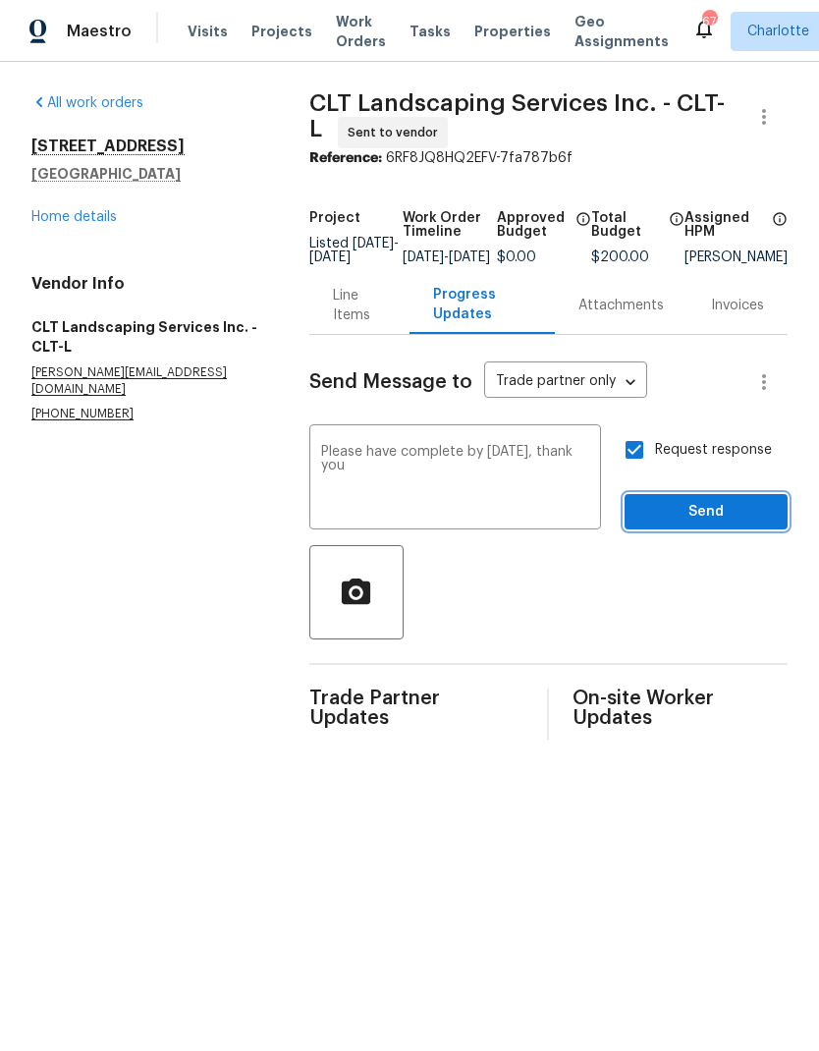
click at [728, 524] on span "Send" at bounding box center [706, 512] width 132 height 25
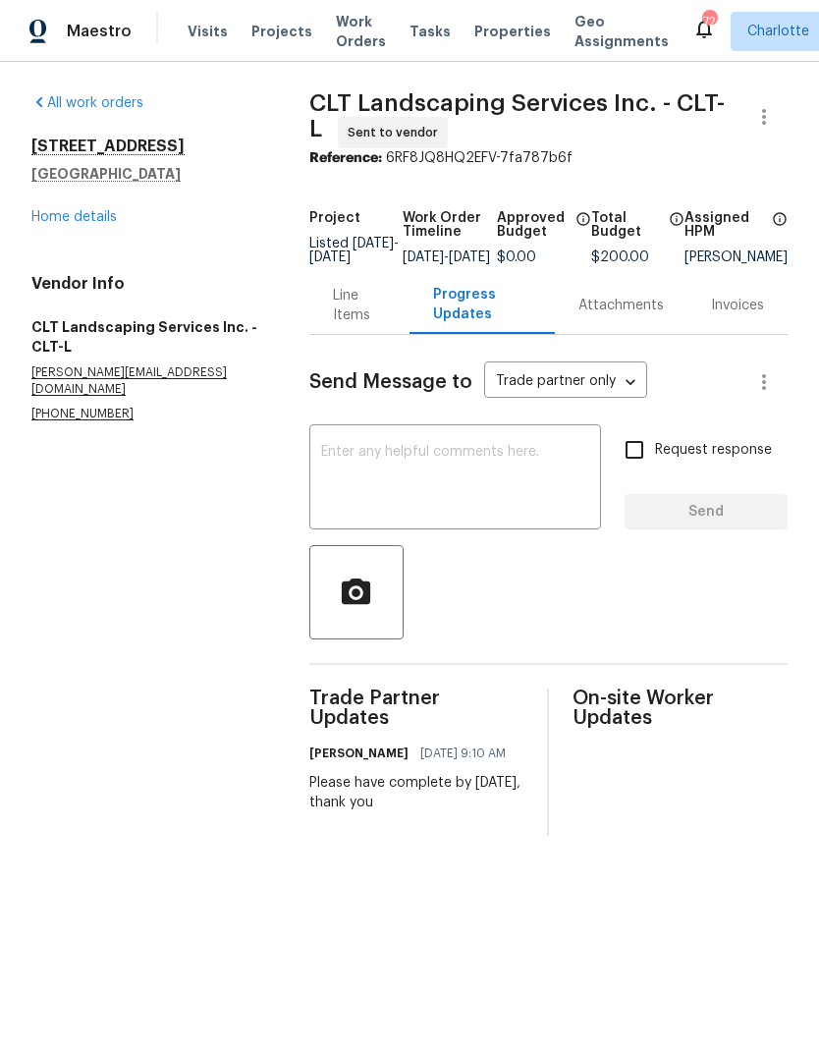
click at [282, 30] on span "Projects" at bounding box center [281, 32] width 61 height 20
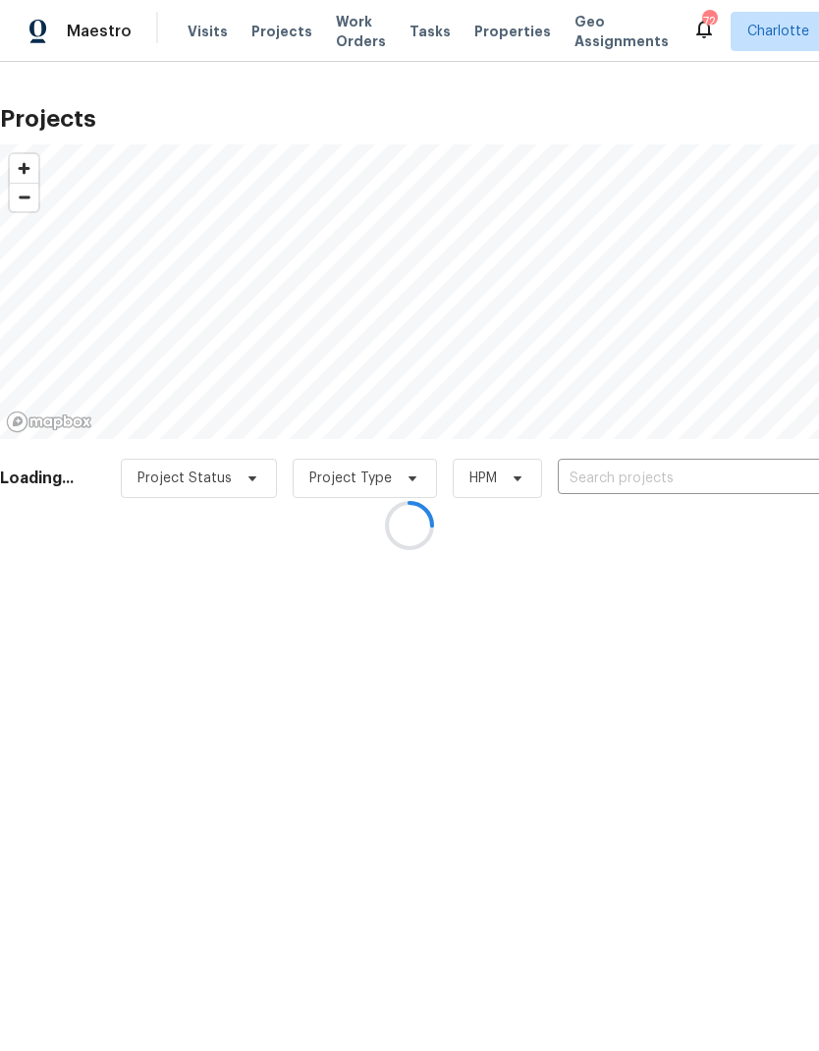
click at [703, 481] on div at bounding box center [409, 525] width 819 height 1051
click at [709, 475] on div at bounding box center [409, 525] width 819 height 1051
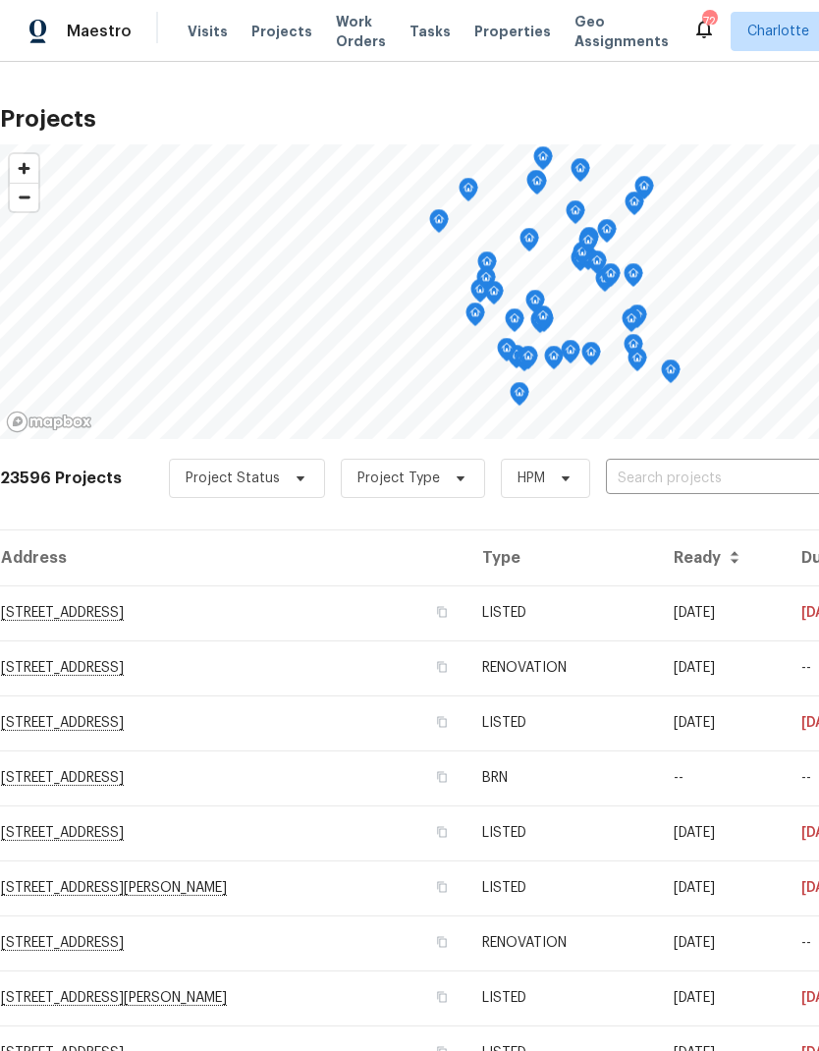
click at [714, 481] on input "text" at bounding box center [718, 479] width 225 height 30
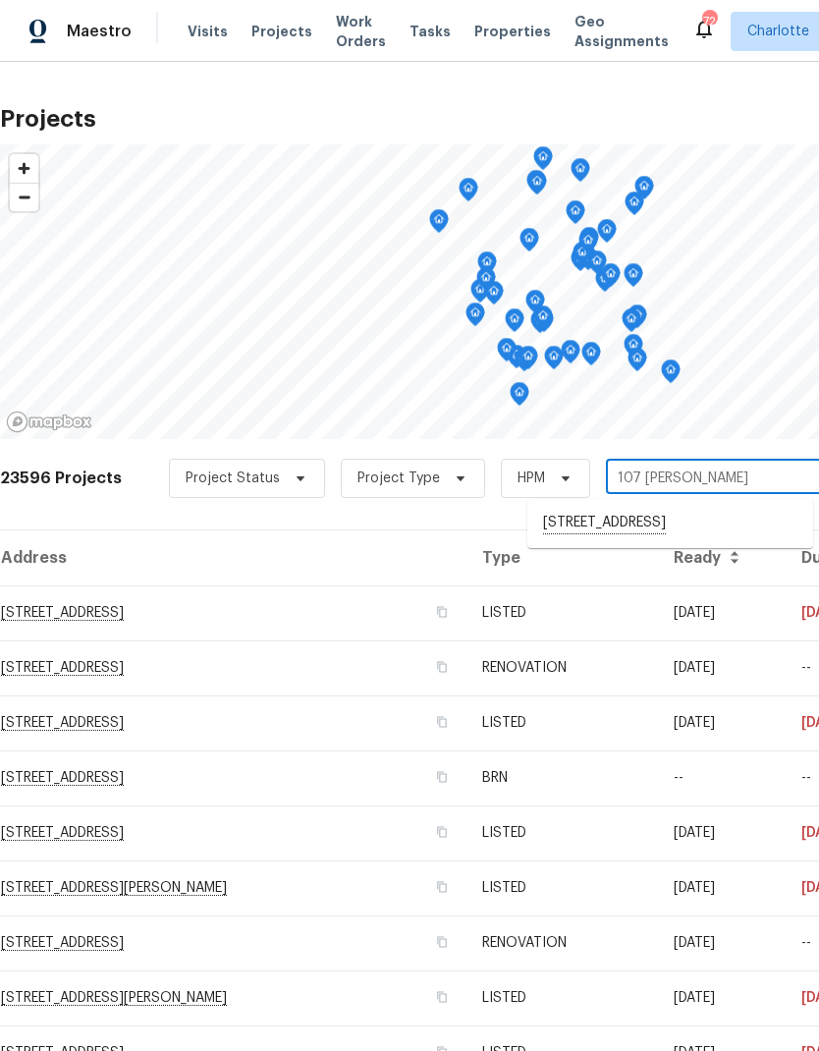
type input "107 albe"
click at [752, 519] on li "[STREET_ADDRESS]" at bounding box center [670, 523] width 286 height 32
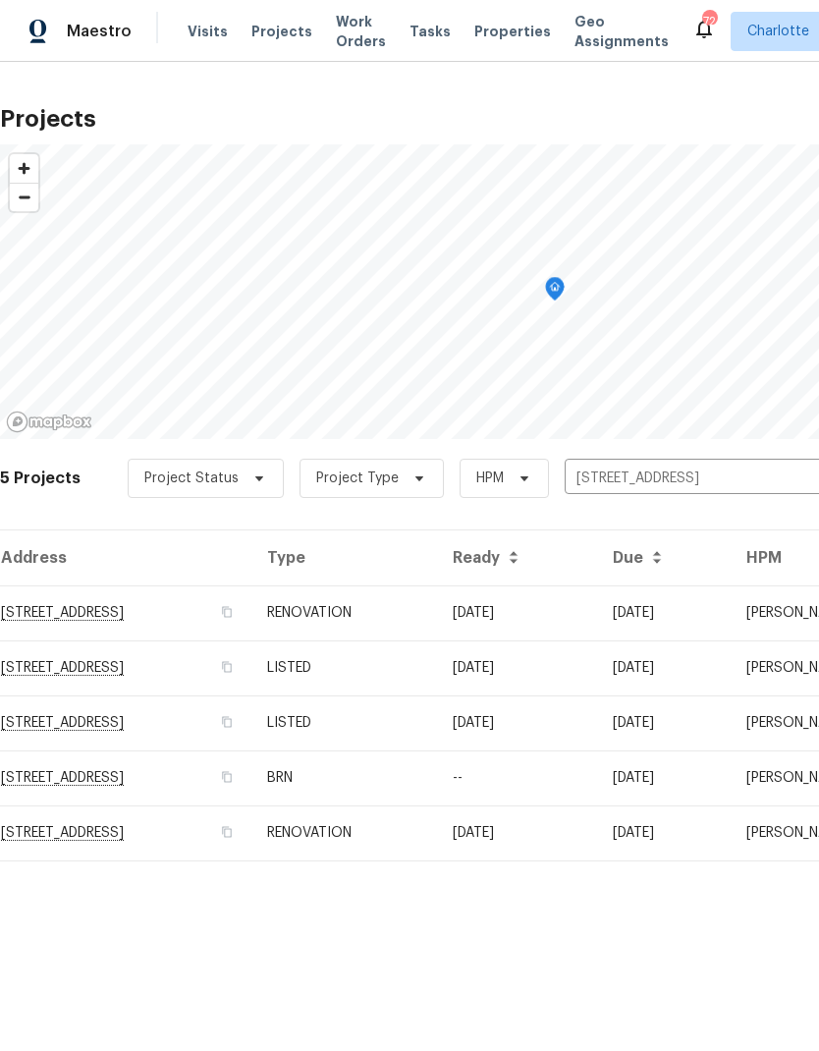
click at [597, 600] on td "[DATE]" at bounding box center [517, 612] width 160 height 55
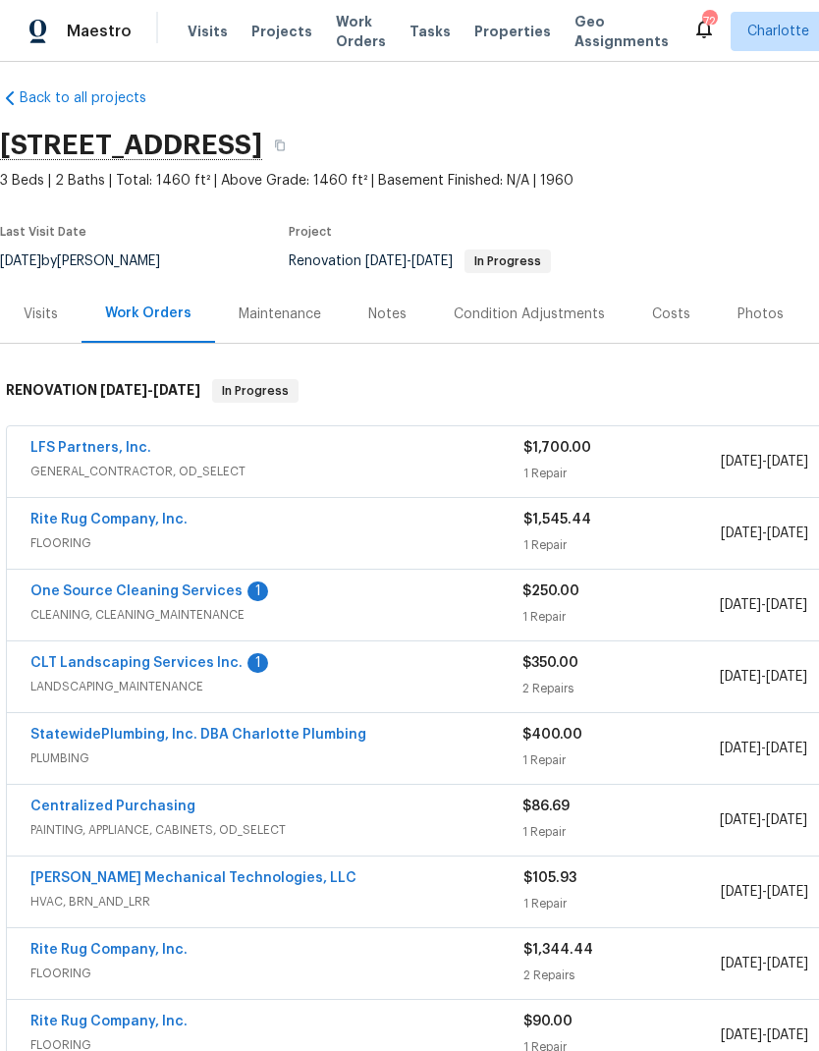
scroll to position [14, 0]
click at [54, 732] on link "StatewidePlumbing, Inc. DBA Charlotte Plumbing" at bounding box center [198, 734] width 336 height 14
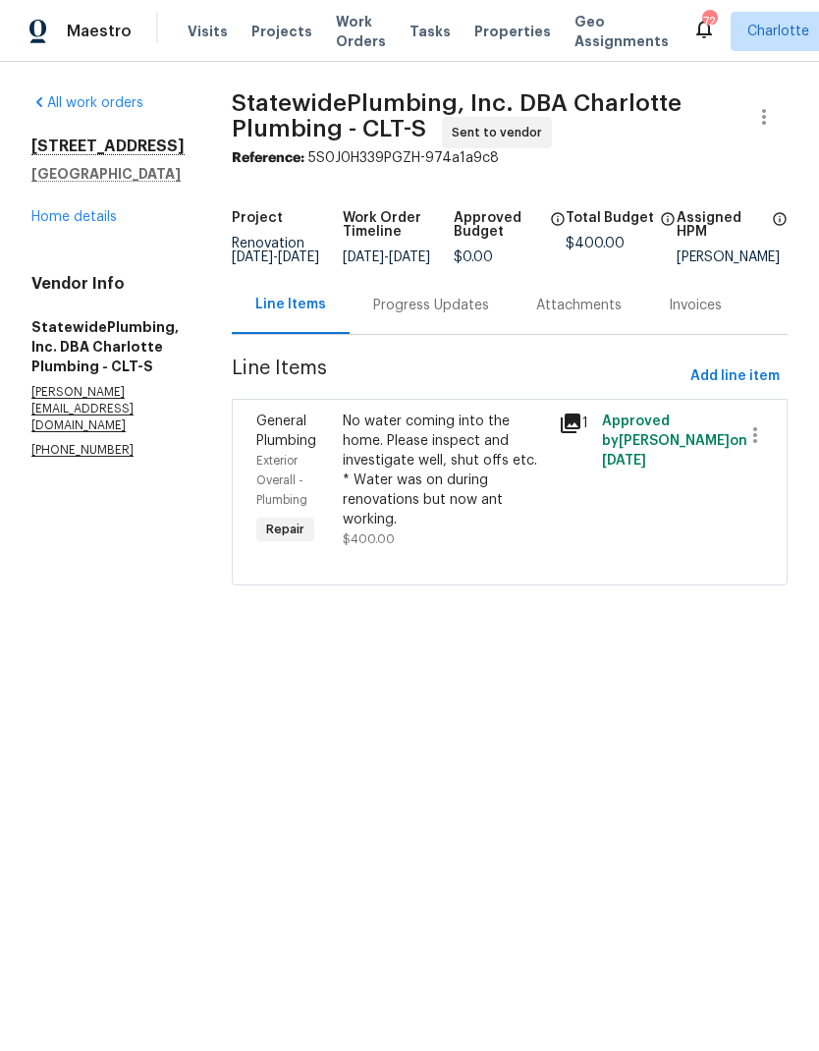
click at [487, 315] on div "Progress Updates" at bounding box center [431, 306] width 116 height 20
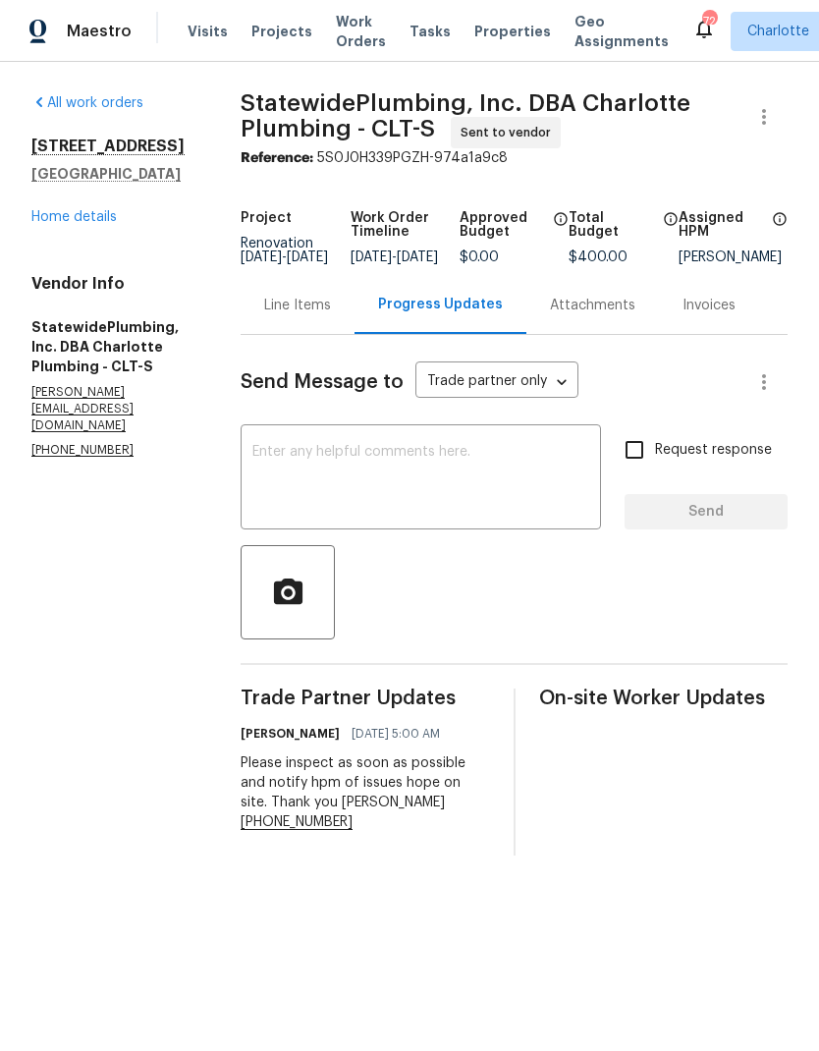
click at [331, 313] on div "Line Items" at bounding box center [297, 306] width 67 height 20
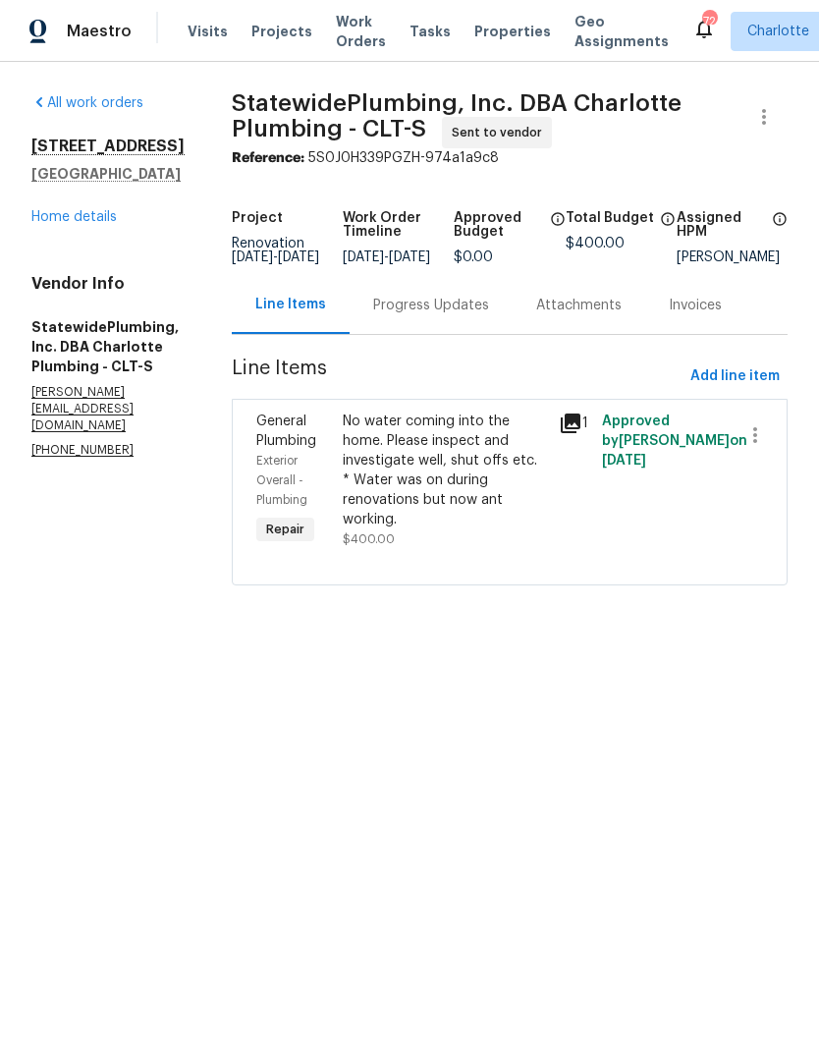
click at [453, 472] on div "No water coming into the home. Please inspect and investigate well, shut offs e…" at bounding box center [445, 471] width 204 height 118
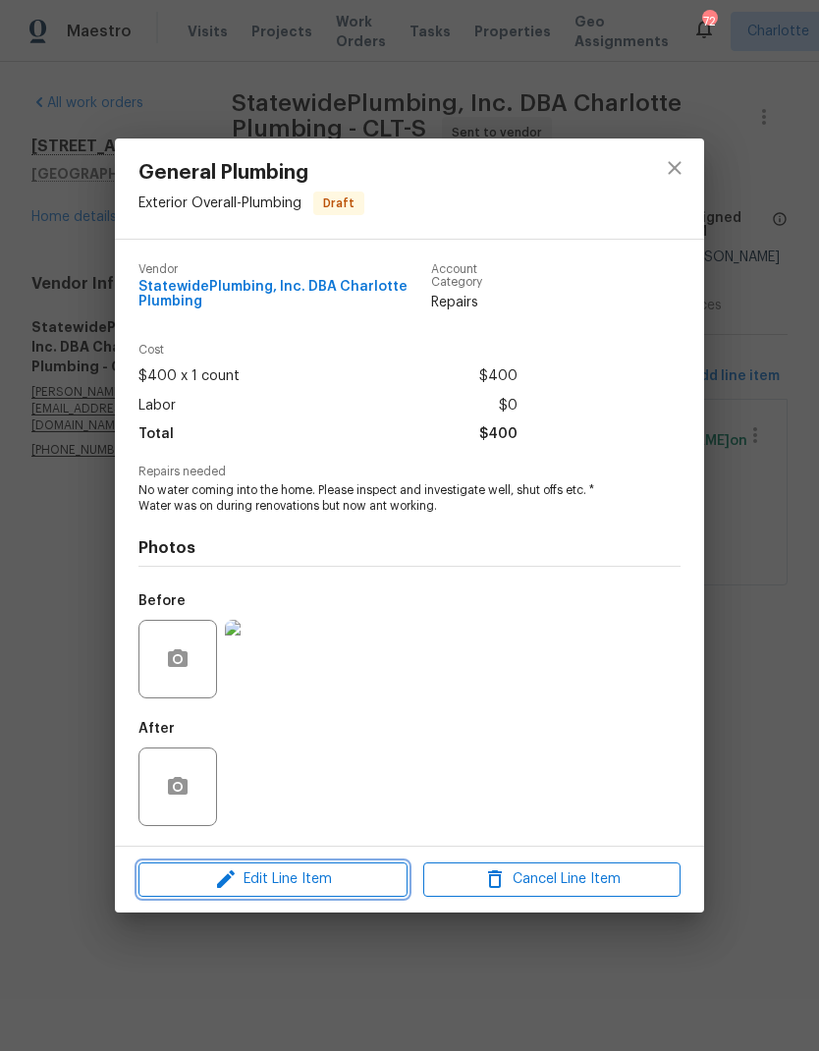
click at [371, 882] on span "Edit Line Item" at bounding box center [272, 879] width 257 height 25
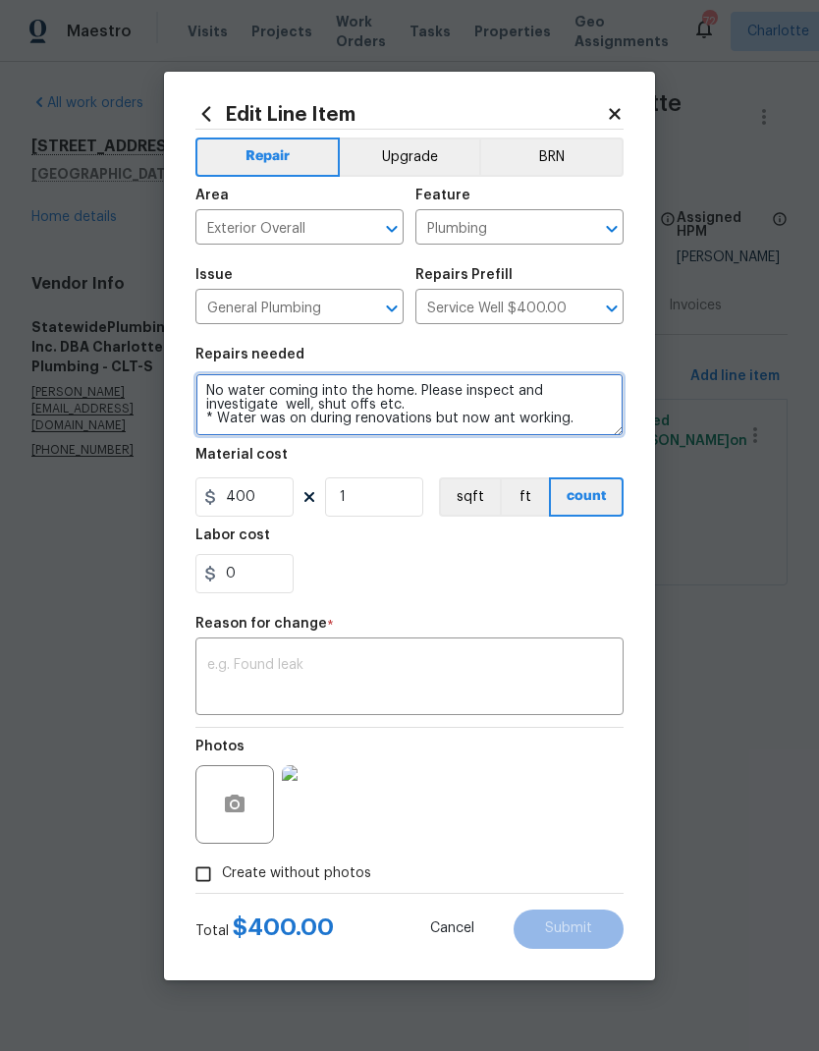
click at [503, 417] on textarea "No water coming into the home. Please inspect and investigate well, shut offs e…" at bounding box center [409, 404] width 428 height 63
type textarea "No water coming into the home. Please inspect and investigate well, shut offs e…"
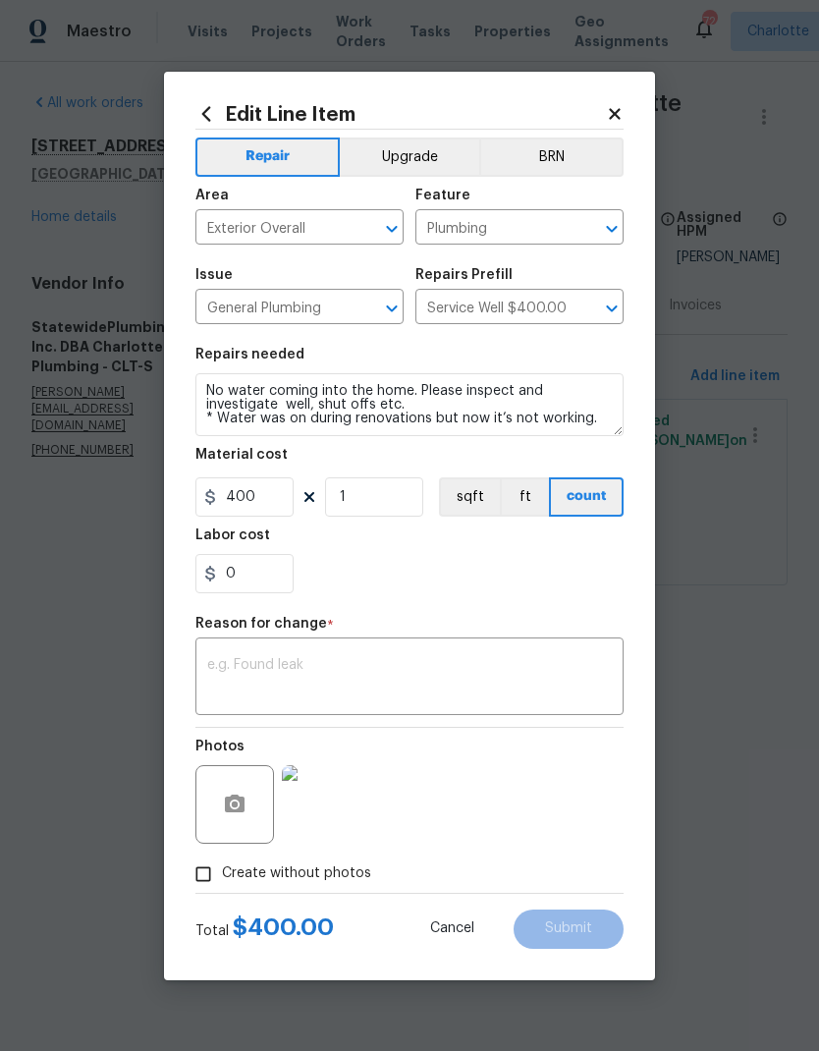
click at [489, 569] on div "0" at bounding box center [409, 573] width 428 height 39
click at [441, 669] on textarea at bounding box center [409, 678] width 405 height 41
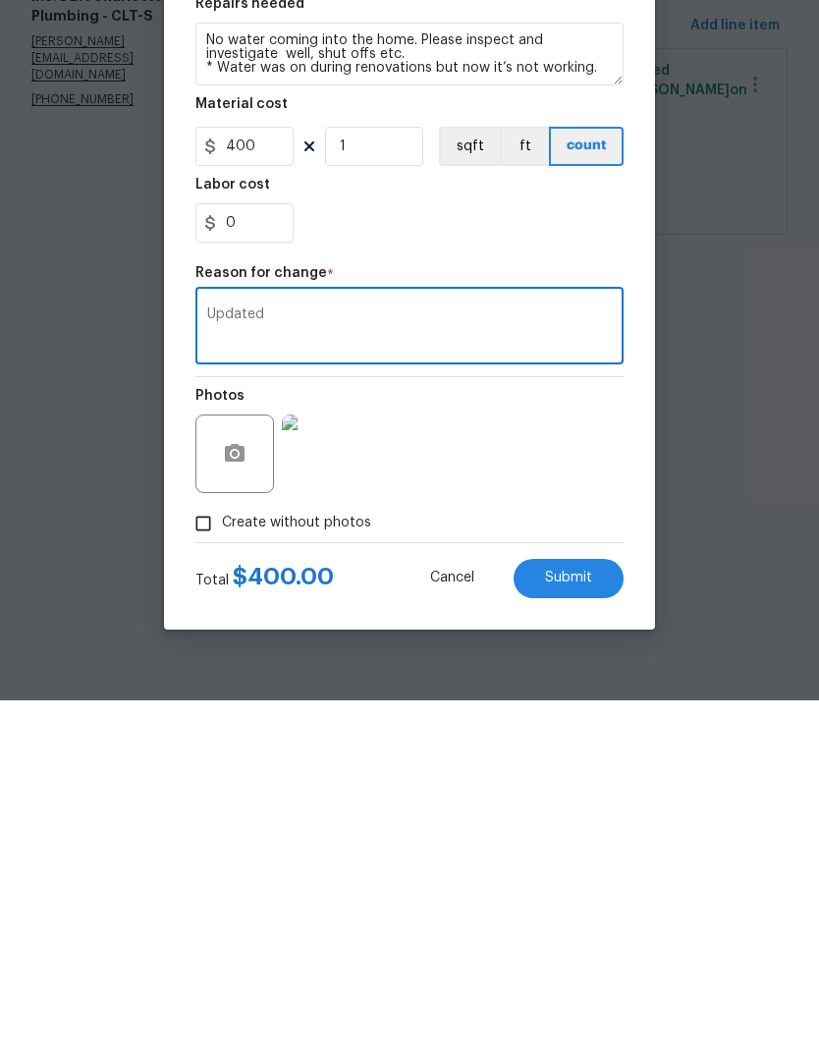
type textarea "Updated"
click at [586, 921] on span "Submit" at bounding box center [568, 928] width 47 height 15
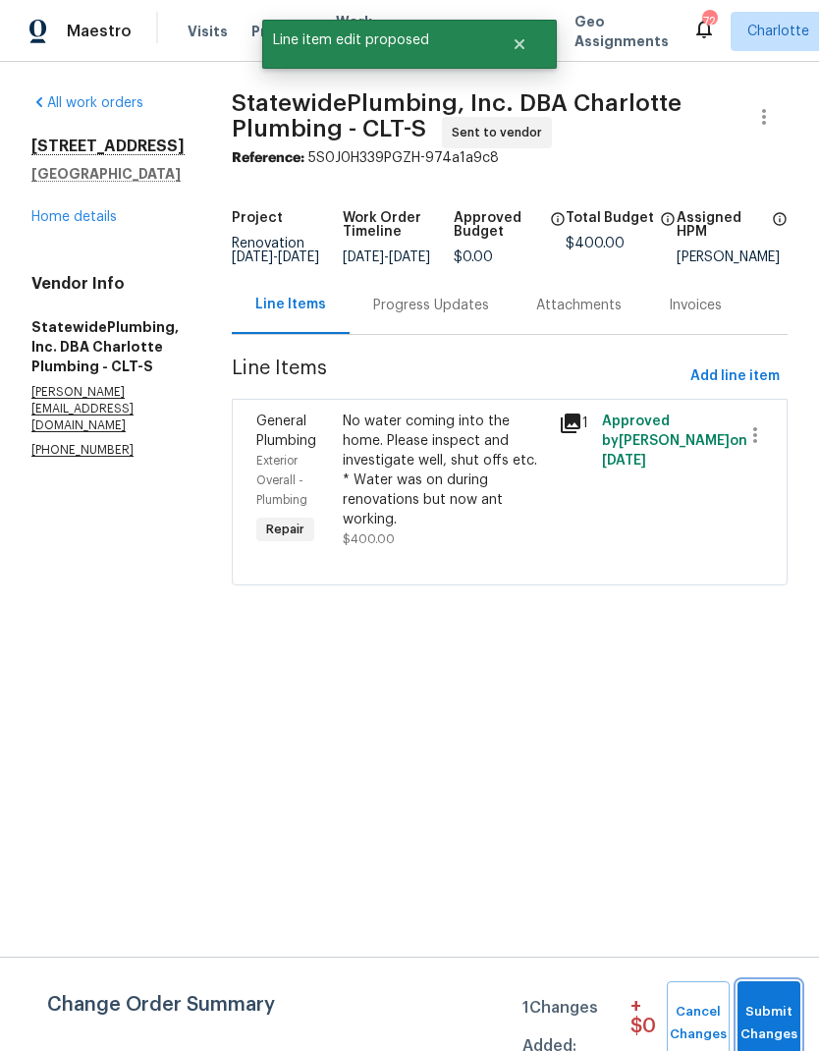
click at [772, 1007] on span "Submit Changes" at bounding box center [768, 1023] width 43 height 45
